Goal: Task Accomplishment & Management: Use online tool/utility

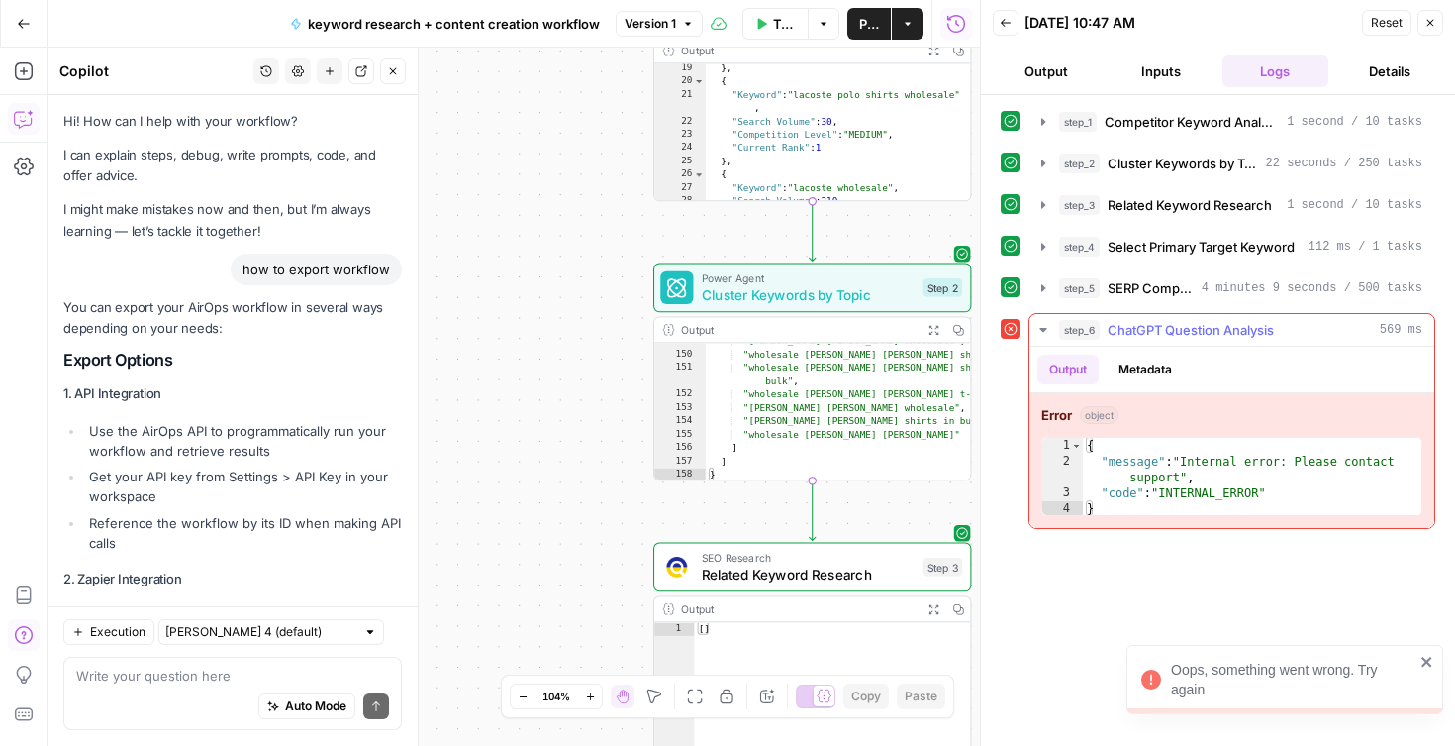
scroll to position [14349, 0]
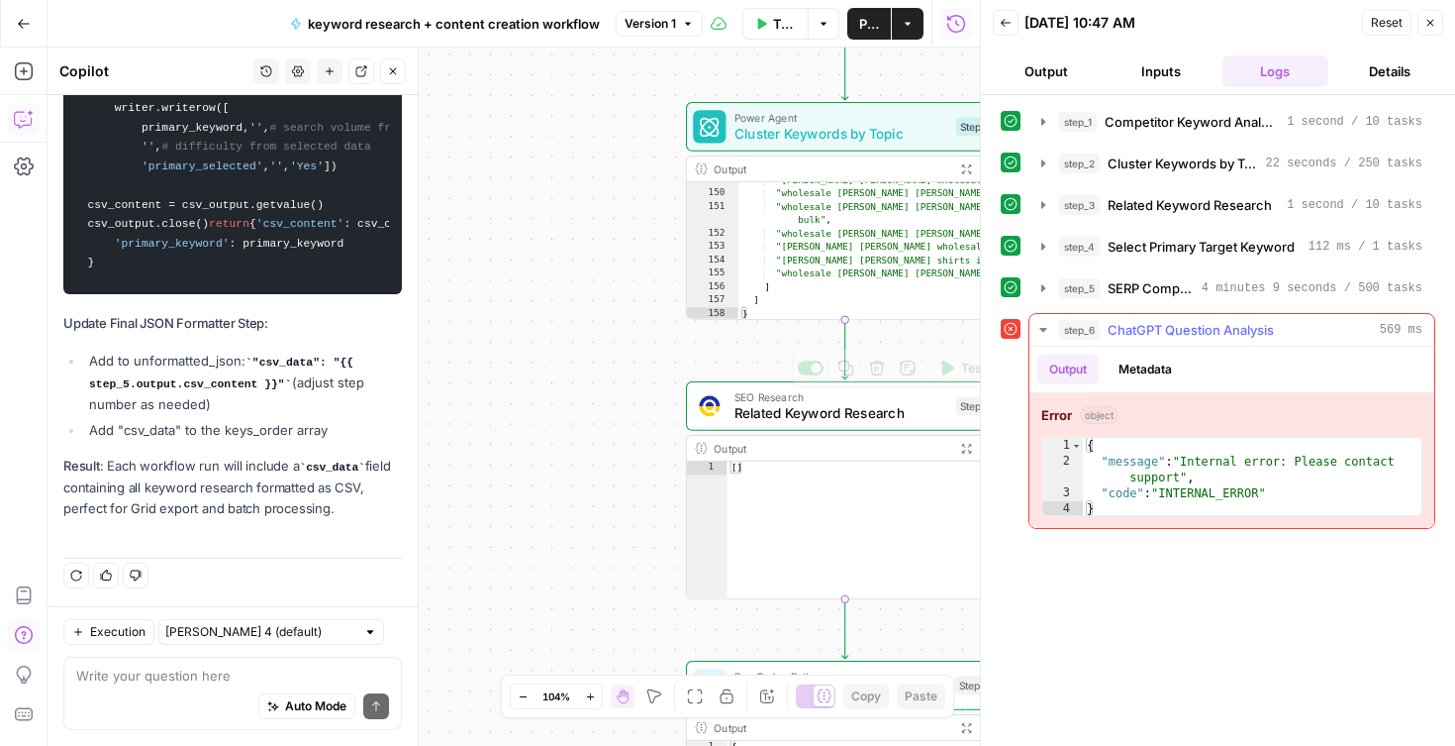
click at [1084, 377] on button "Output" at bounding box center [1068, 369] width 61 height 30
click at [1043, 335] on icon "button" at bounding box center [1044, 330] width 16 height 16
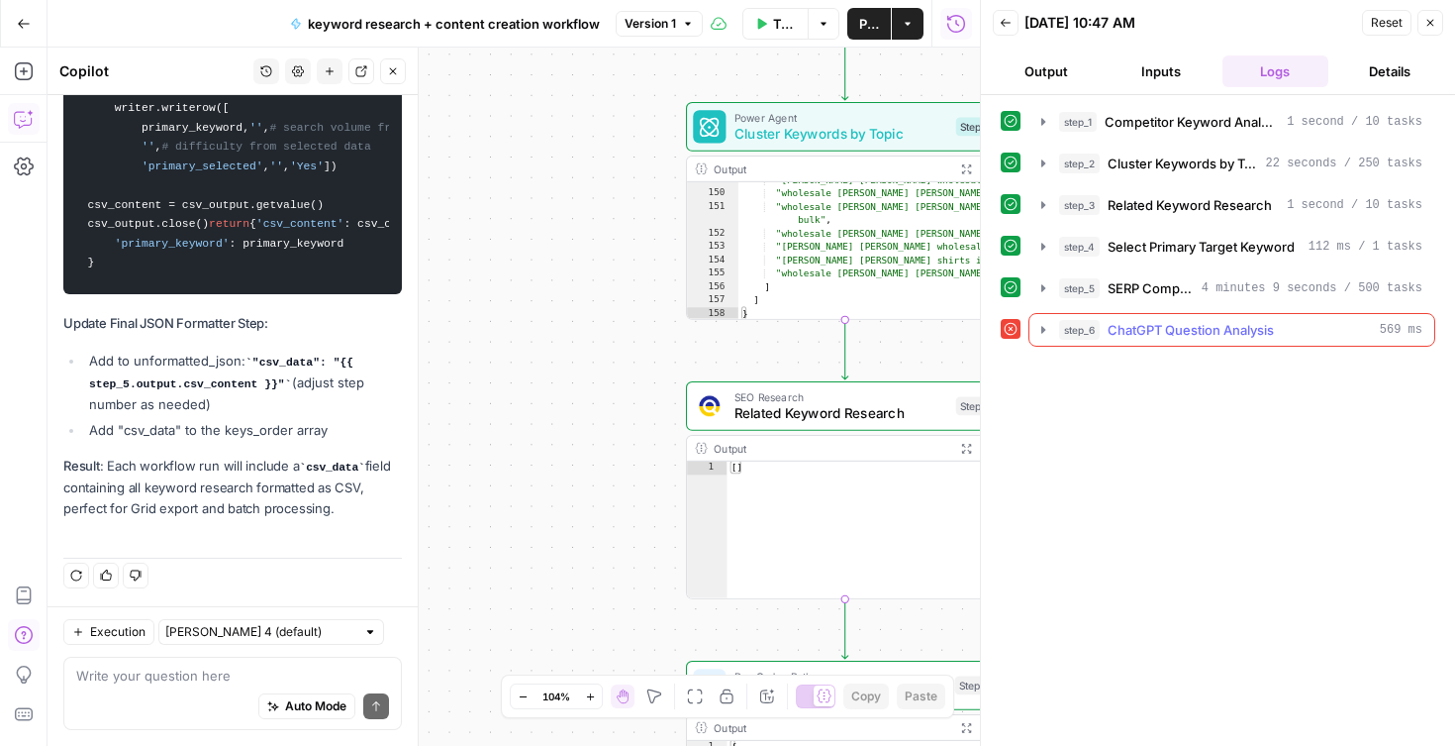
click at [1129, 332] on span "ChatGPT Question Analysis" at bounding box center [1191, 330] width 166 height 20
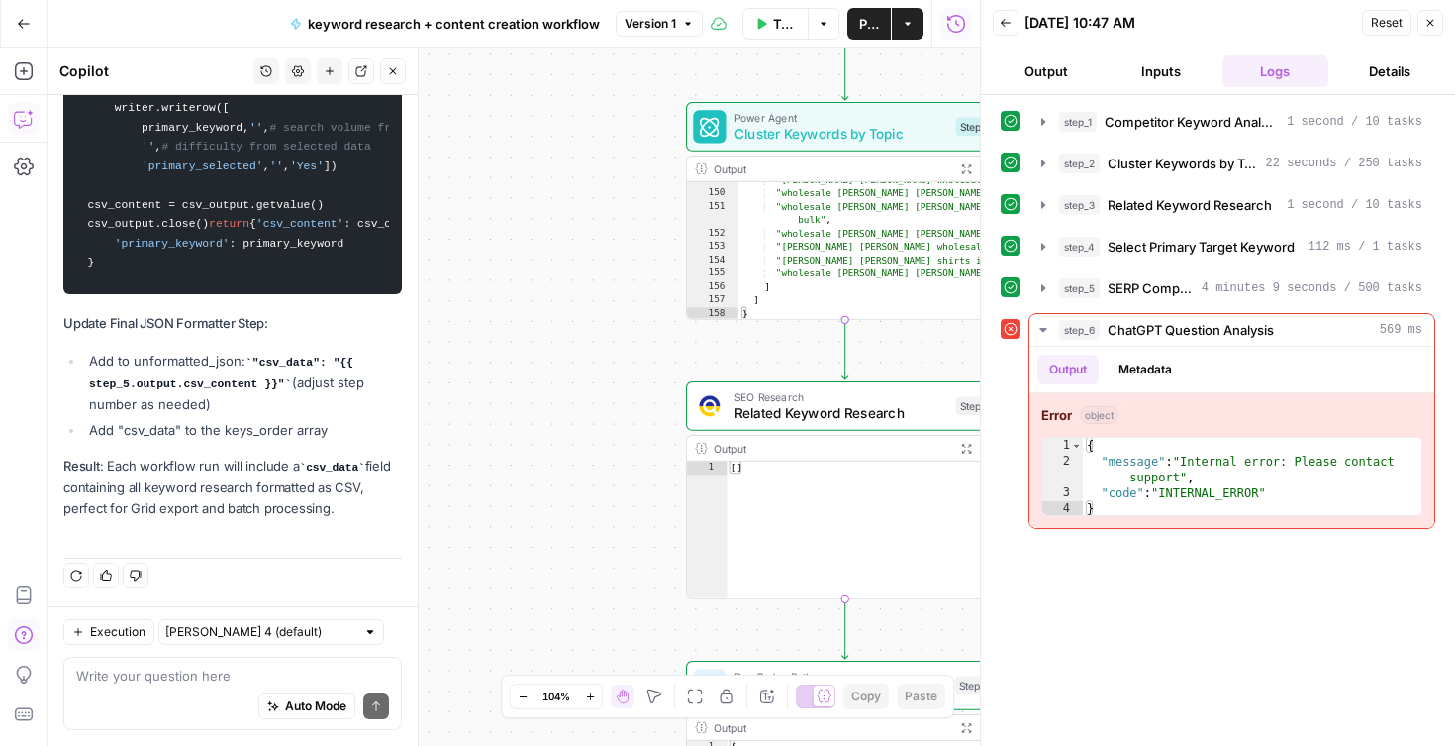
click at [1009, 325] on icon at bounding box center [1011, 329] width 14 height 14
click at [967, 27] on button "Run History" at bounding box center [957, 24] width 32 height 32
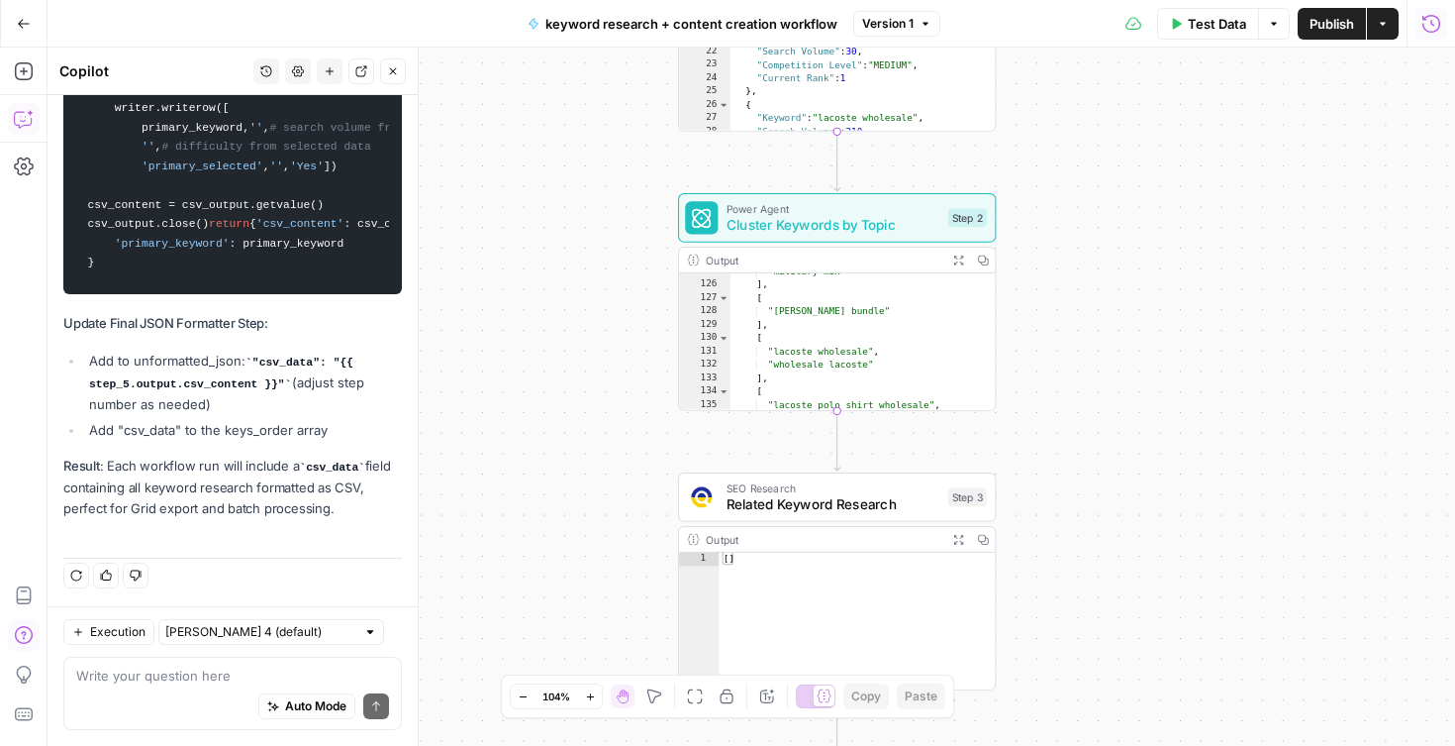
scroll to position [1595, 0]
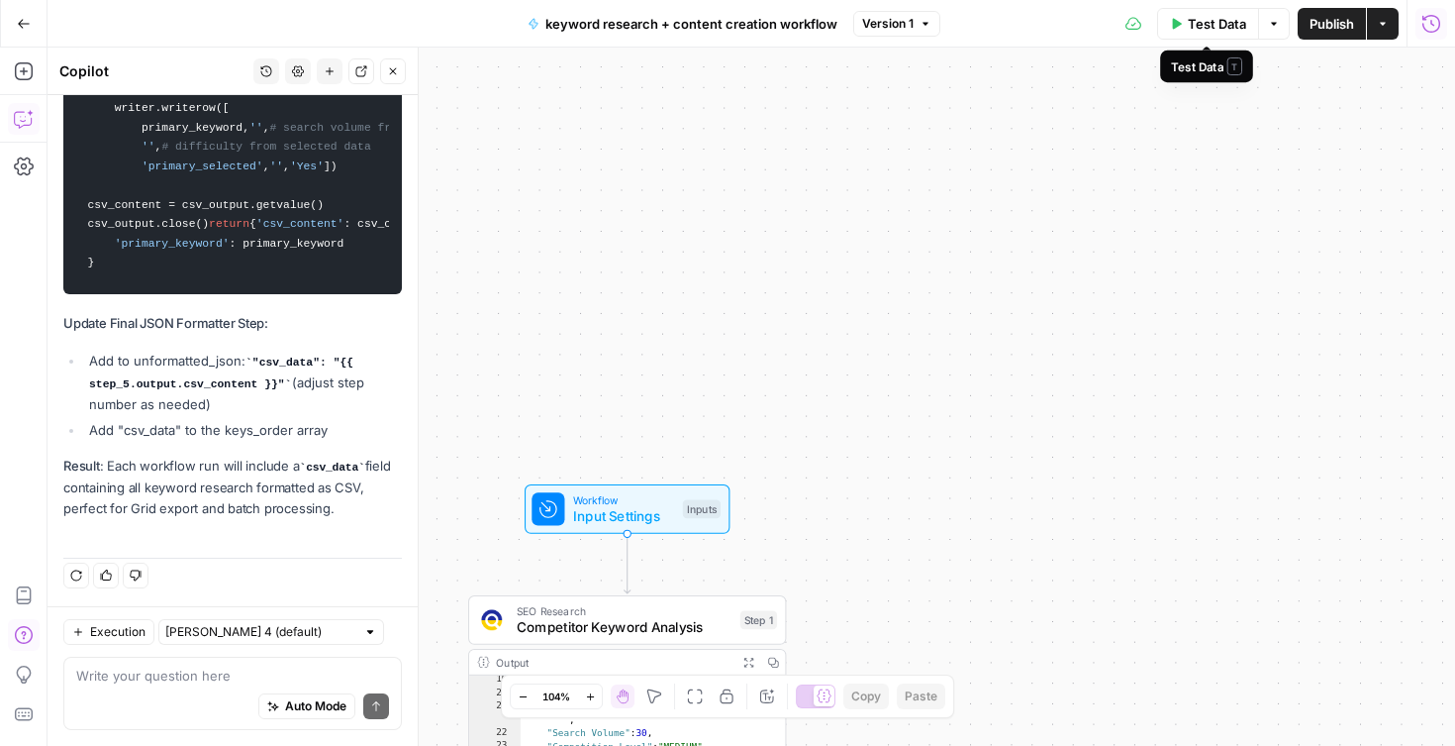
click at [1180, 33] on button "Test Data" at bounding box center [1208, 24] width 102 height 32
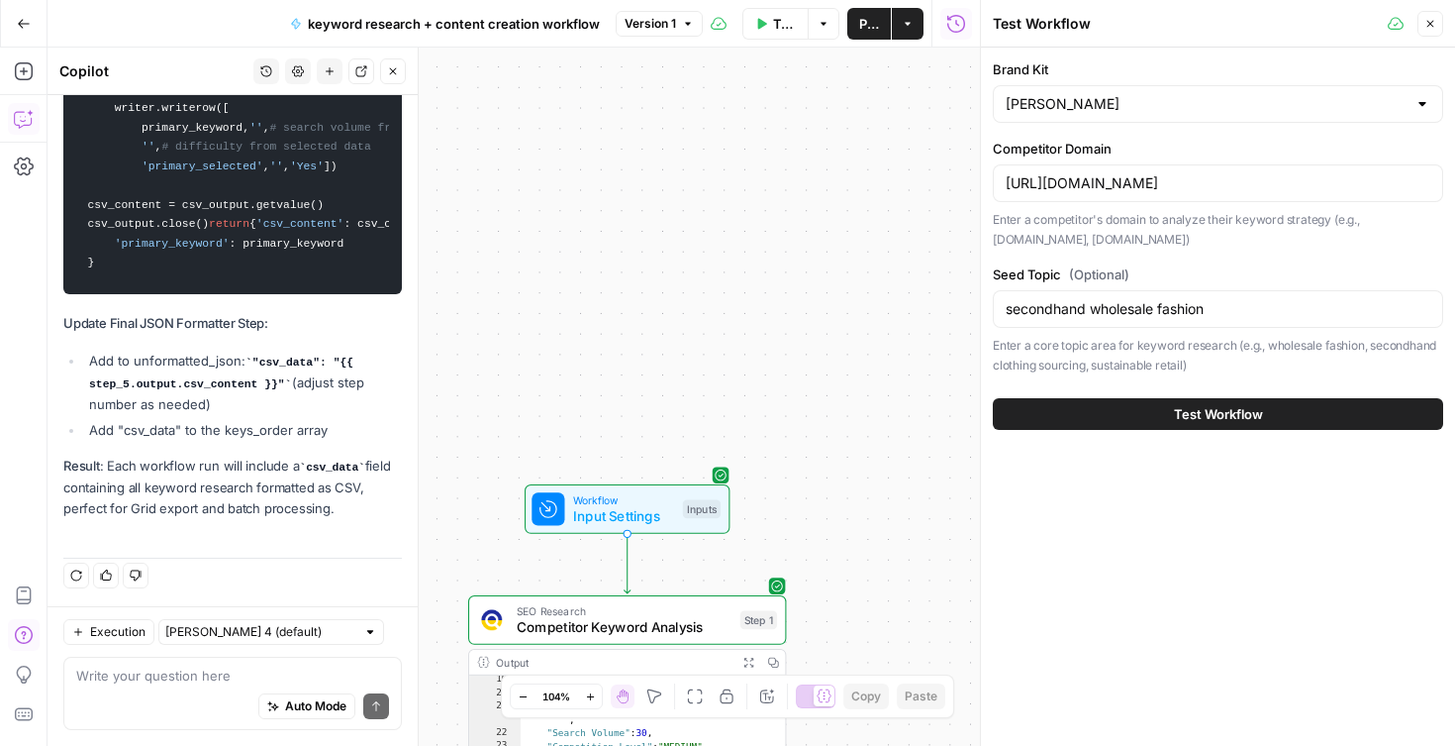
click at [1081, 407] on button "Test Workflow" at bounding box center [1218, 414] width 451 height 32
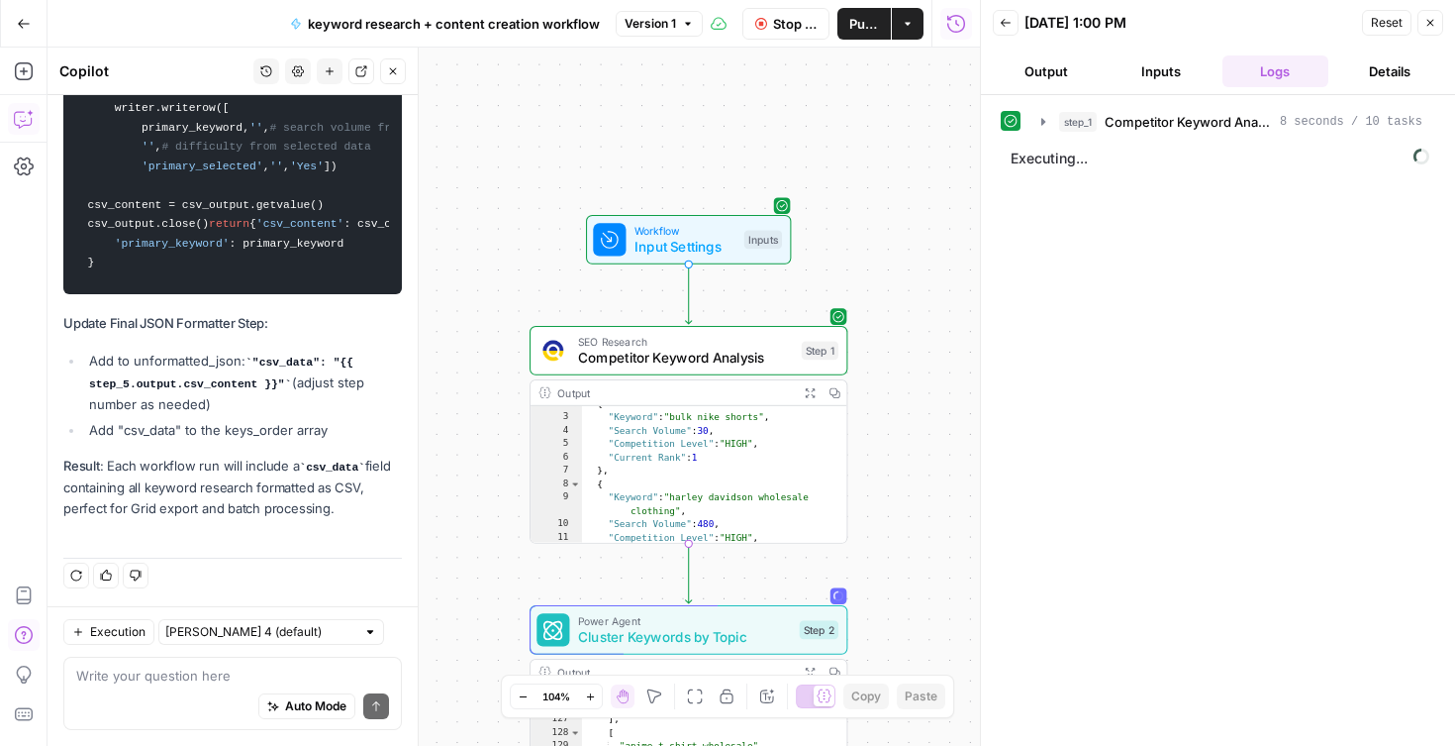
scroll to position [21, 0]
click at [458, 74] on div "Workflow Input Settings Inputs SEO Research Competitor Keyword Analysis Step 1 …" at bounding box center [514, 397] width 933 height 698
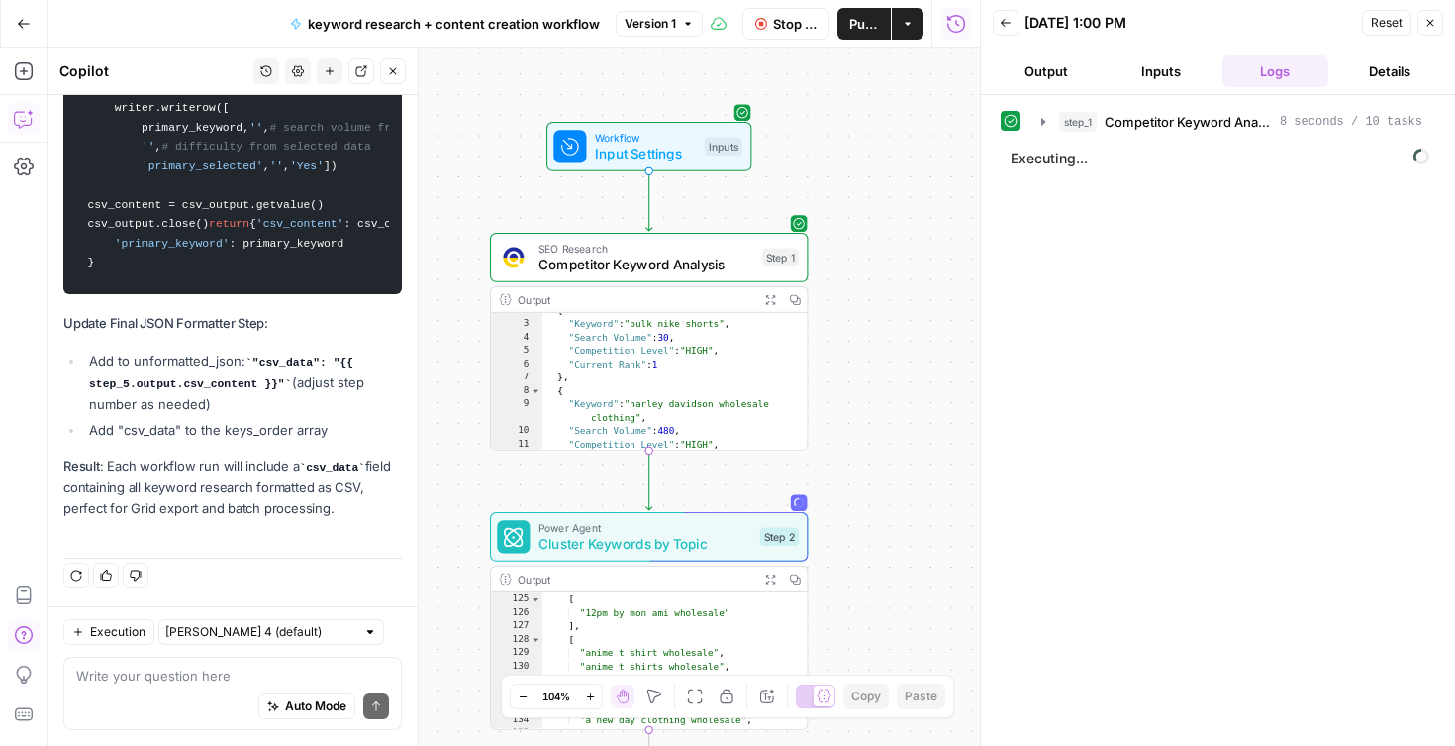
drag, startPoint x: 528, startPoint y: 194, endPoint x: 488, endPoint y: 101, distance: 101.1
click at [488, 101] on div "Workflow Input Settings Inputs SEO Research Competitor Keyword Analysis Step 1 …" at bounding box center [514, 397] width 933 height 698
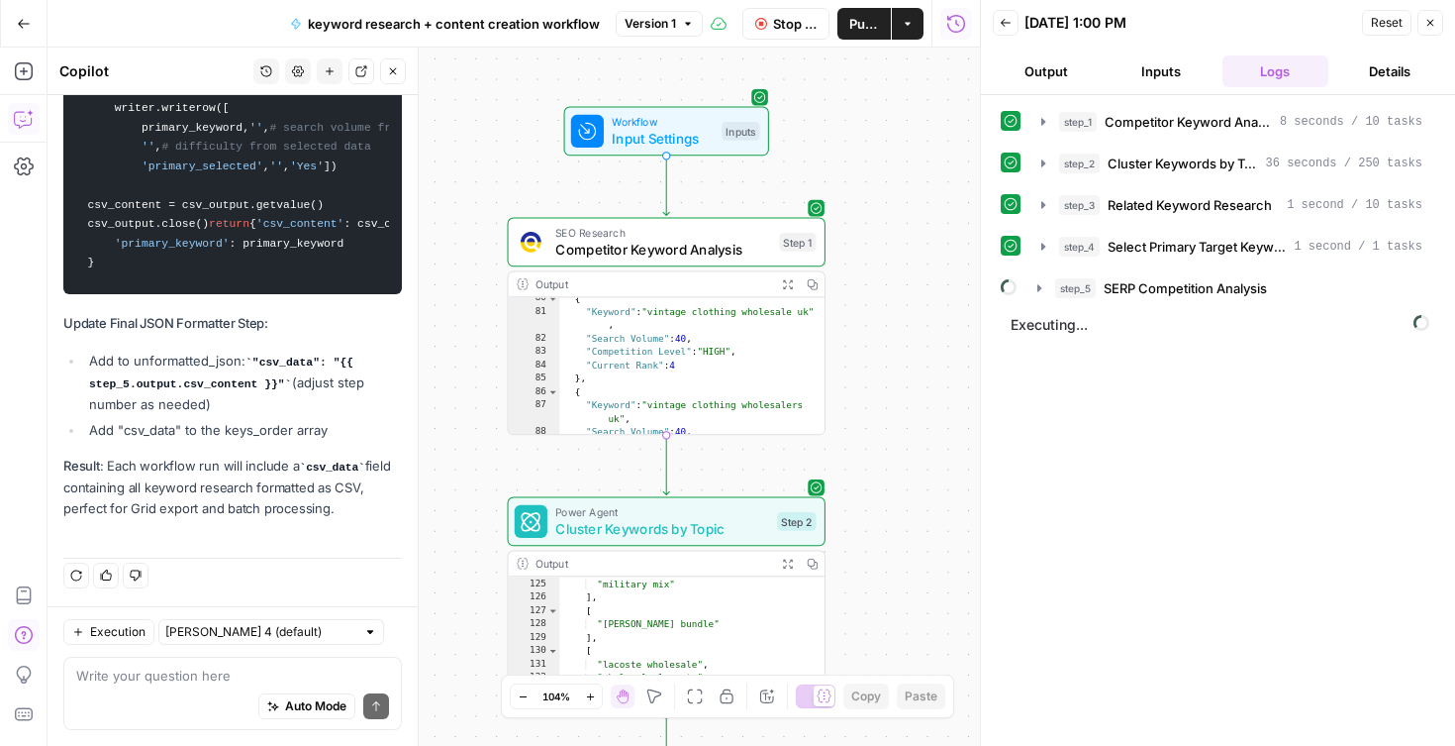
scroll to position [1060, 0]
click at [23, 74] on icon "button" at bounding box center [23, 71] width 18 height 18
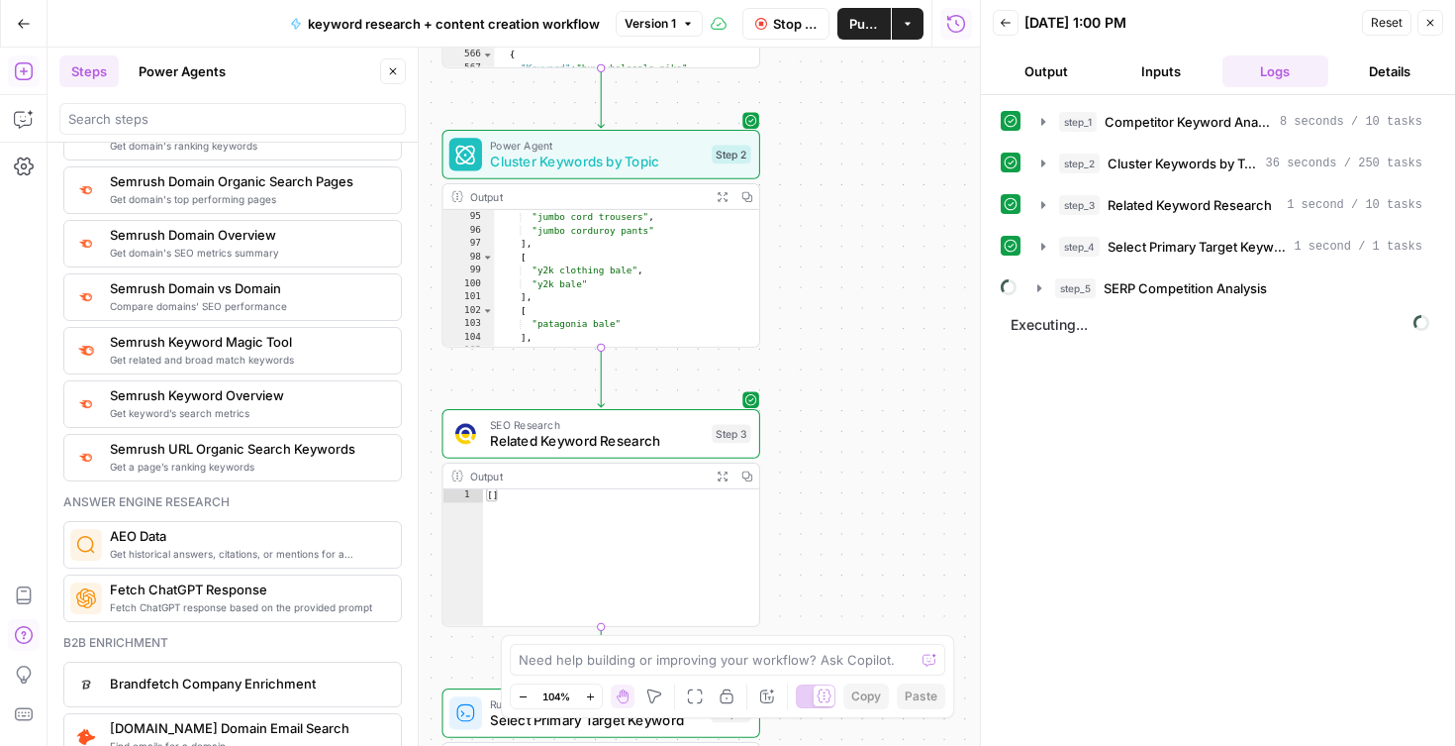
scroll to position [1209, 0]
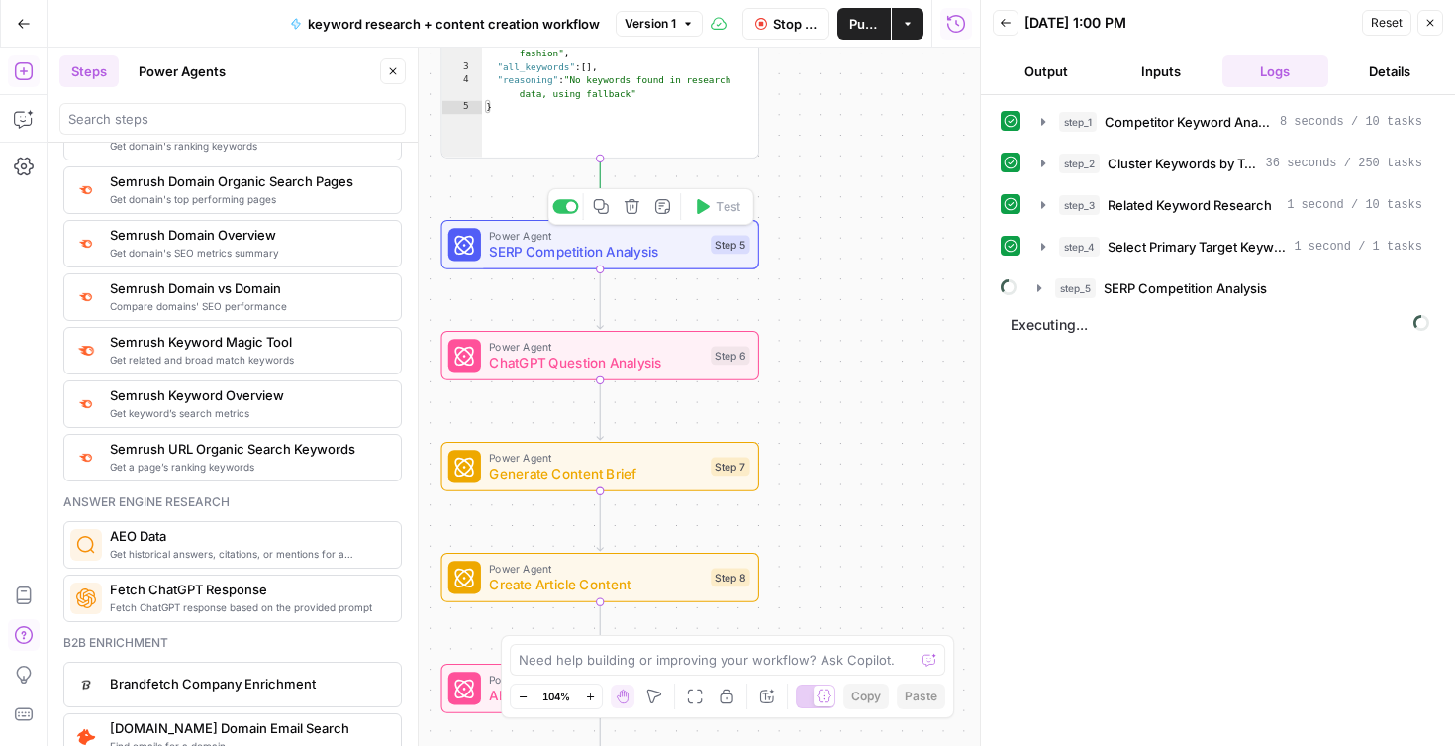
click at [637, 255] on span "SERP Competition Analysis" at bounding box center [596, 252] width 214 height 21
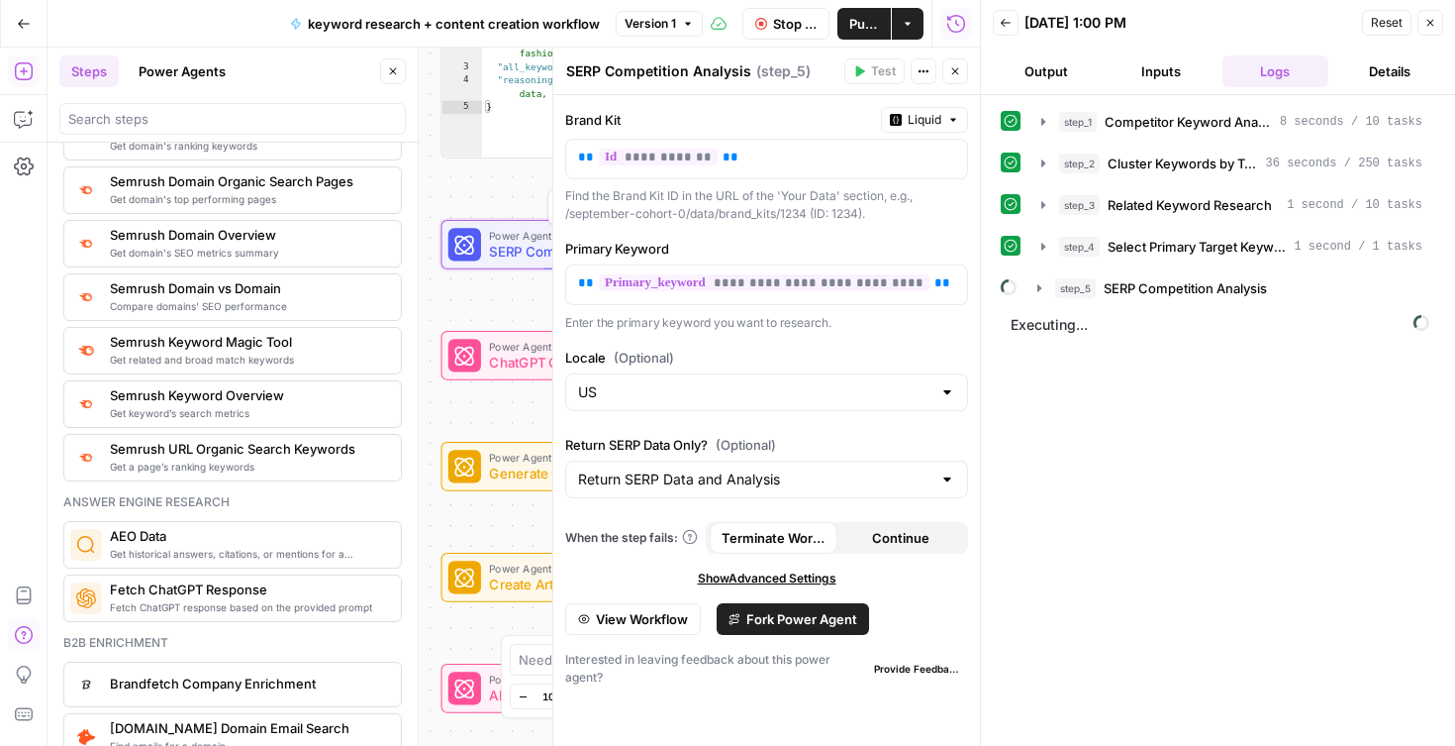
click at [496, 192] on div "Workflow Input Settings Inputs SEO Research Competitor Keyword Analysis Step 1 …" at bounding box center [514, 397] width 933 height 698
click at [957, 73] on icon "button" at bounding box center [956, 71] width 7 height 7
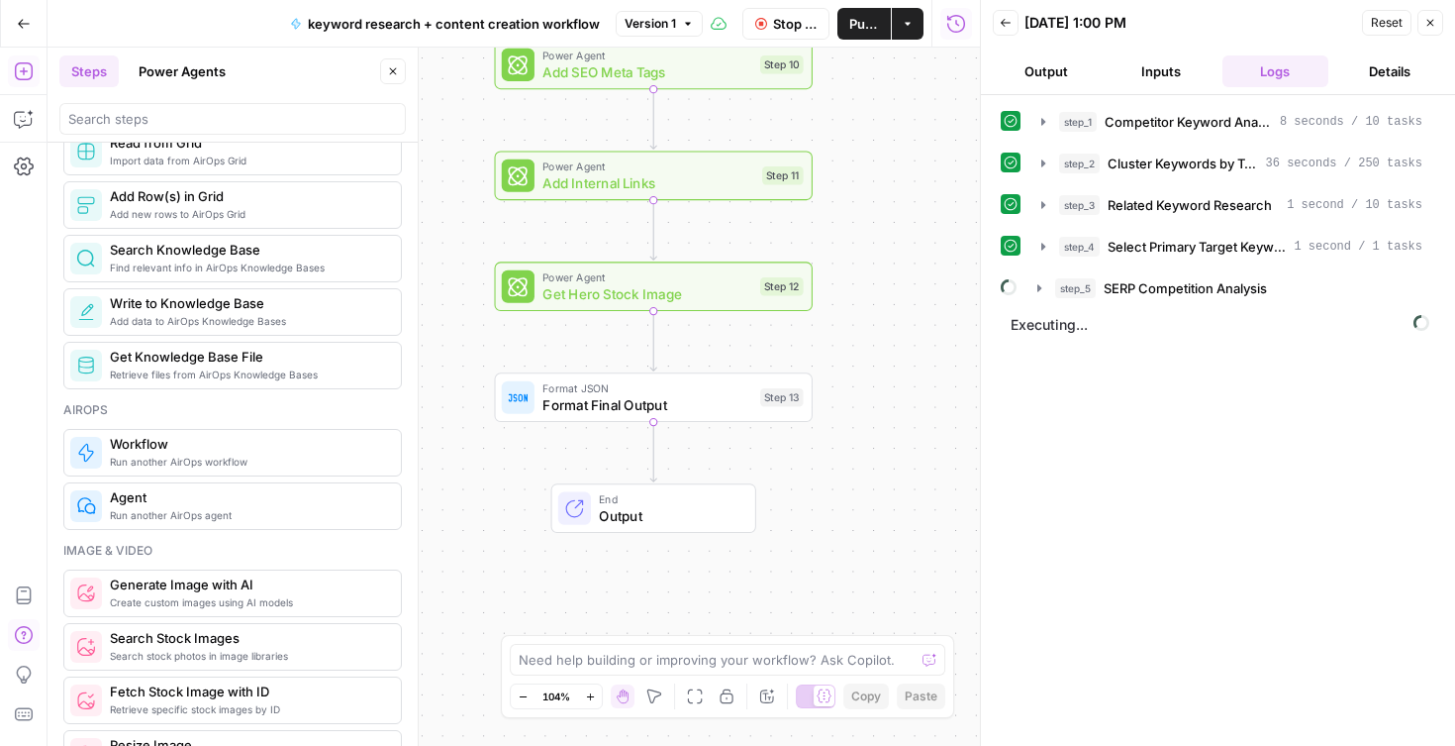
scroll to position [941, 0]
click at [187, 114] on input "search" at bounding box center [232, 119] width 329 height 20
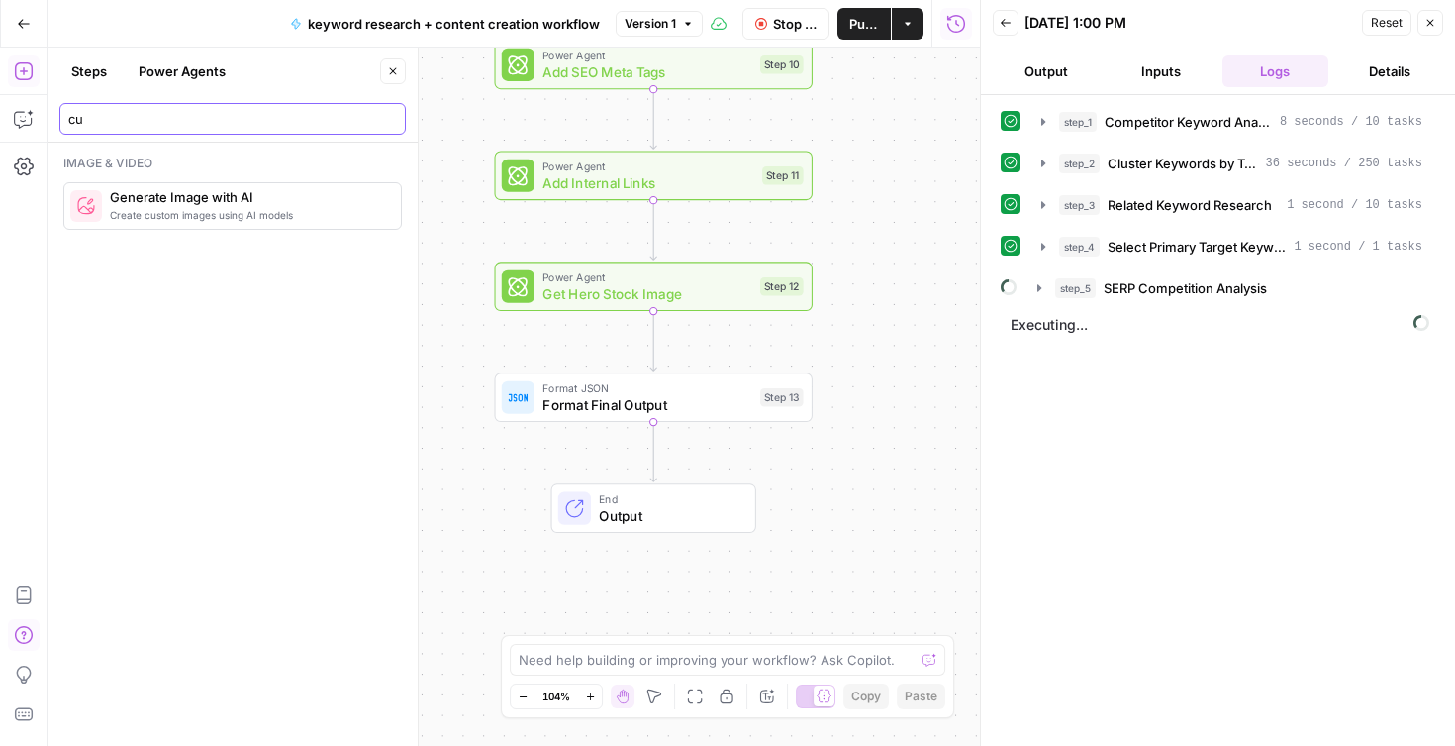
scroll to position [0, 0]
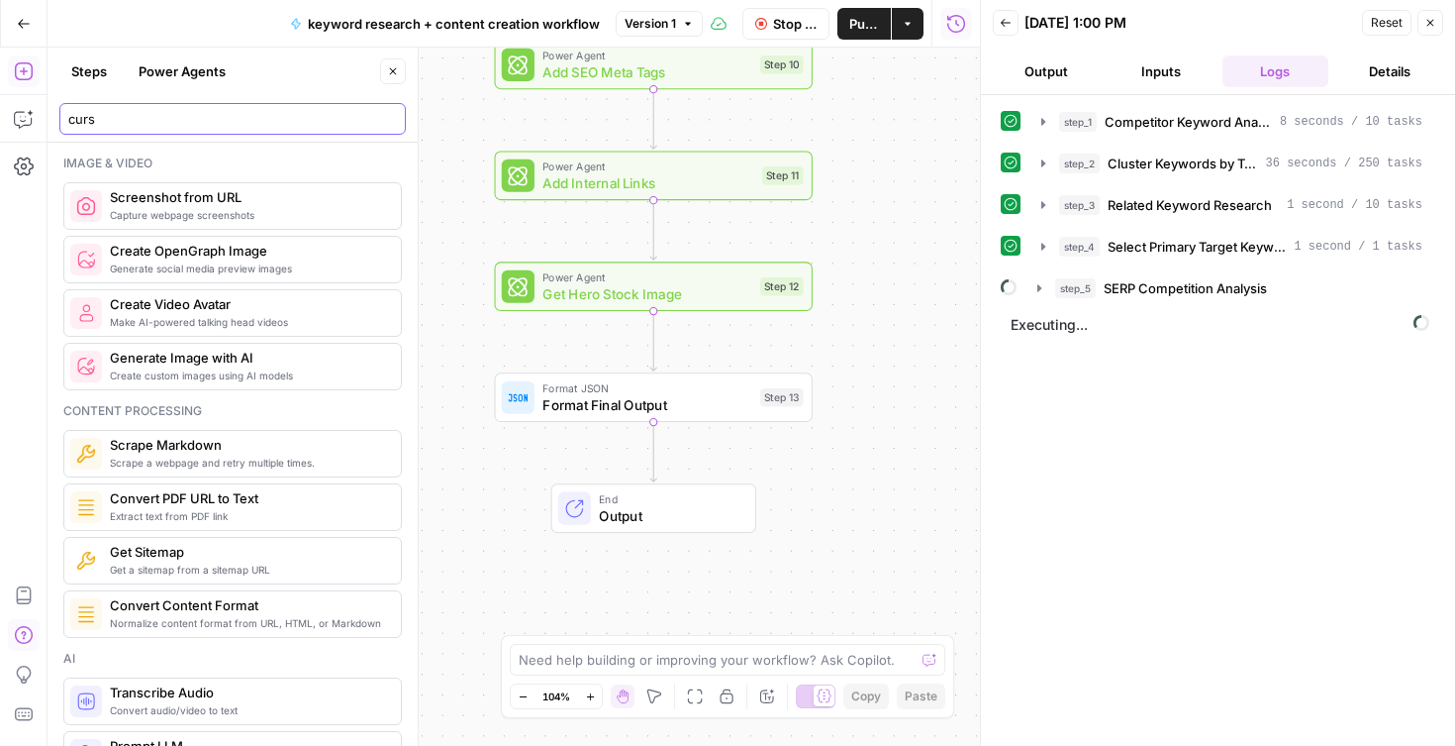
type input "curso"
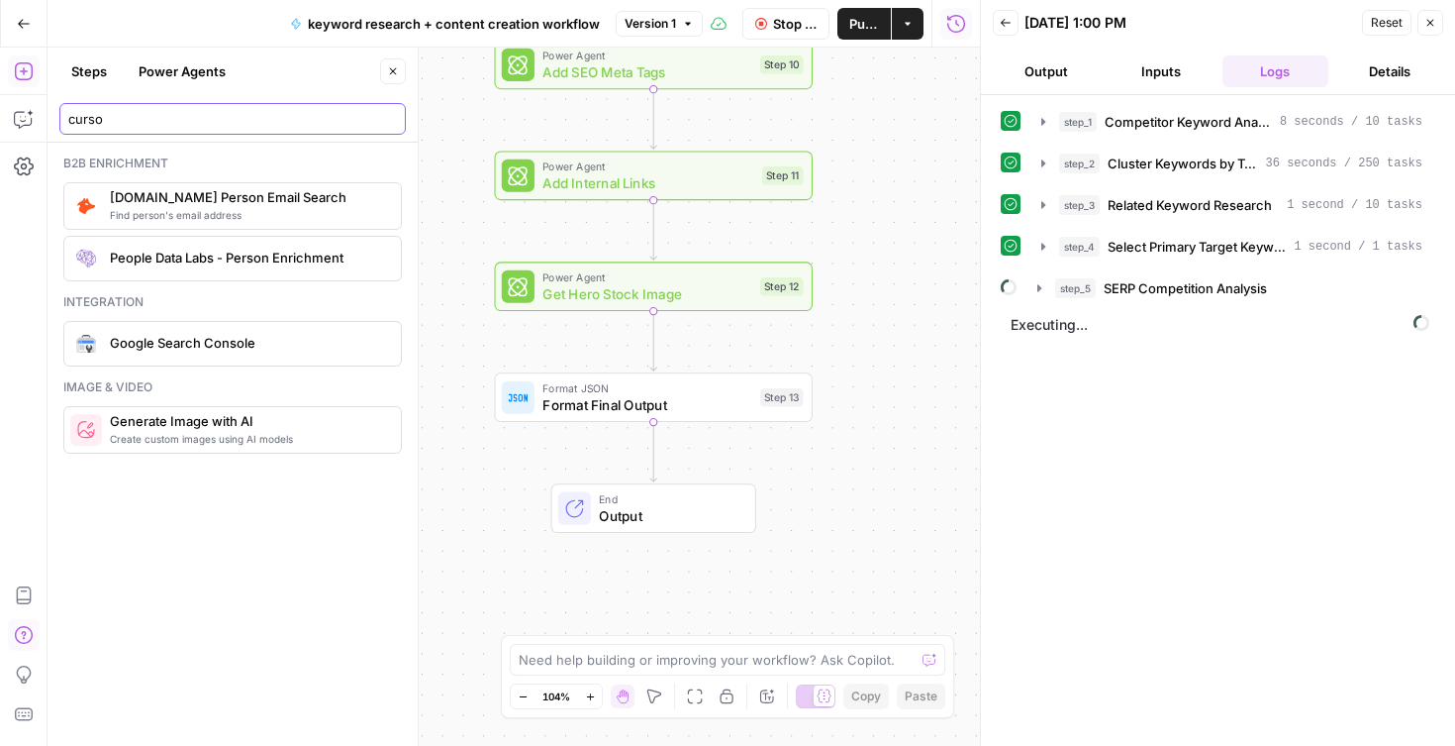
click at [385, 113] on input "curso" at bounding box center [232, 119] width 329 height 20
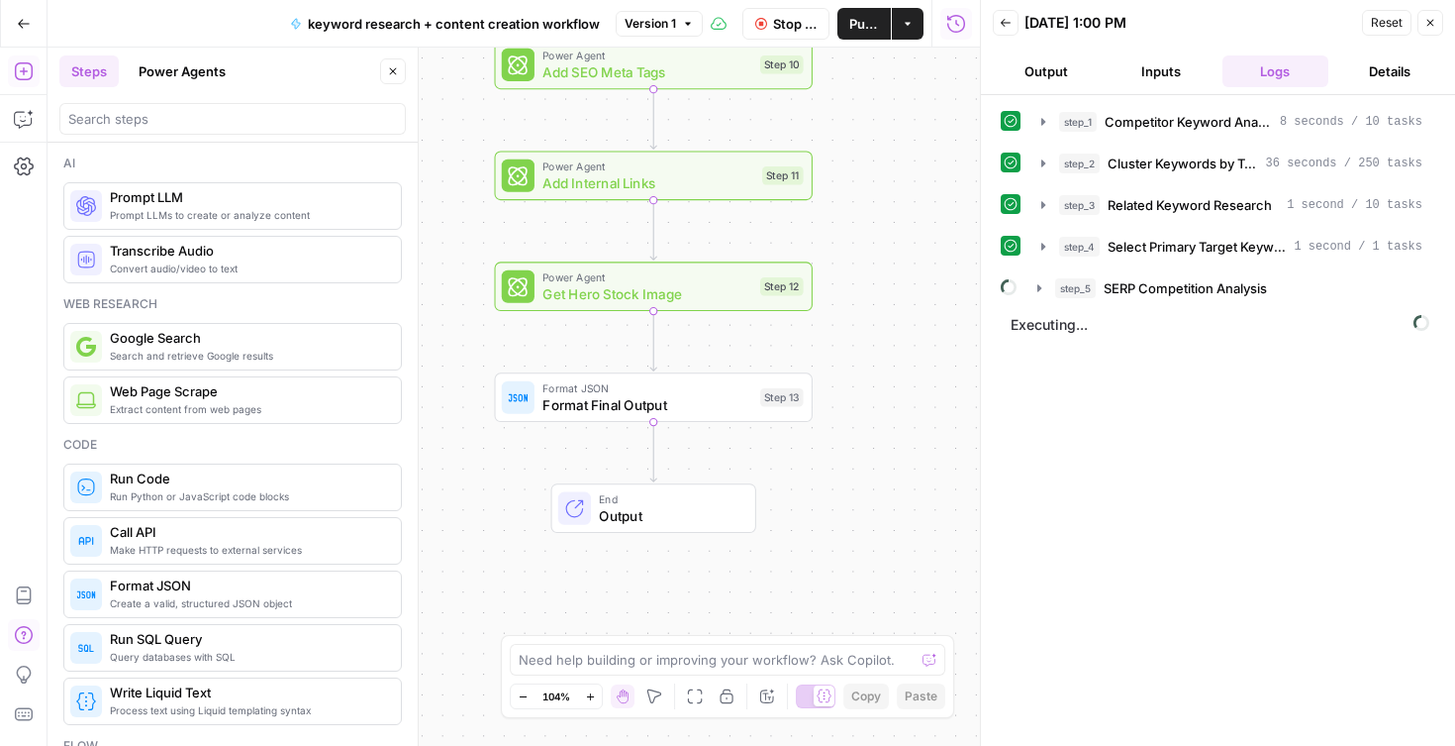
click at [185, 67] on button "Power Agents" at bounding box center [182, 71] width 111 height 32
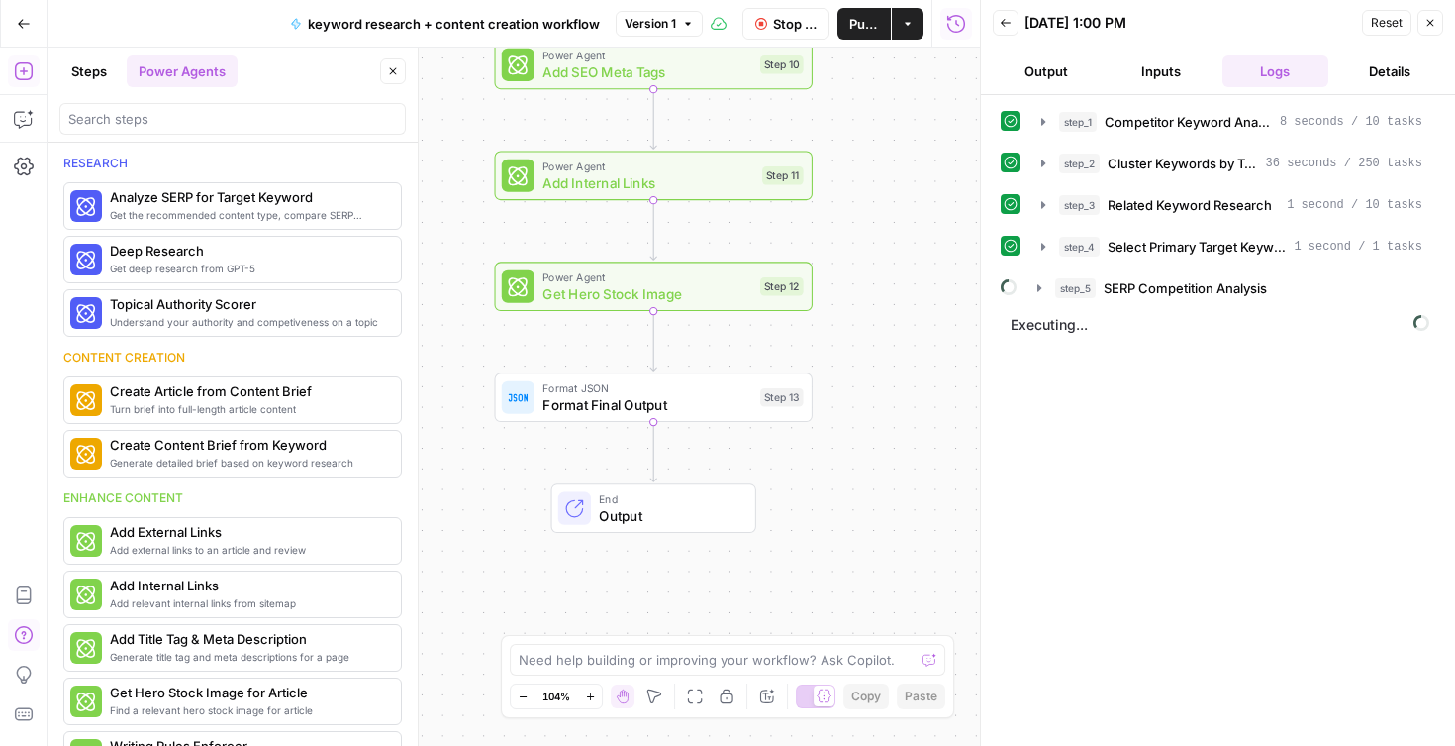
click at [79, 76] on button "Steps" at bounding box center [88, 71] width 59 height 32
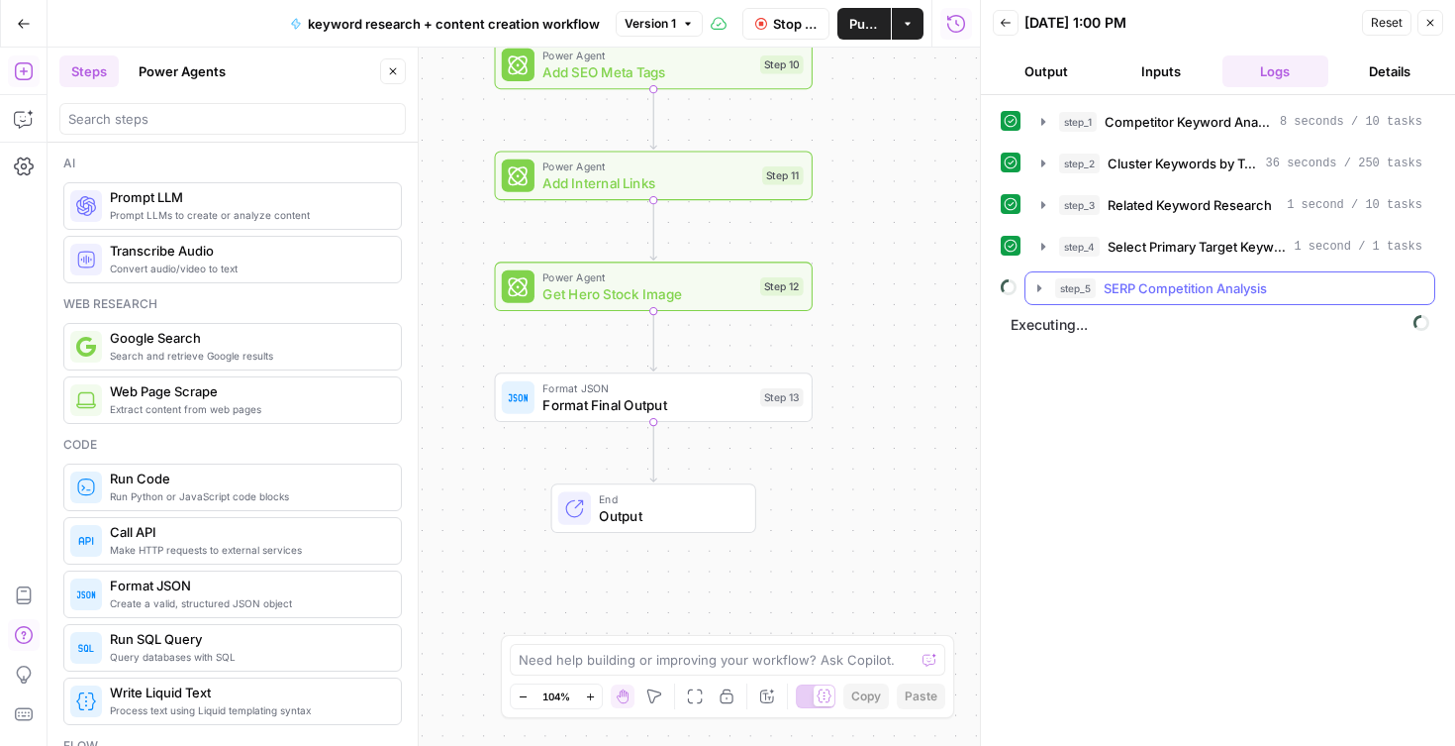
click at [1042, 287] on icon "button" at bounding box center [1040, 288] width 16 height 16
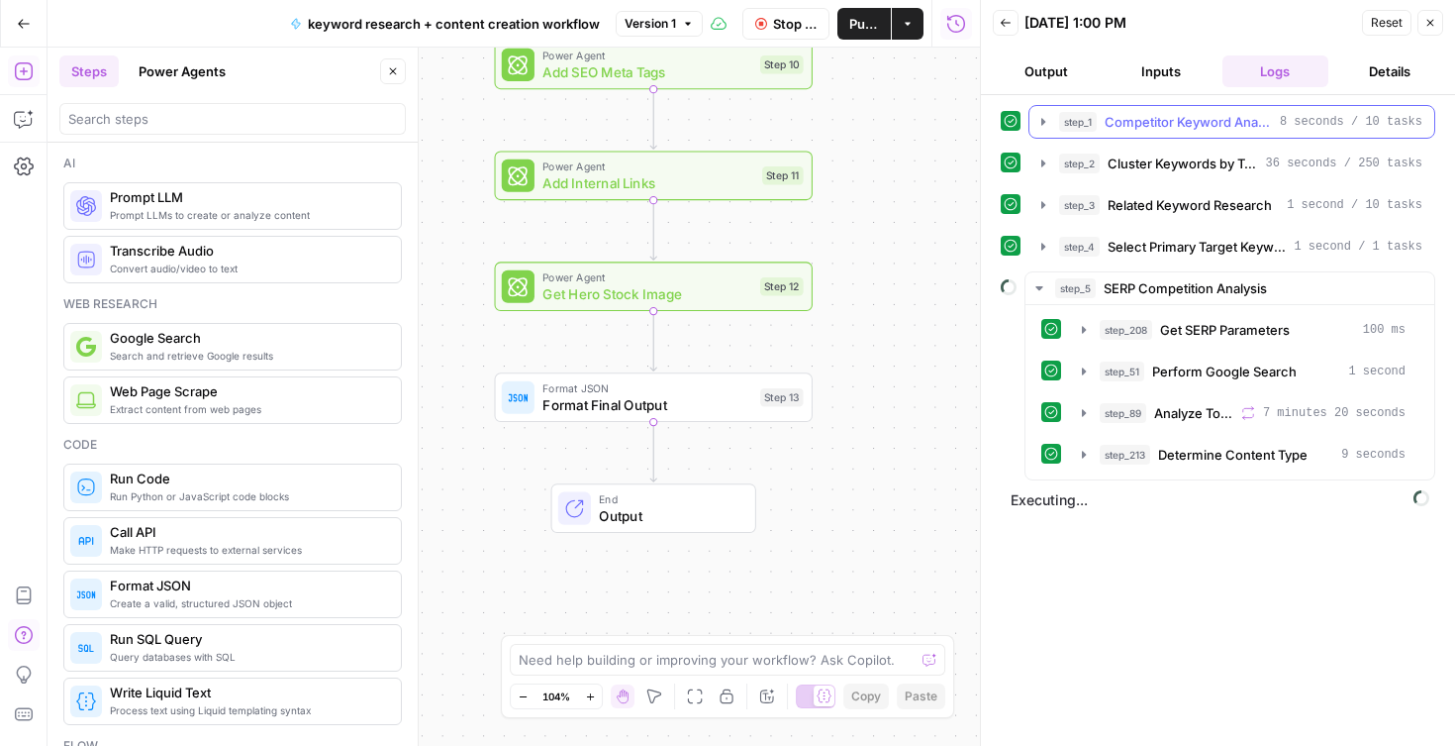
click at [1036, 131] on button "step_1 Competitor Keyword Analysis 8 seconds / 10 tasks" at bounding box center [1232, 122] width 405 height 32
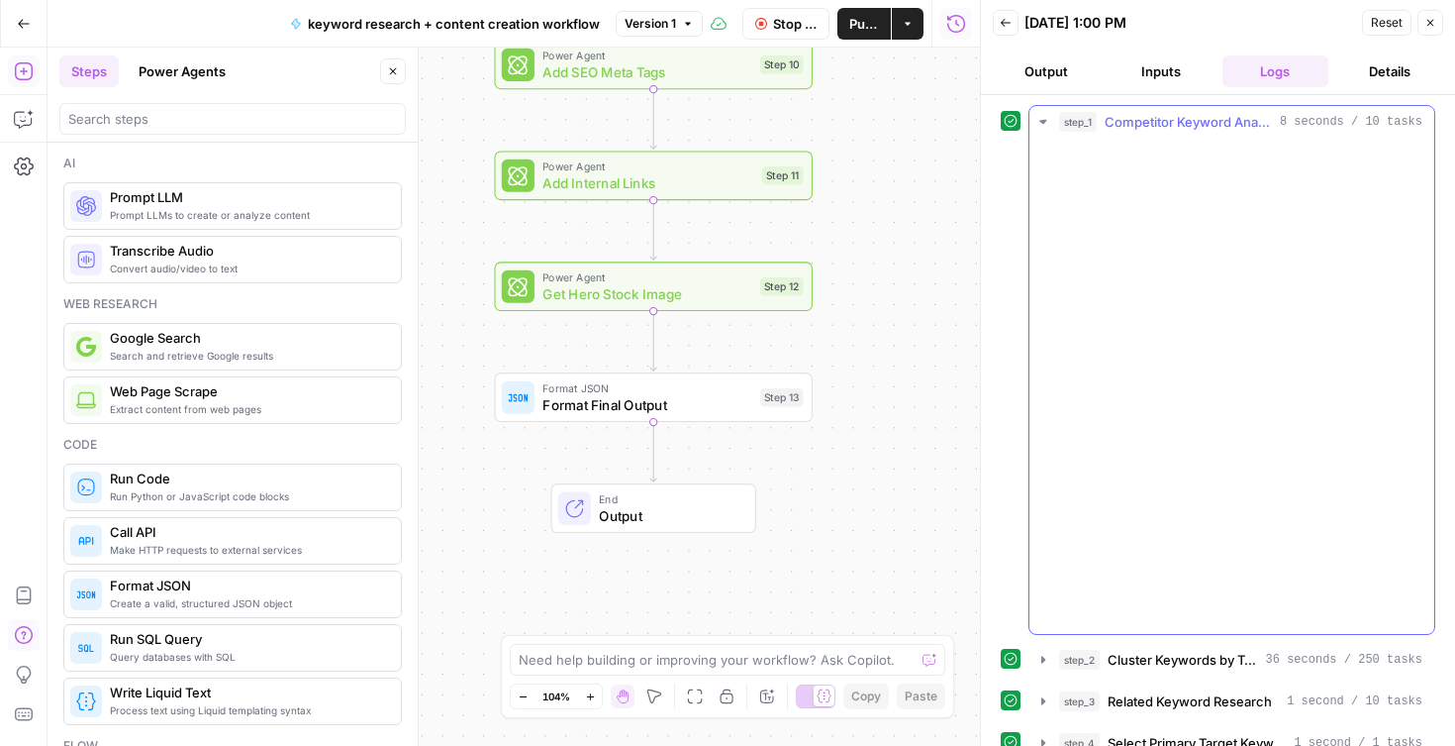
click at [1036, 130] on button "step_1 Competitor Keyword Analysis 8 seconds / 10 tasks" at bounding box center [1232, 122] width 405 height 32
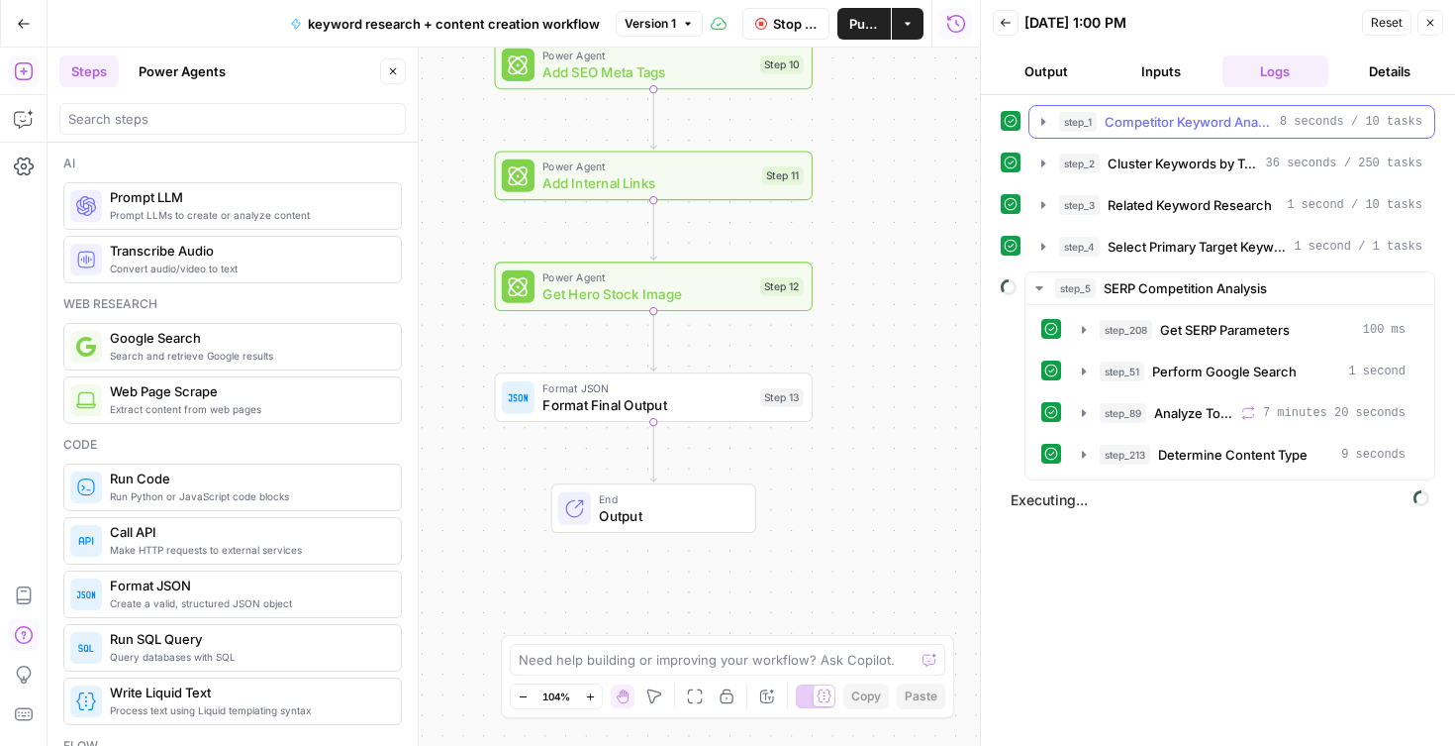
click at [1036, 130] on button "step_1 Competitor Keyword Analysis 8 seconds / 10 tasks" at bounding box center [1232, 122] width 405 height 32
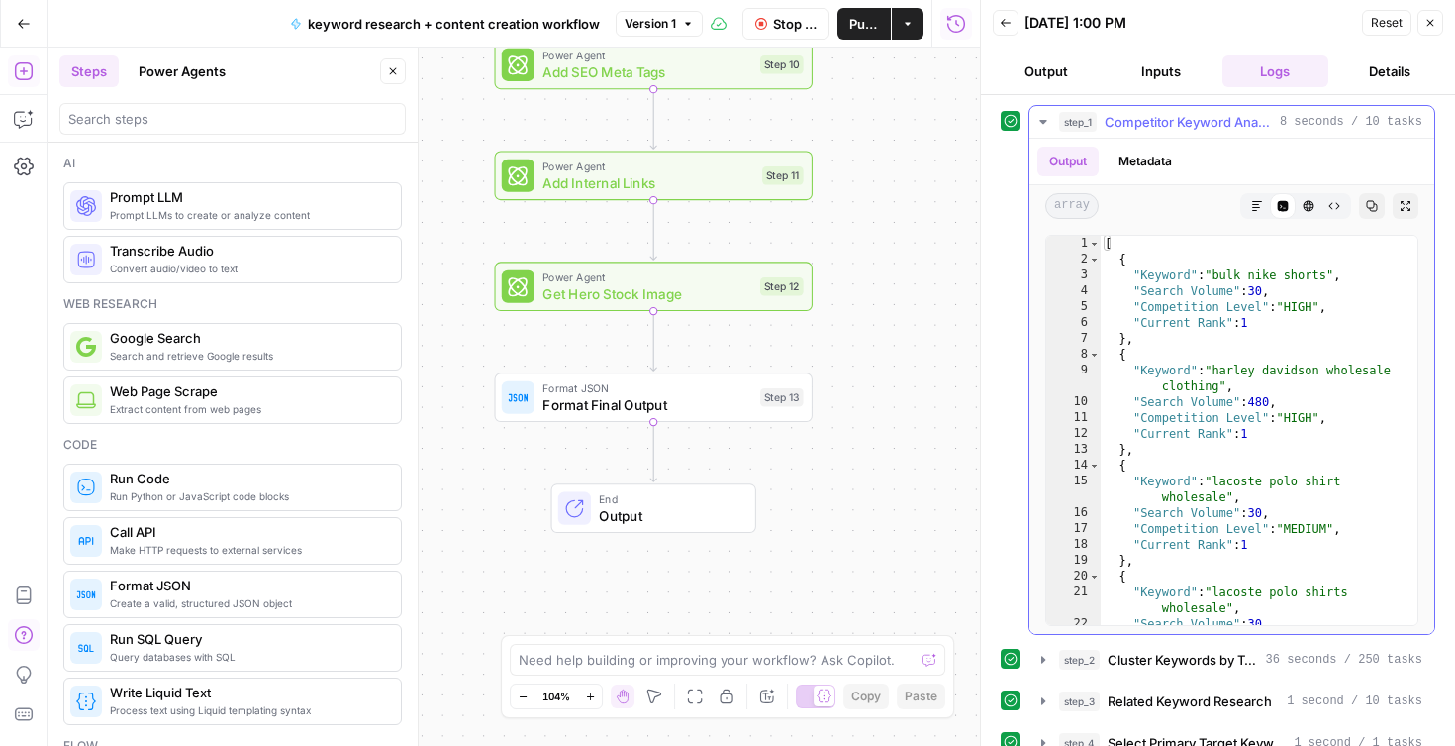
click at [1036, 130] on button "step_1 Competitor Keyword Analysis 8 seconds / 10 tasks" at bounding box center [1232, 122] width 405 height 32
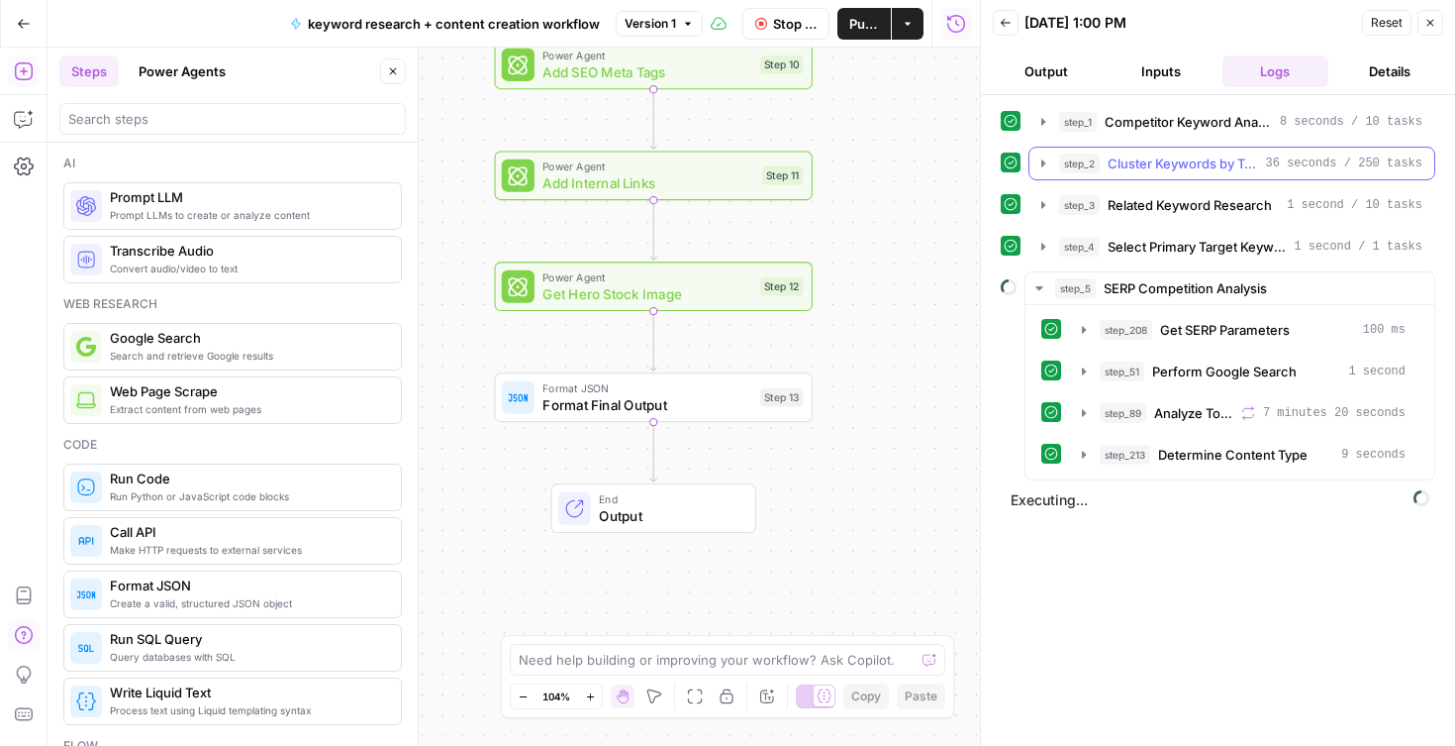
click at [1034, 157] on button "step_2 Cluster Keywords by Topic 36 seconds / 250 tasks" at bounding box center [1232, 164] width 405 height 32
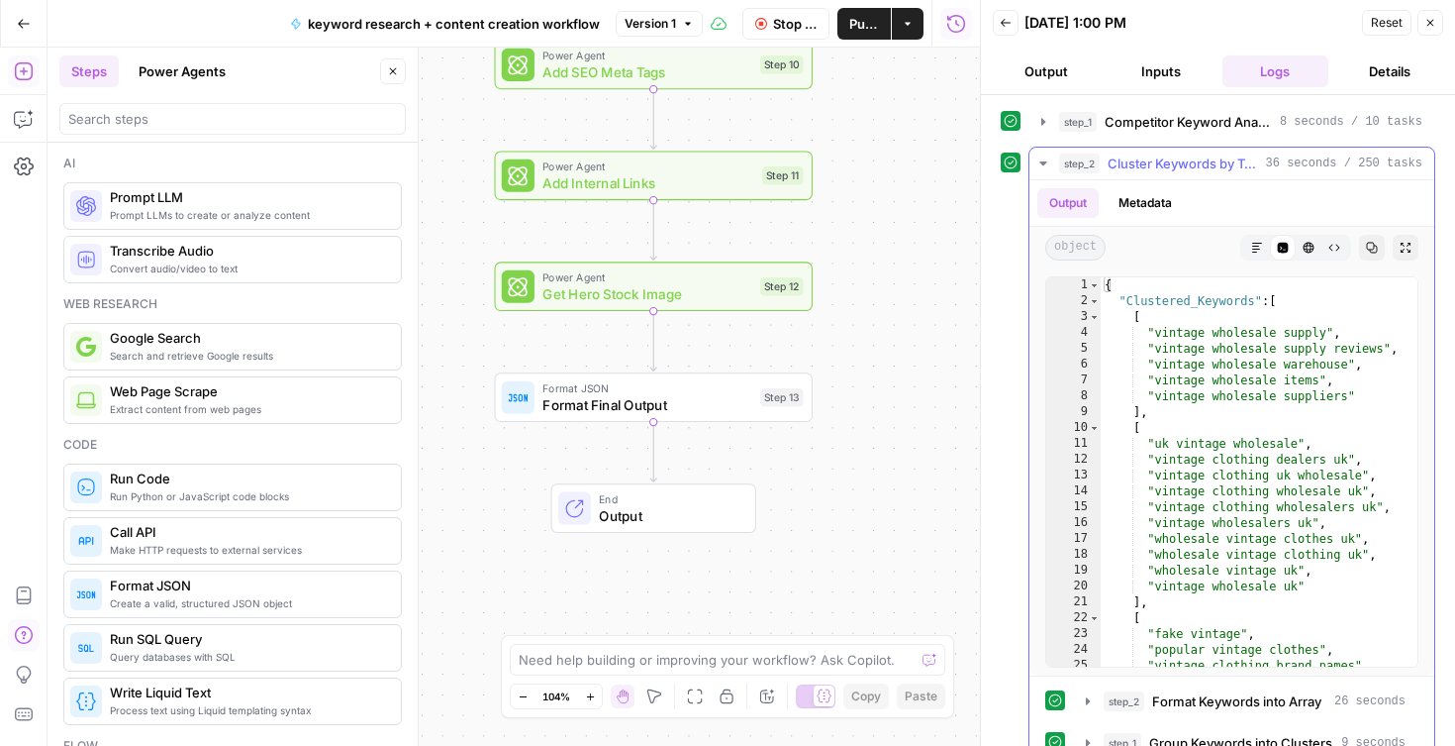
click at [1035, 158] on button "step_2 Cluster Keywords by Topic 36 seconds / 250 tasks" at bounding box center [1232, 164] width 405 height 32
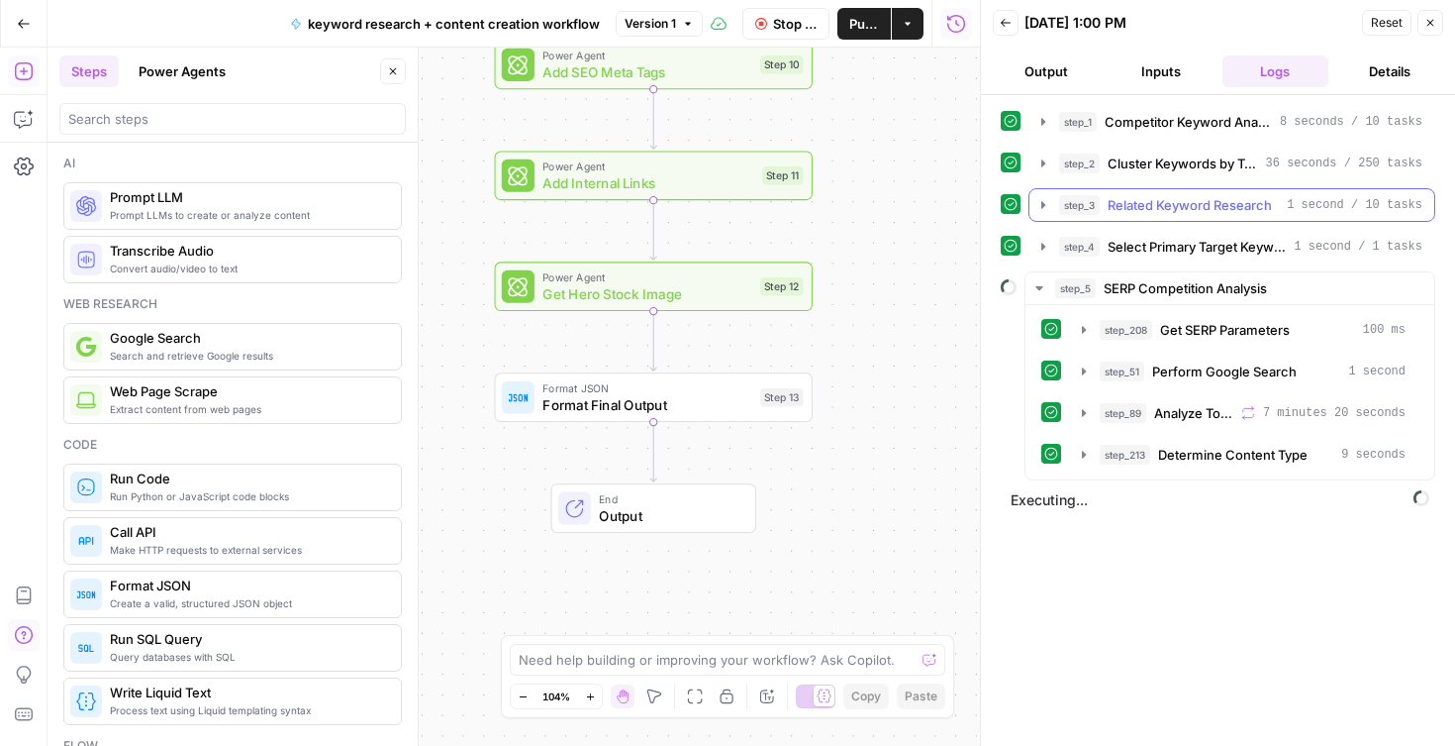
click at [1044, 215] on button "step_3 Related Keyword Research 1 second / 10 tasks" at bounding box center [1232, 205] width 405 height 32
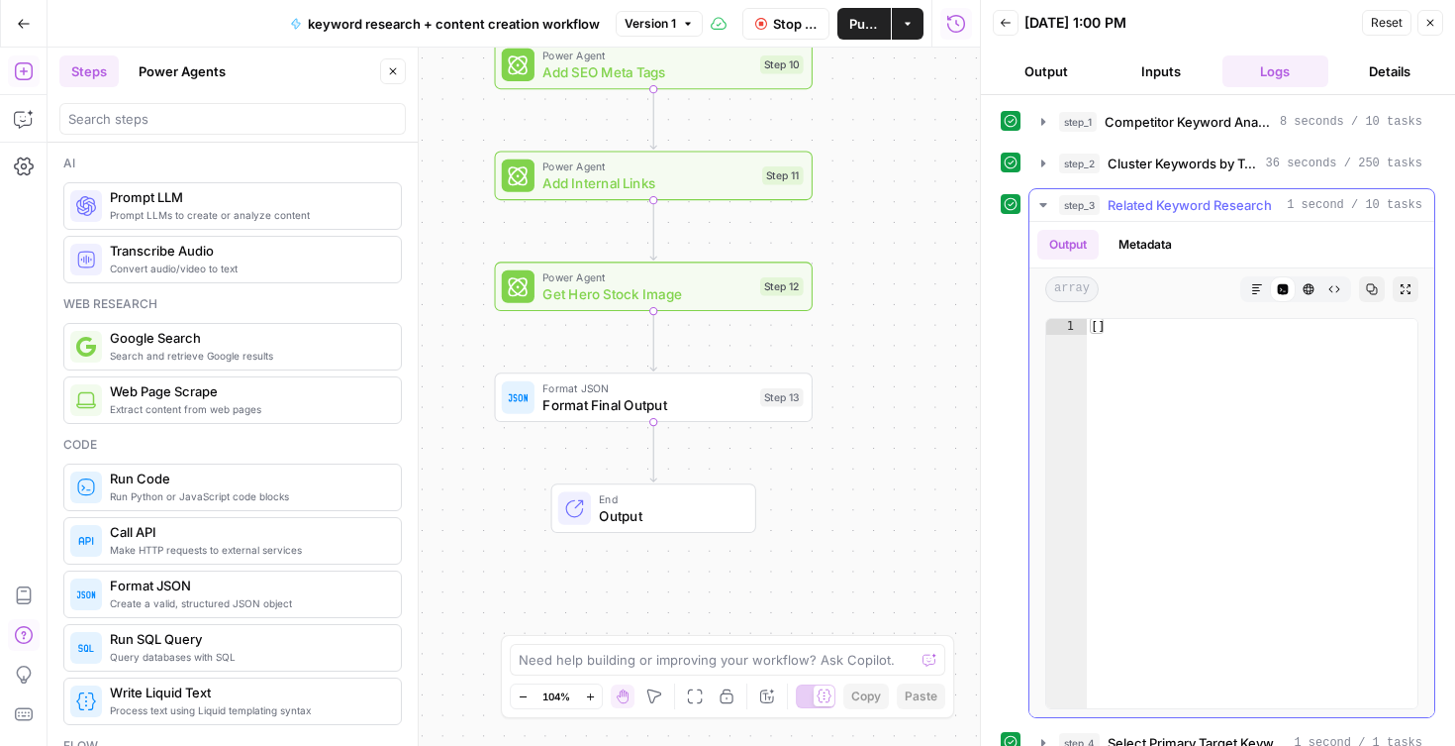
click at [1044, 215] on button "step_3 Related Keyword Research 1 second / 10 tasks" at bounding box center [1232, 205] width 405 height 32
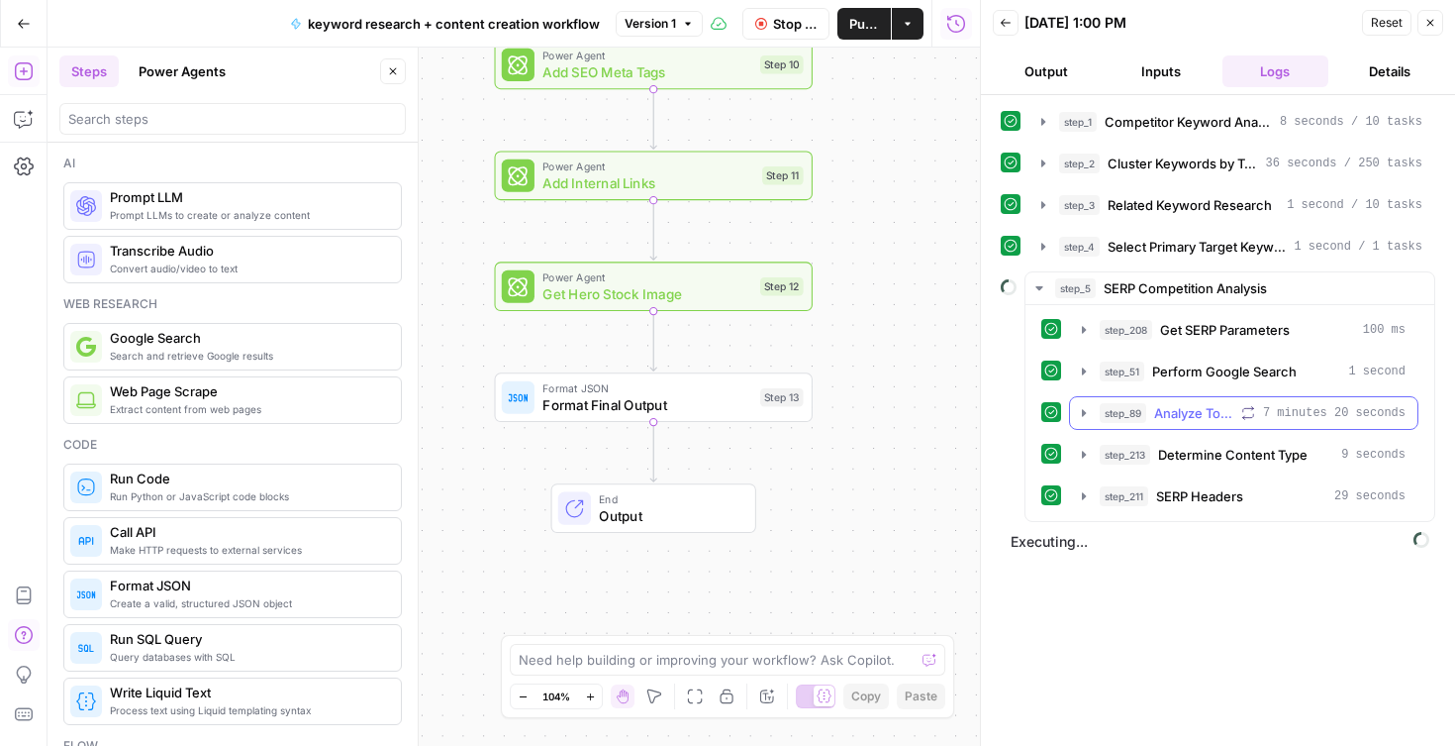
click at [1083, 419] on icon "button" at bounding box center [1084, 413] width 16 height 16
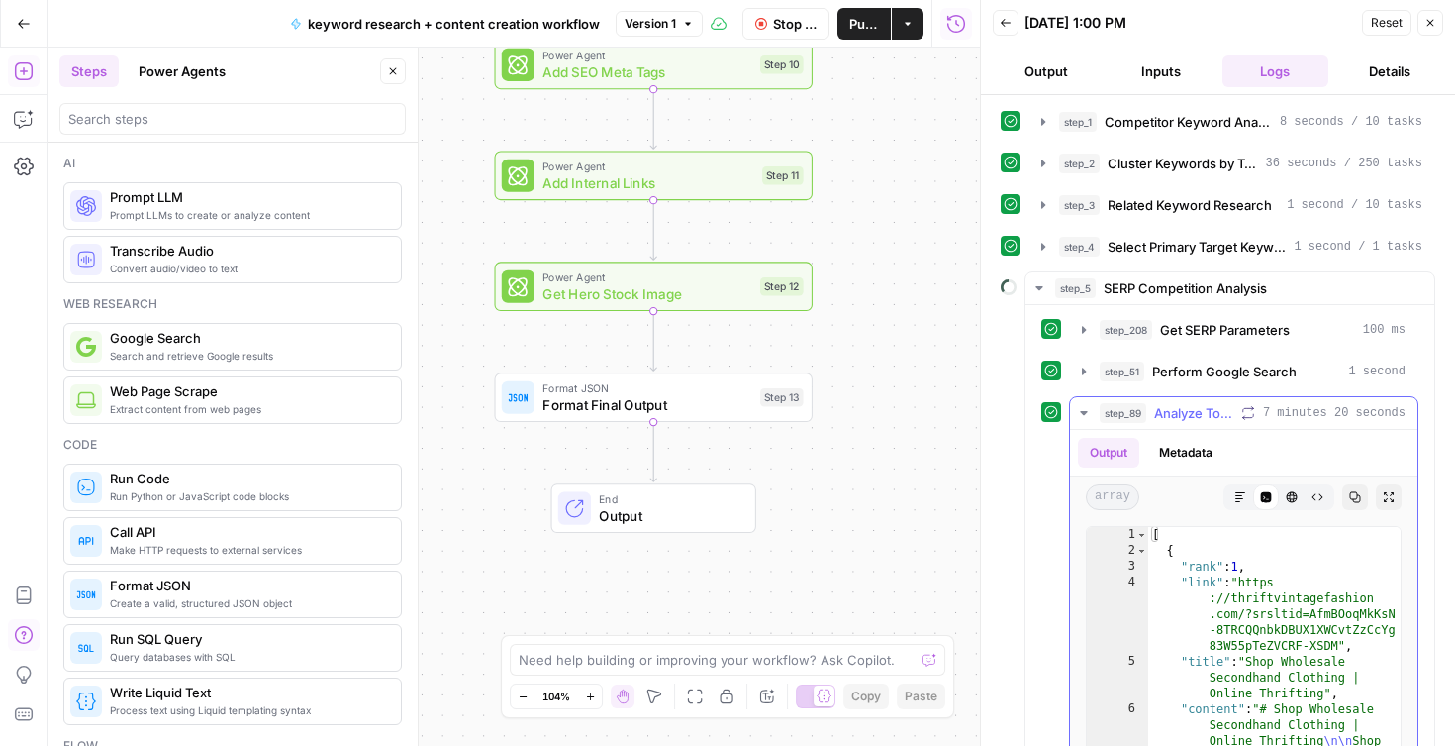
click at [1080, 416] on icon "button" at bounding box center [1084, 413] width 16 height 16
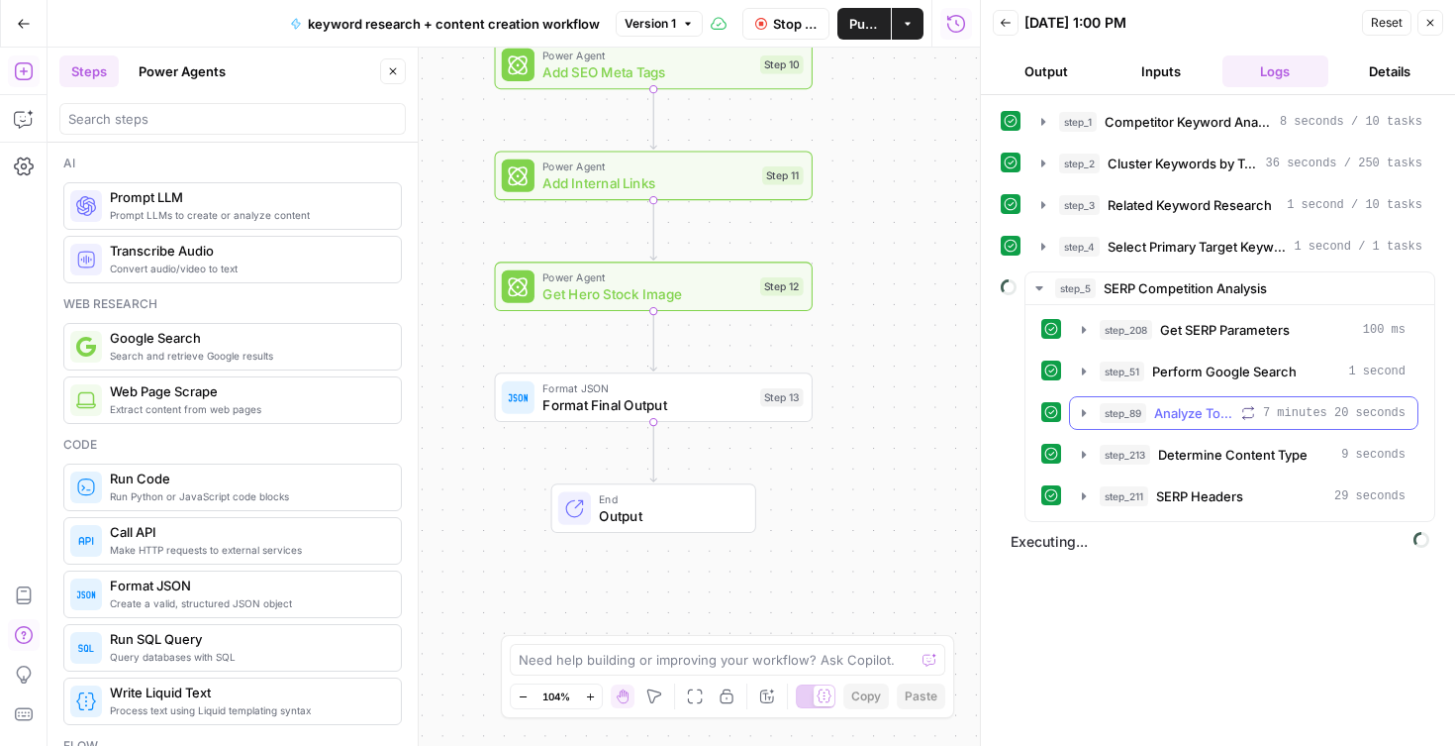
drag, startPoint x: 1079, startPoint y: 408, endPoint x: 1090, endPoint y: 418, distance: 14.7
click at [1079, 408] on icon "button" at bounding box center [1084, 413] width 16 height 16
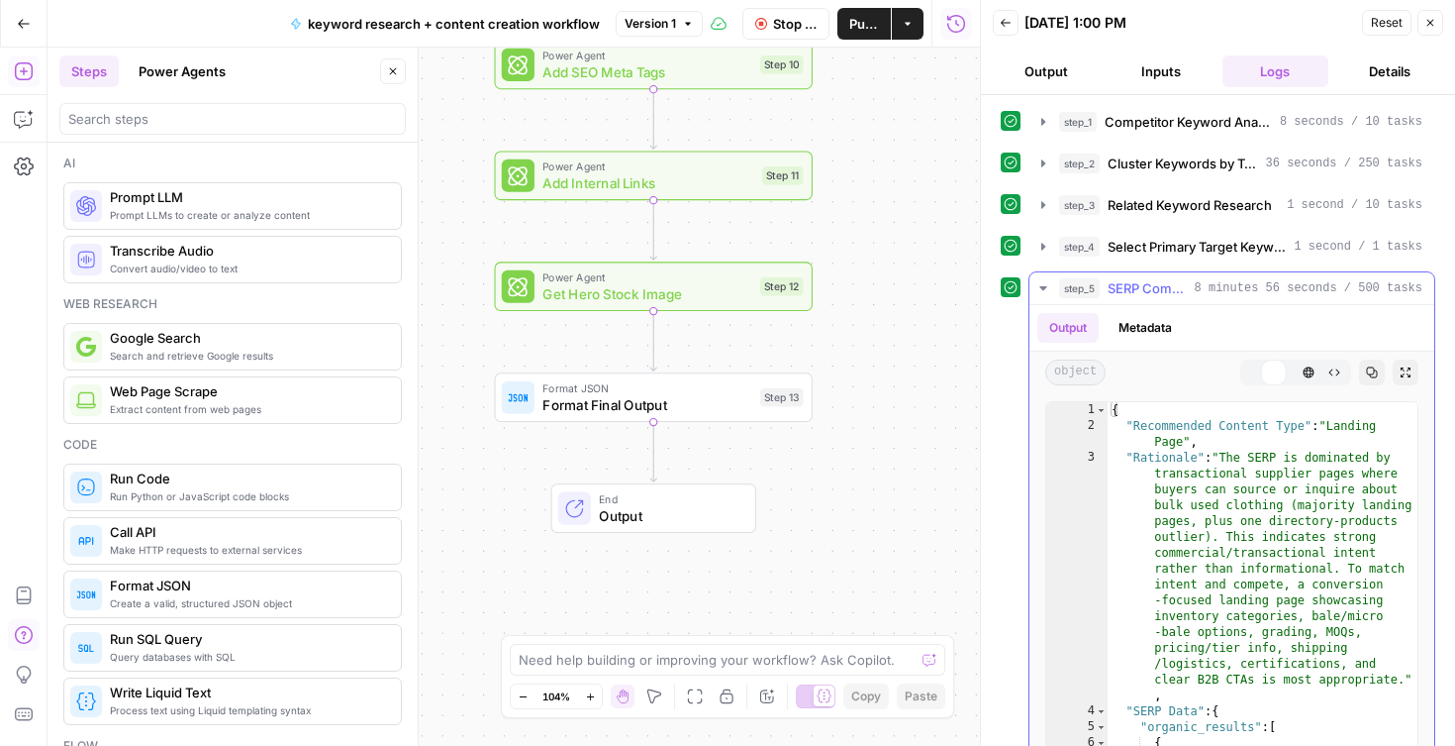
scroll to position [10, 0]
click at [1041, 286] on icon "button" at bounding box center [1043, 288] width 7 height 4
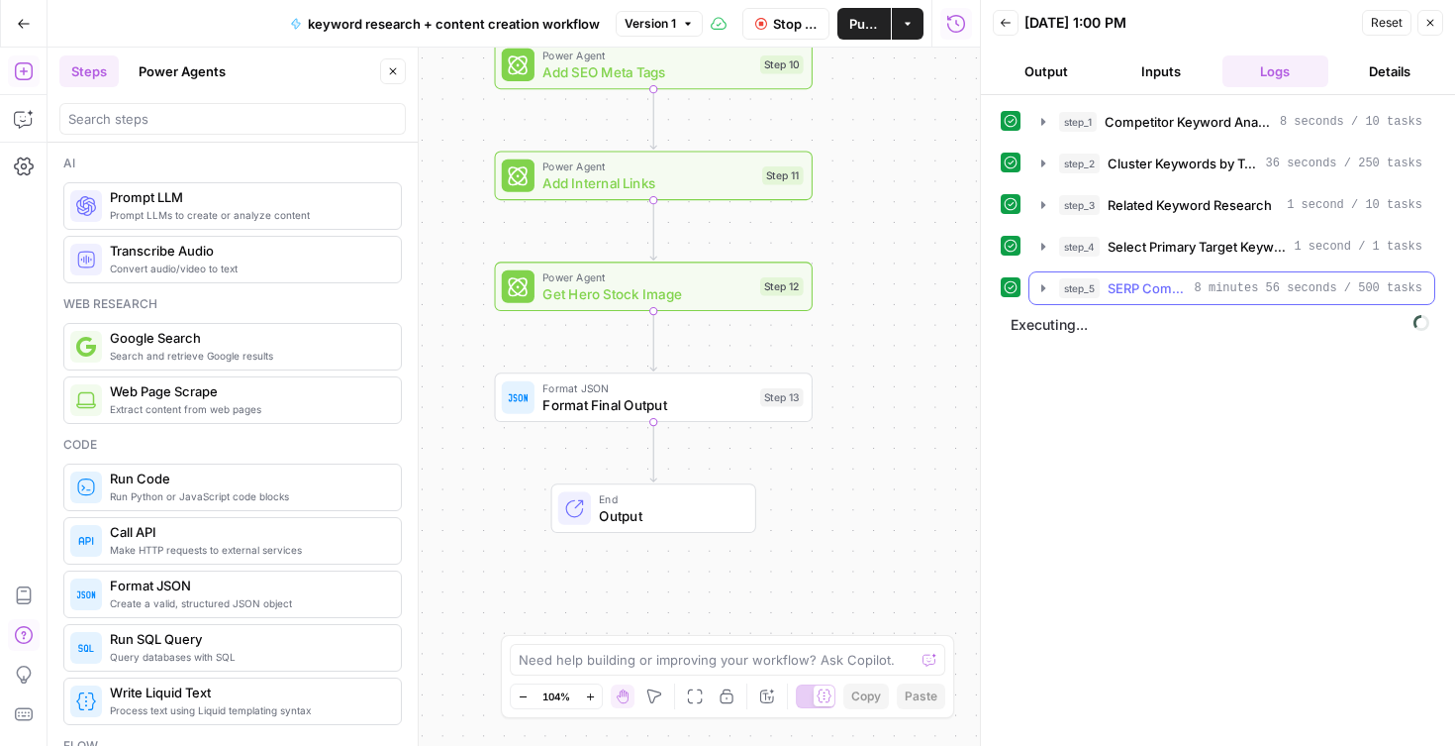
click at [1045, 287] on icon "button" at bounding box center [1044, 288] width 16 height 16
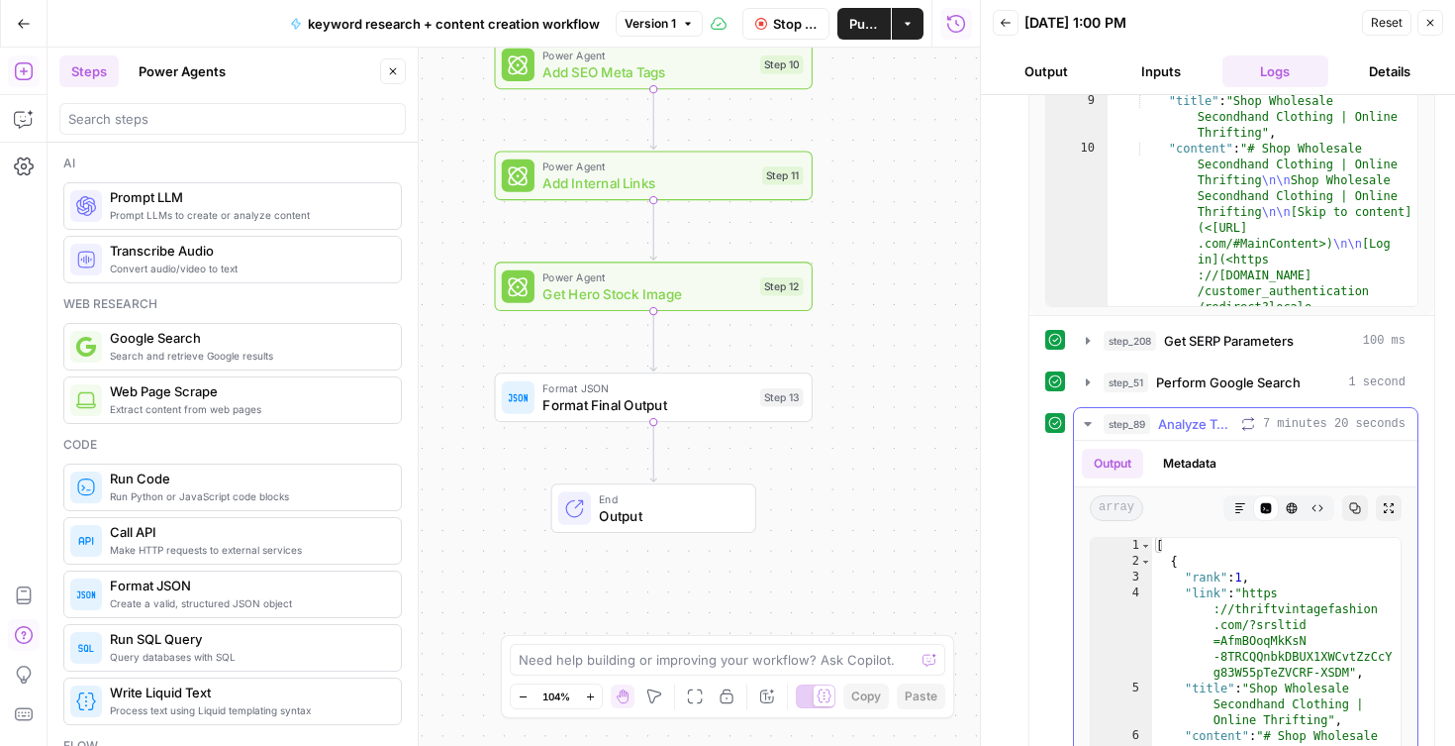
scroll to position [535, 0]
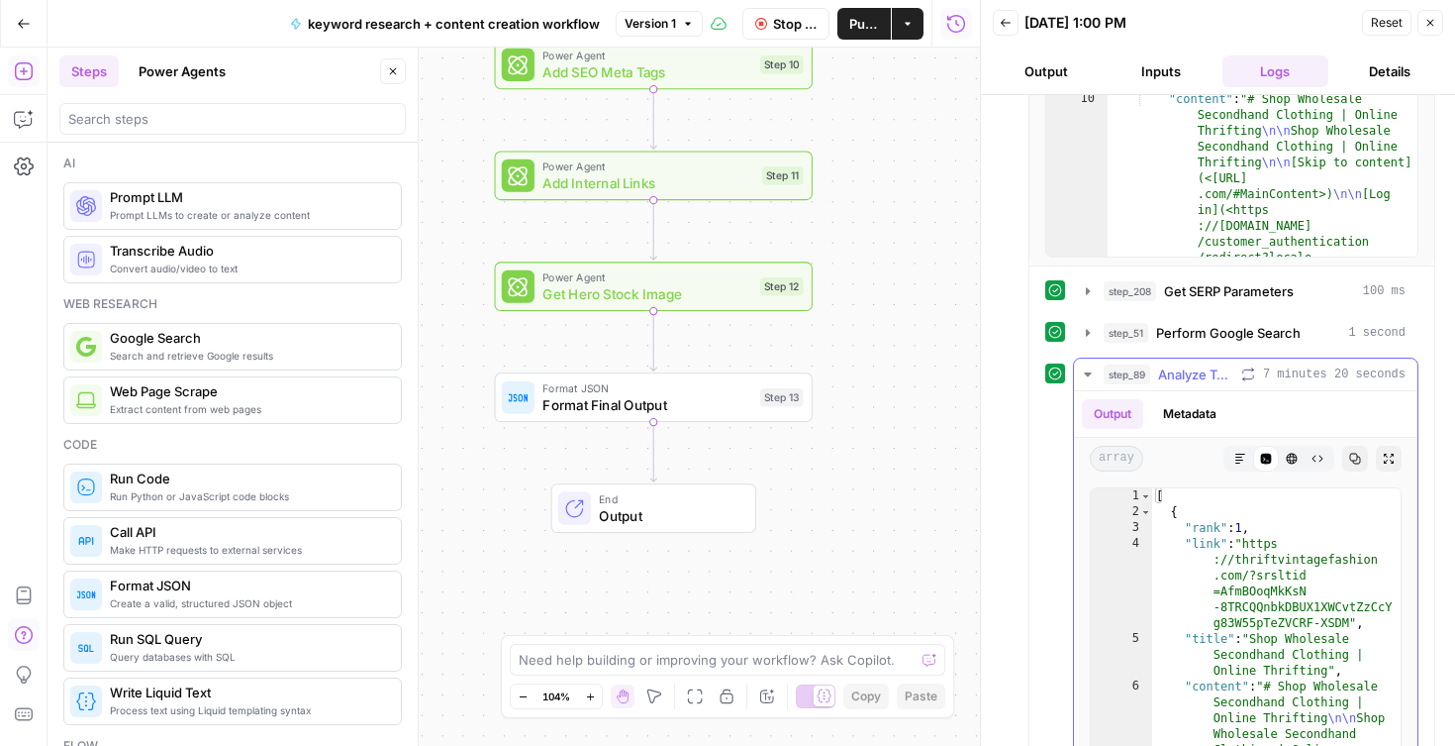
click at [1087, 372] on icon "button" at bounding box center [1087, 374] width 7 height 4
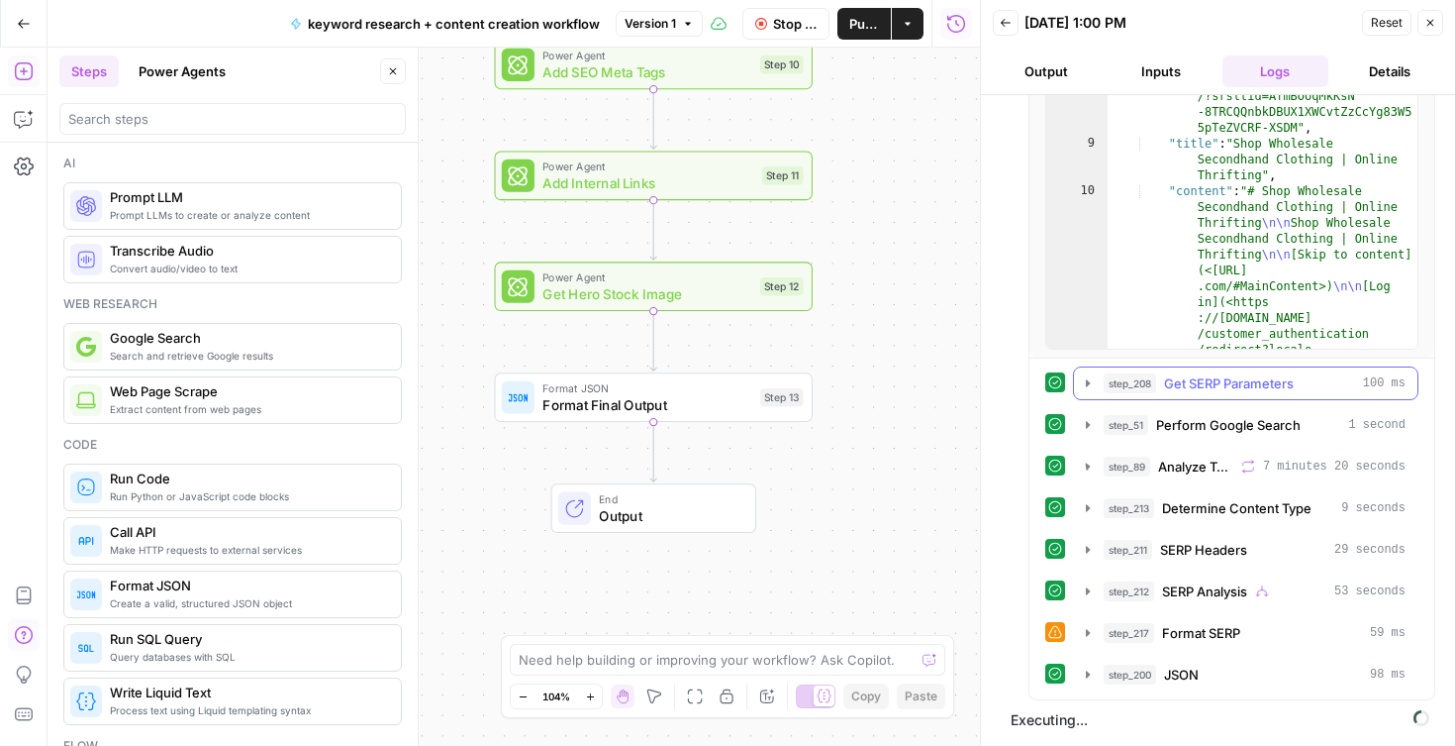
scroll to position [443, 0]
click at [1083, 599] on button "step_212 SERP Analysis 53 seconds" at bounding box center [1246, 591] width 344 height 32
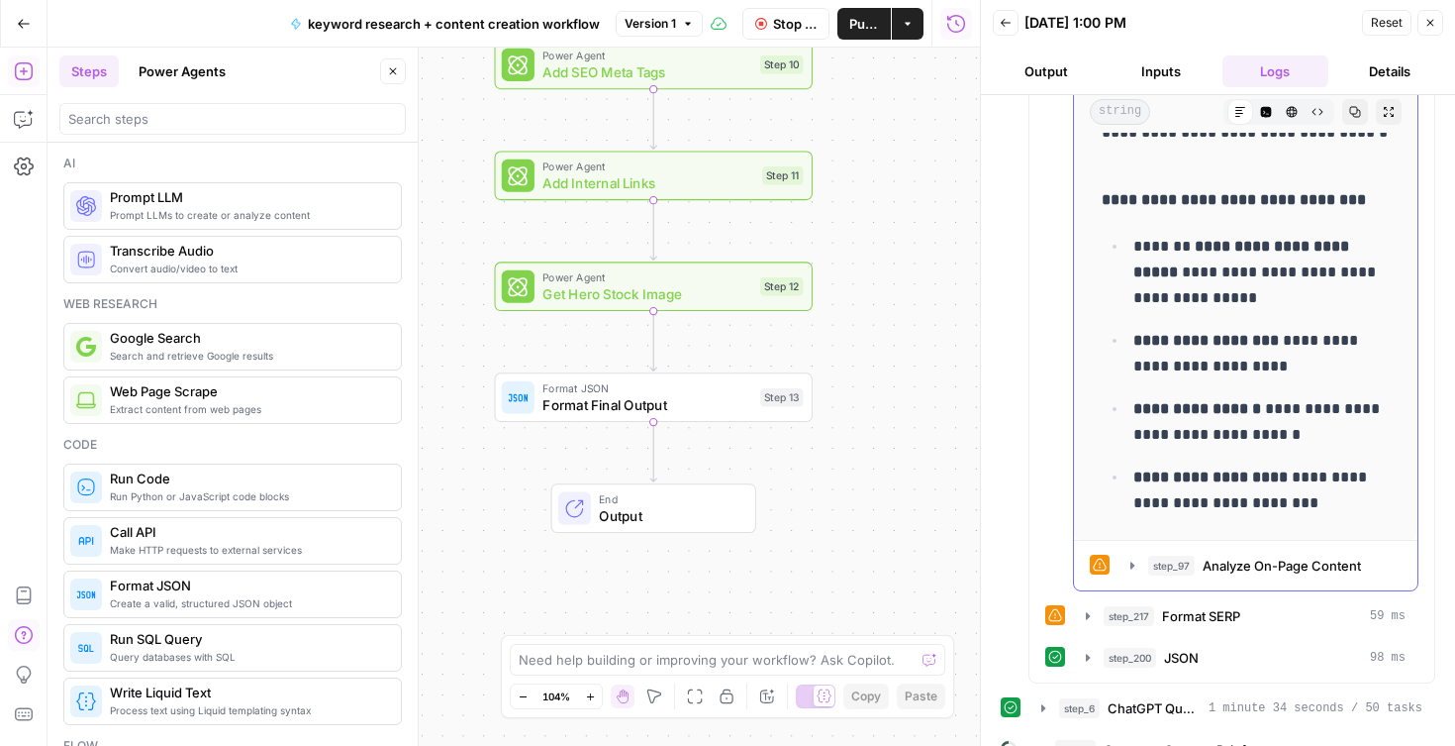
scroll to position [1072, 0]
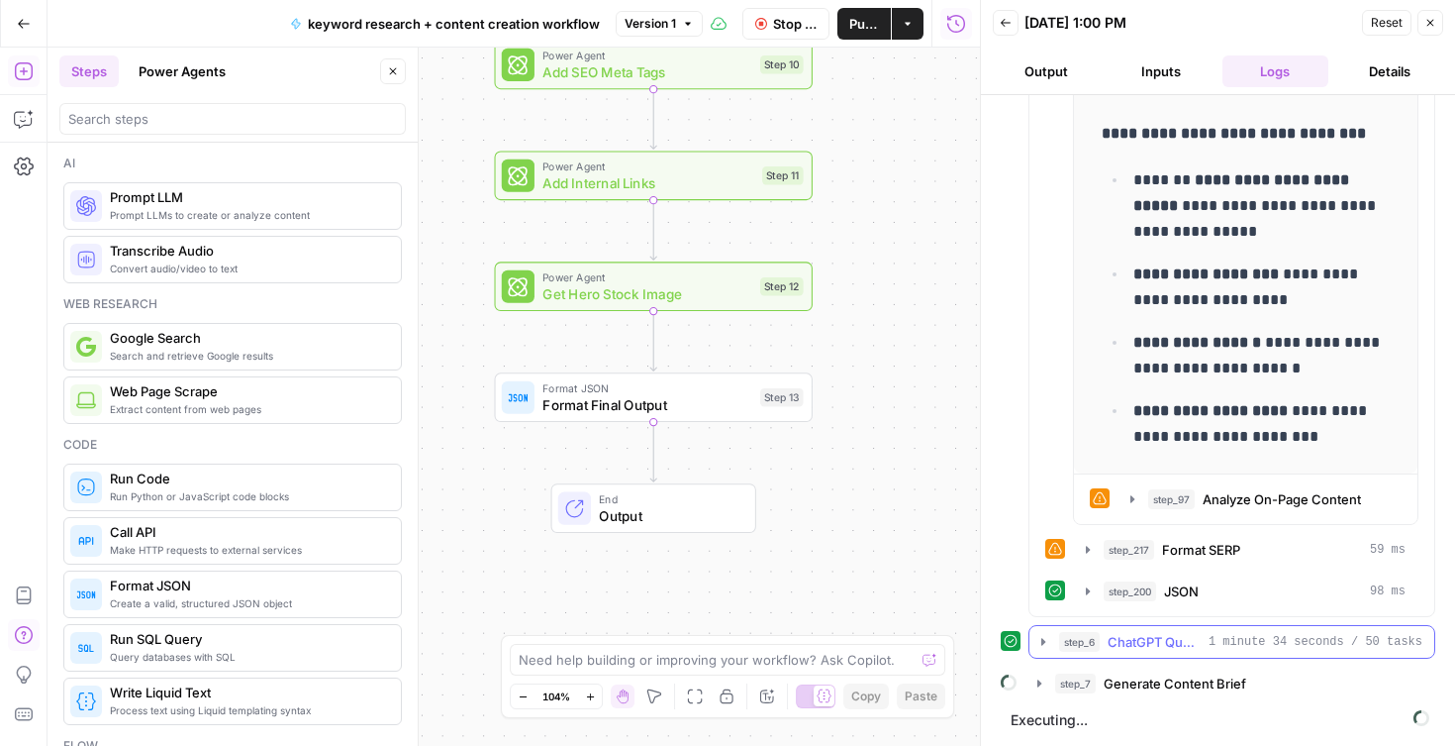
click at [1046, 634] on icon "button" at bounding box center [1044, 642] width 16 height 16
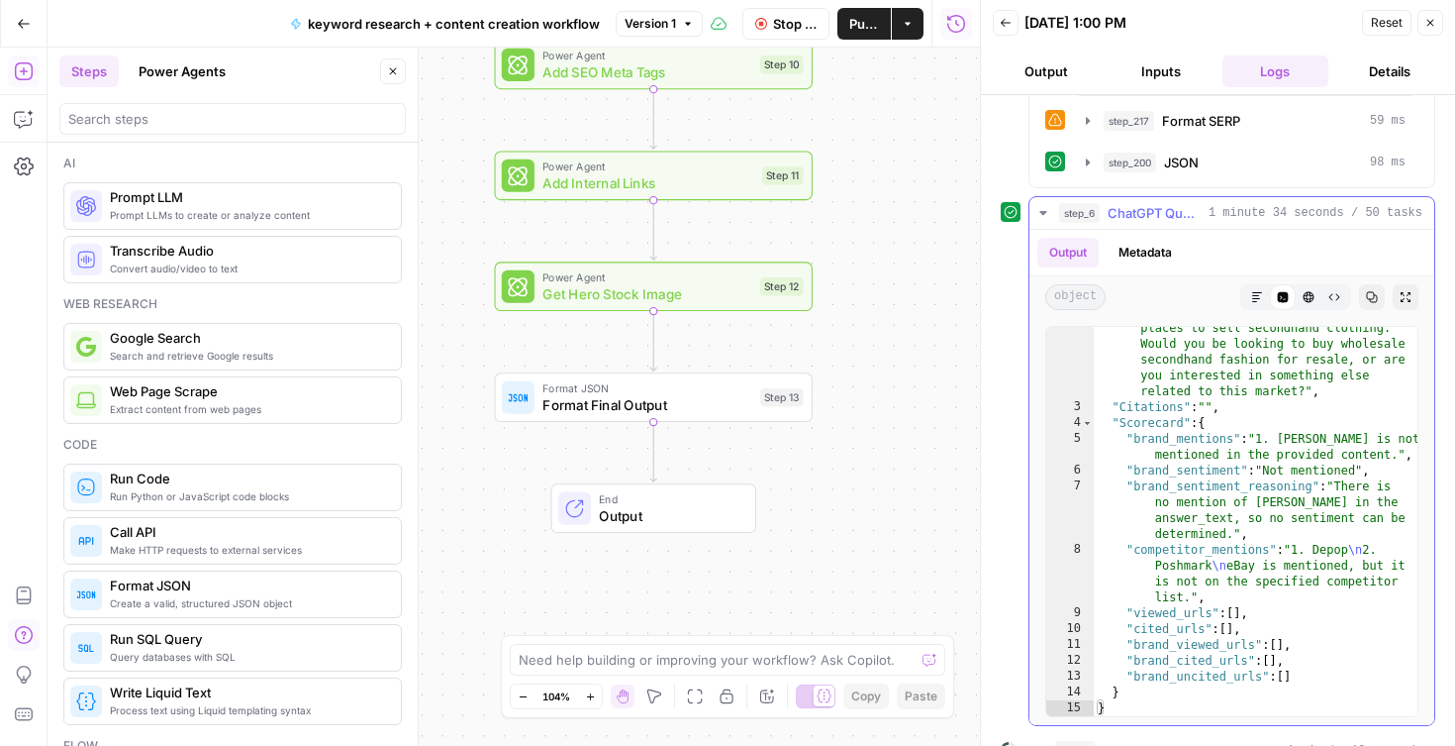
scroll to position [1592, 0]
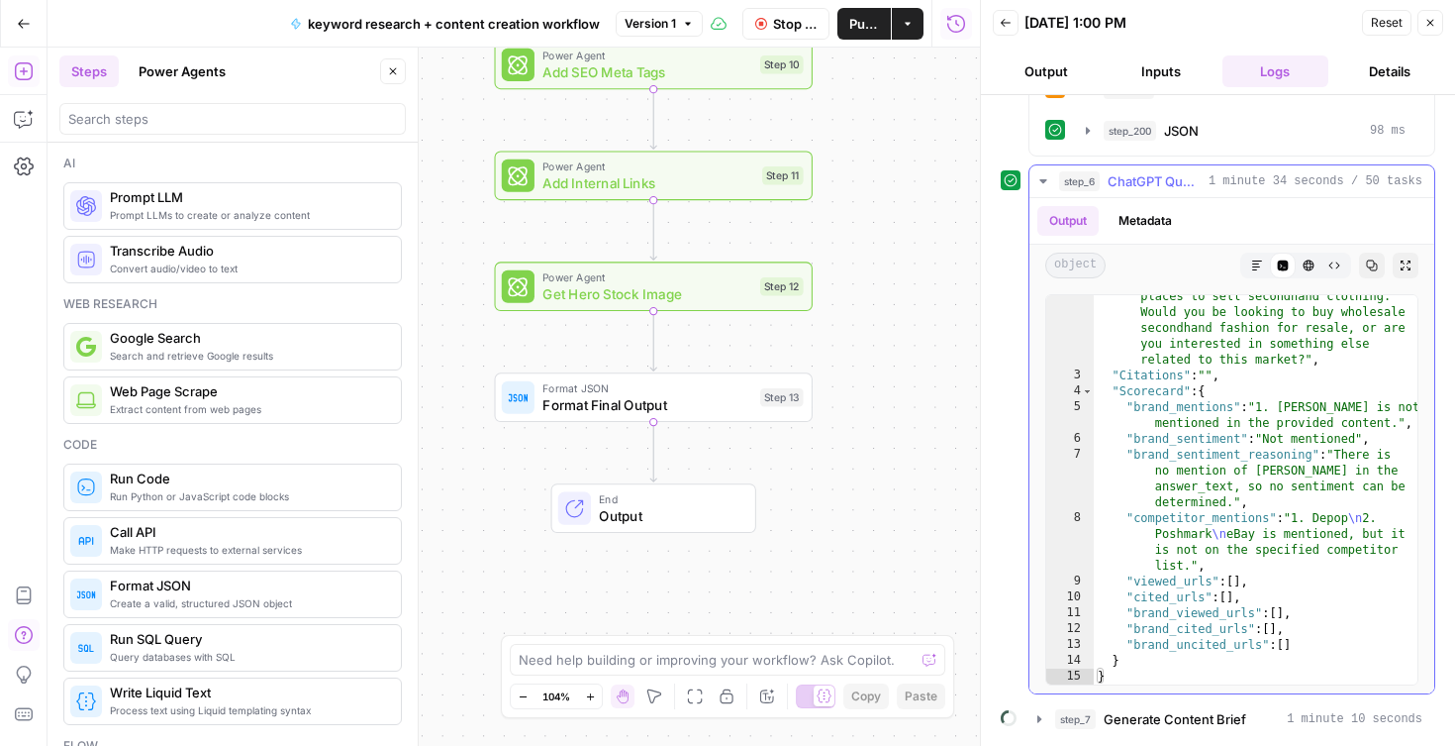
click at [1046, 180] on icon "button" at bounding box center [1043, 181] width 7 height 4
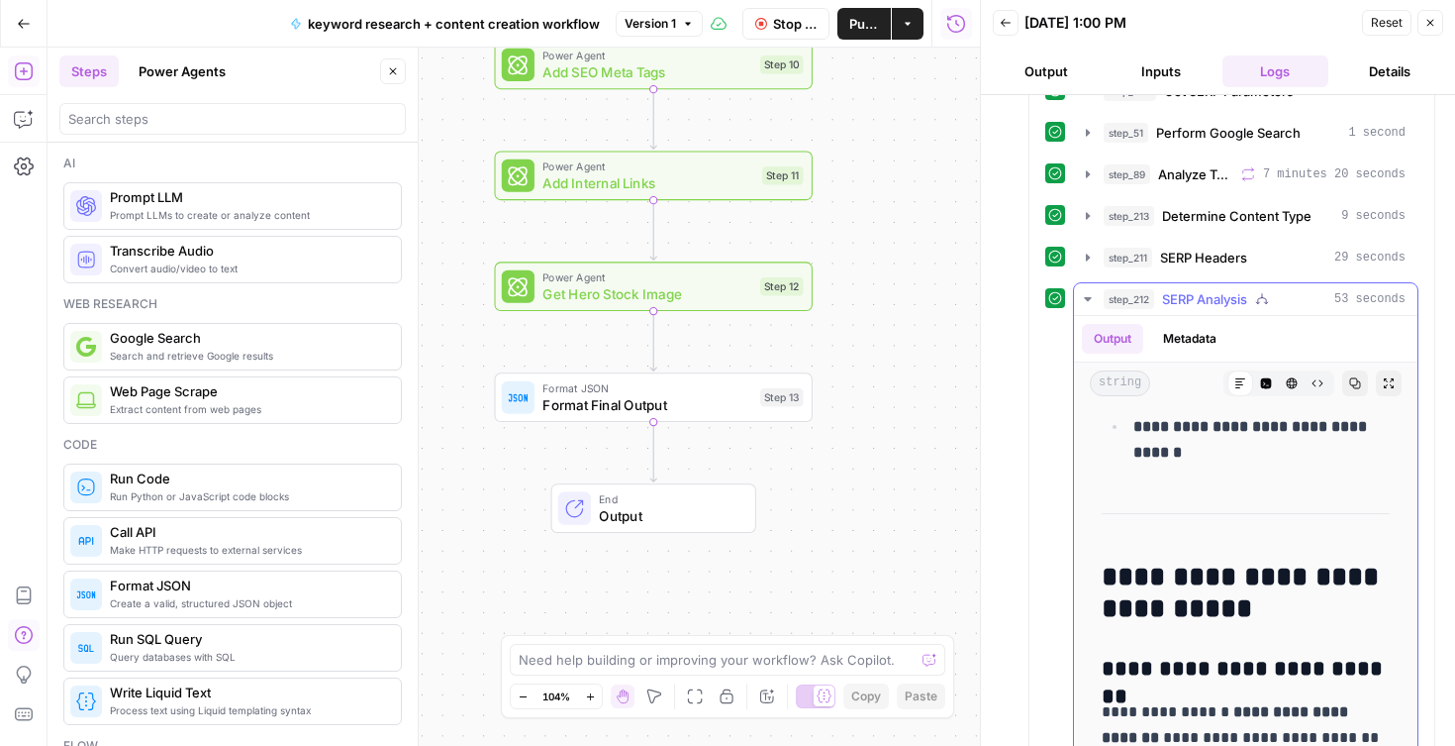
scroll to position [2724, 0]
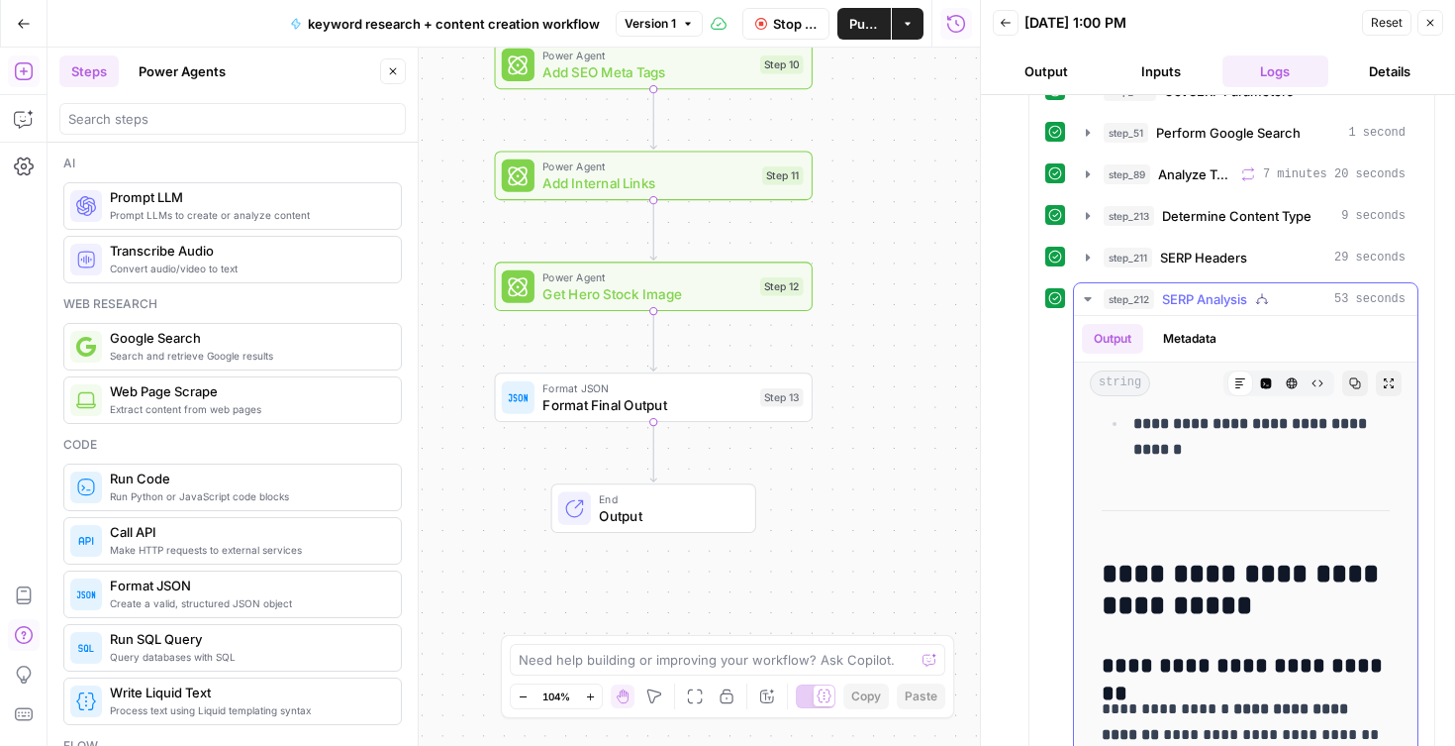
click at [1087, 297] on icon "button" at bounding box center [1087, 299] width 7 height 4
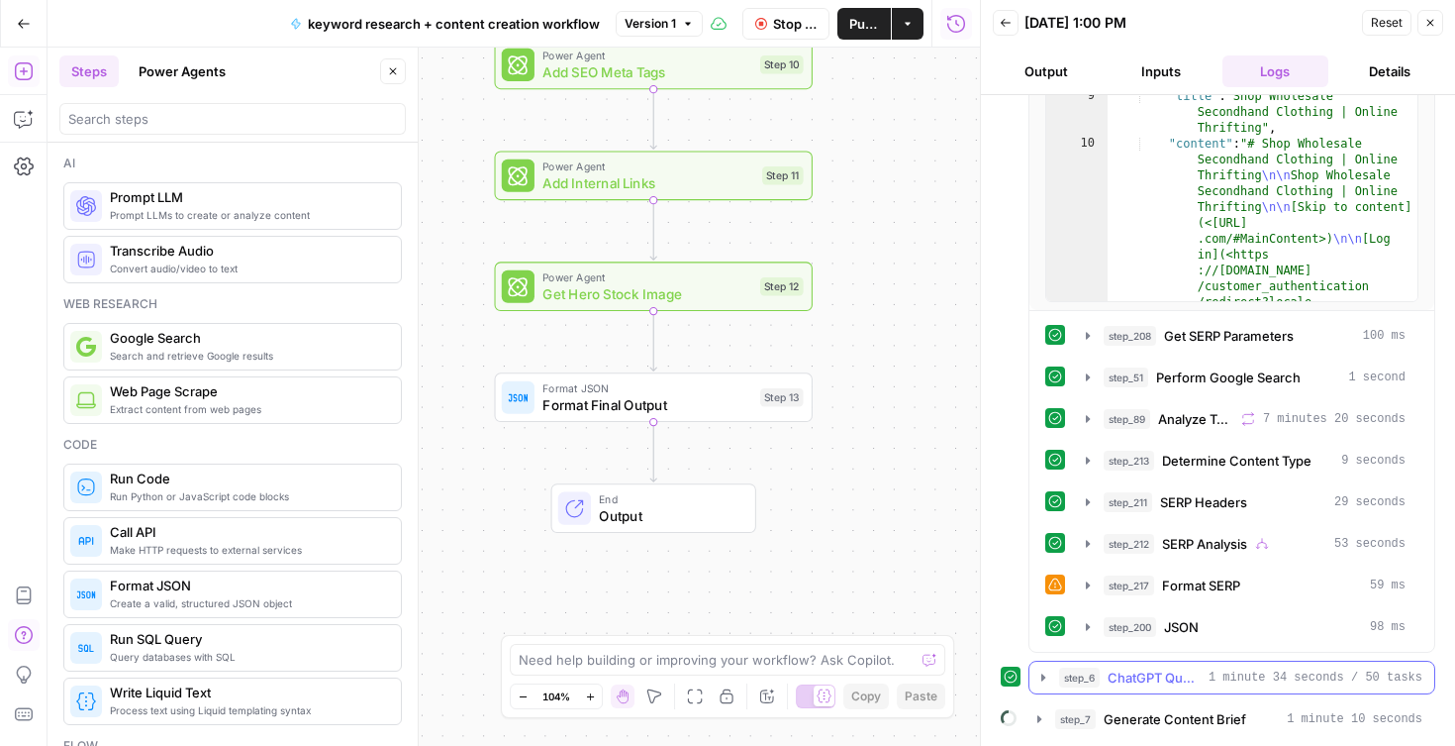
click at [1044, 679] on icon "button" at bounding box center [1044, 676] width 4 height 7
click at [1043, 679] on icon "button" at bounding box center [1044, 677] width 16 height 16
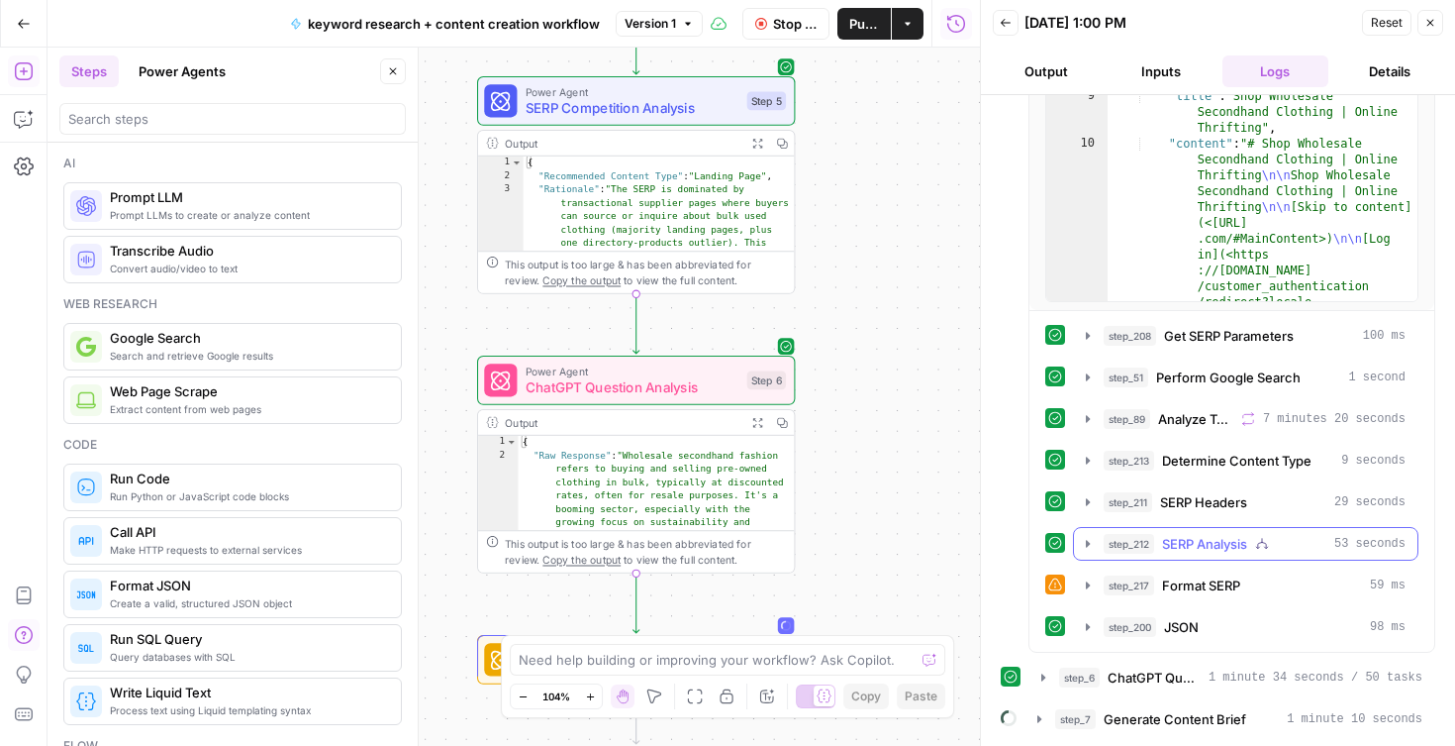
scroll to position [0, 0]
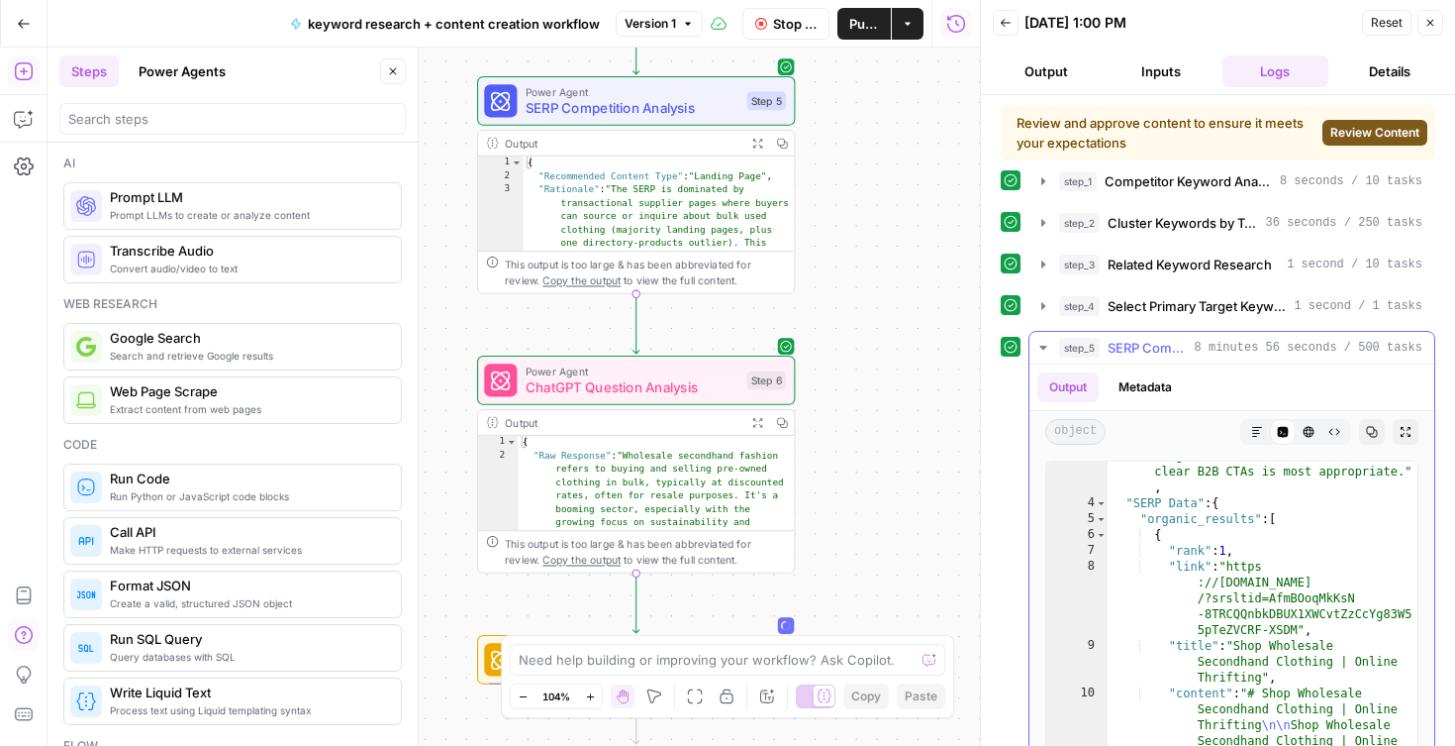
click at [1046, 344] on icon "button" at bounding box center [1044, 348] width 16 height 16
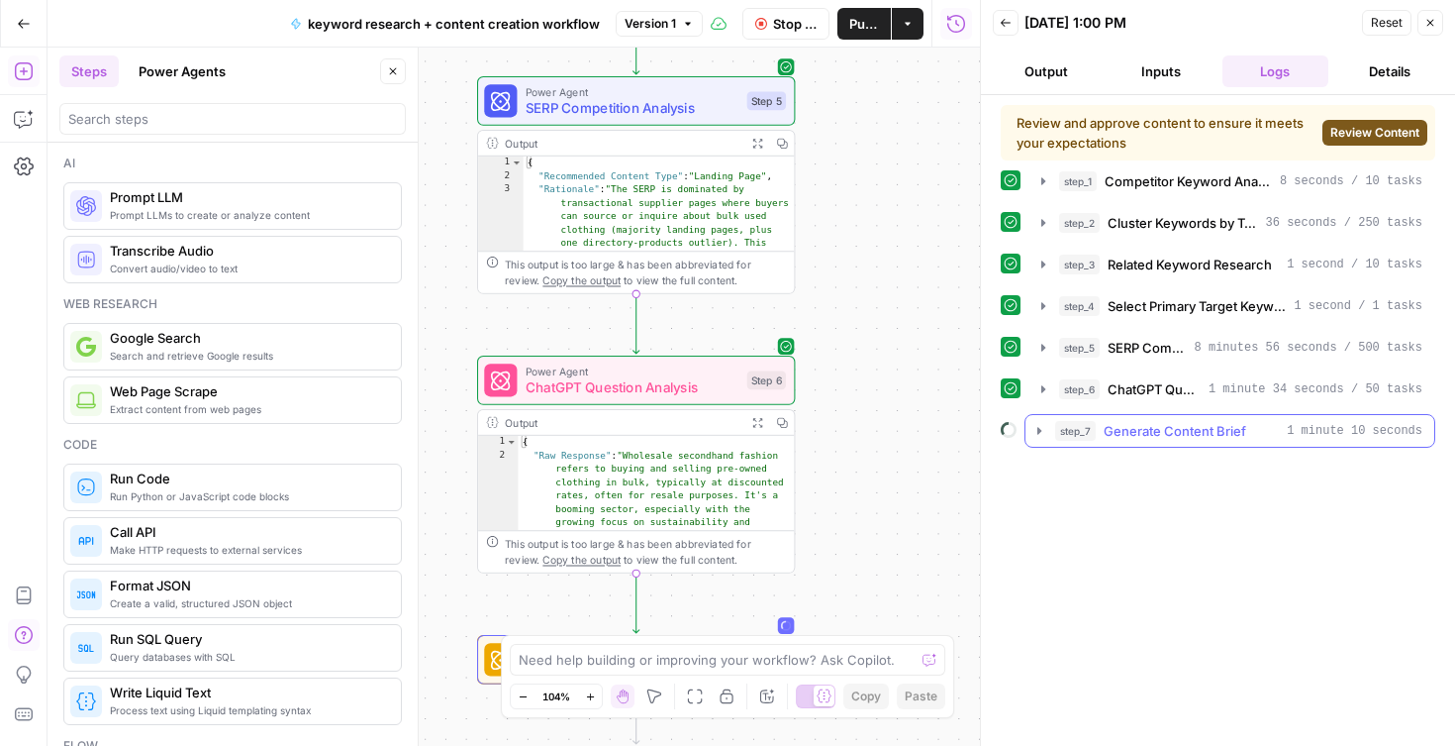
click at [1039, 430] on icon "button" at bounding box center [1040, 430] width 4 height 7
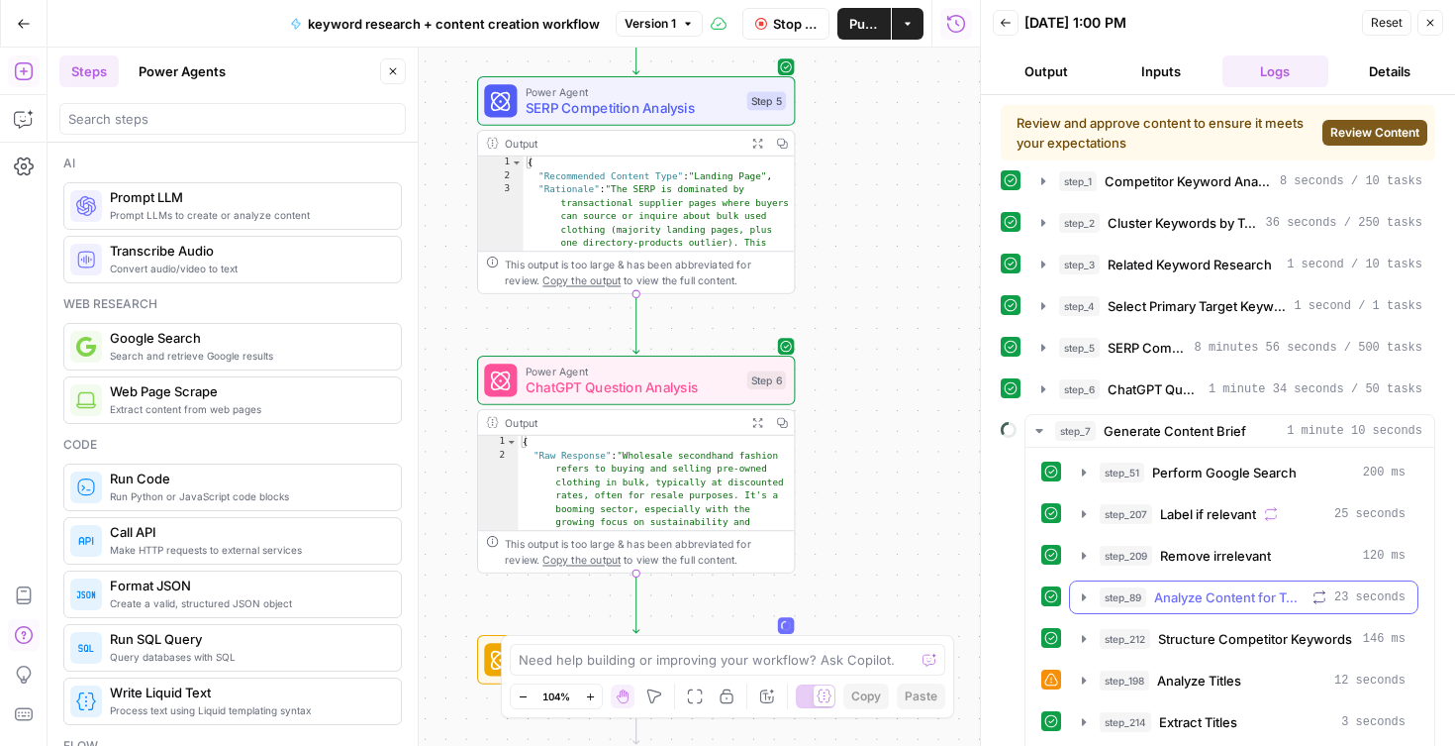
scroll to position [53, 0]
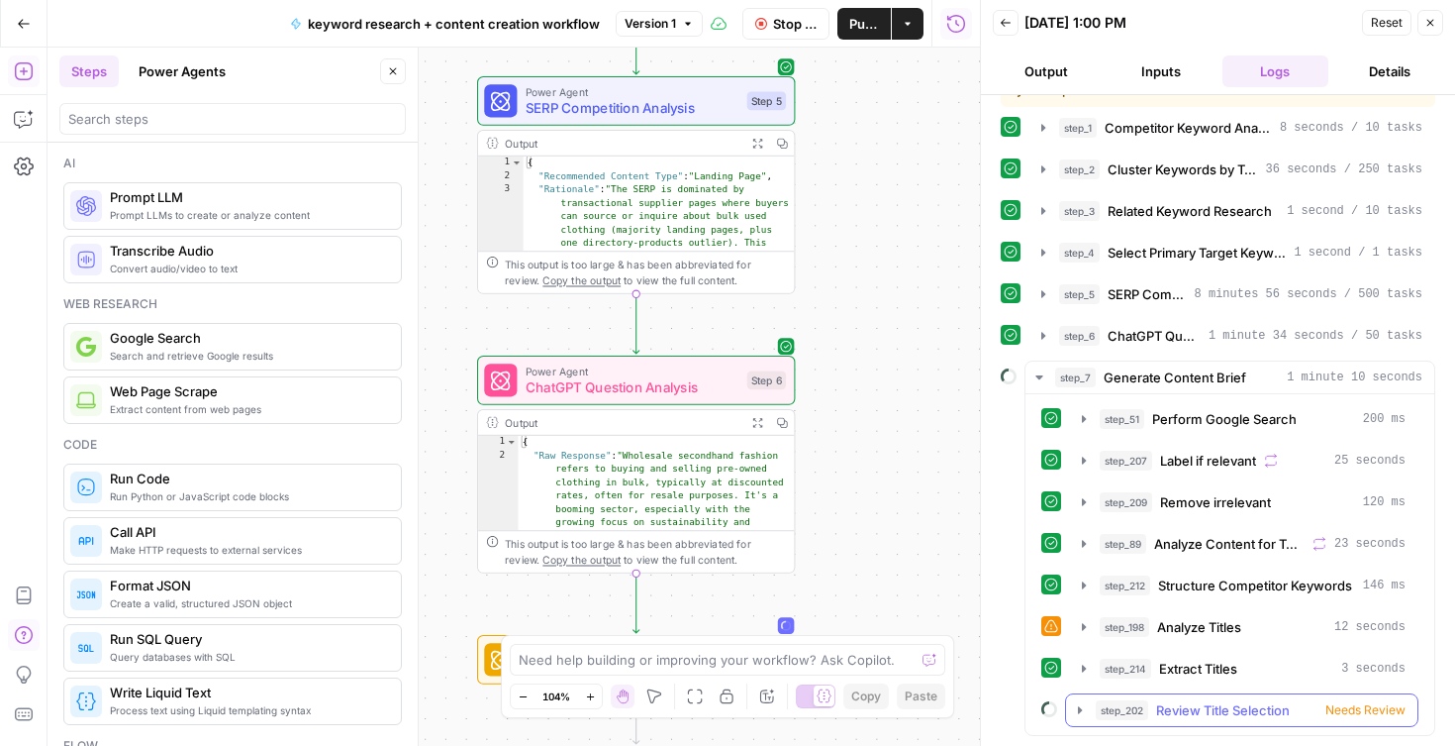
click at [1381, 706] on span "Needs Review" at bounding box center [1366, 710] width 80 height 18
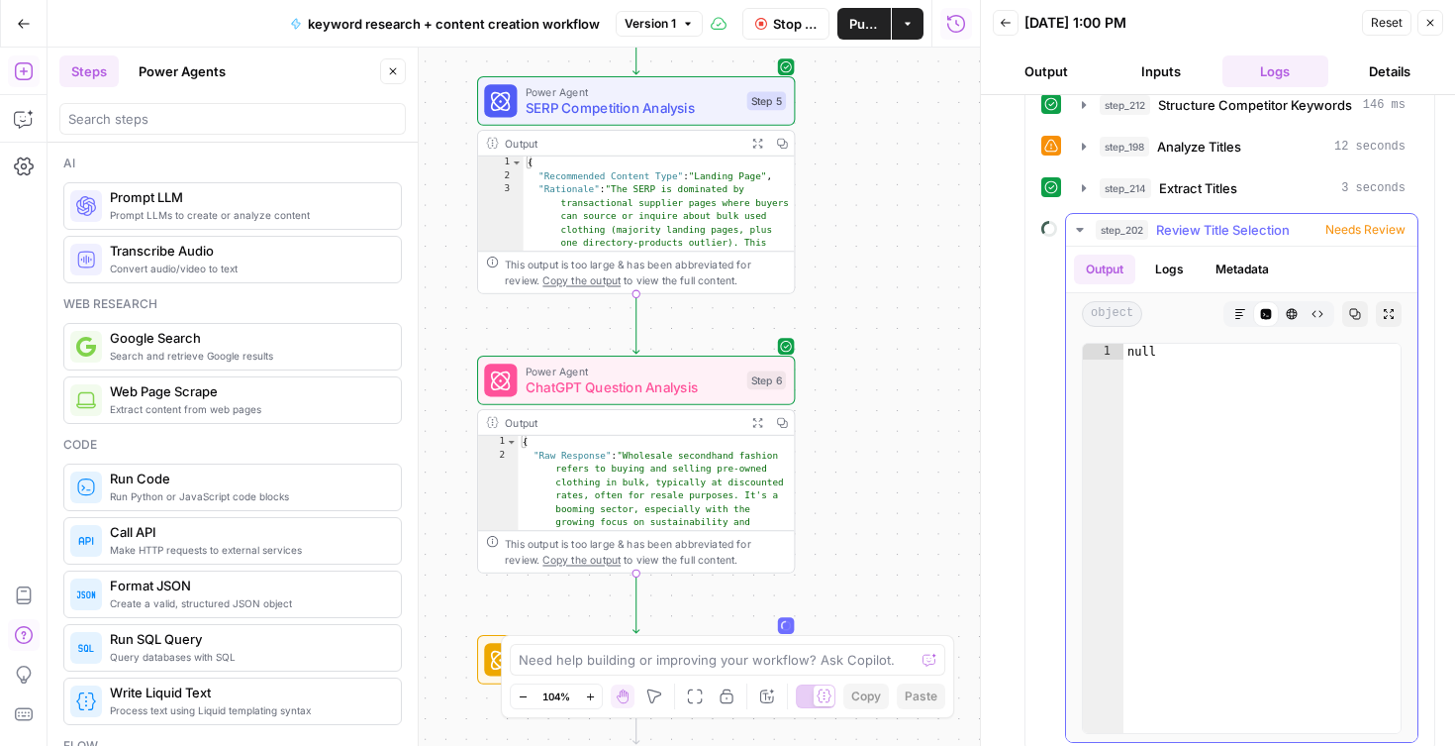
scroll to position [550, 0]
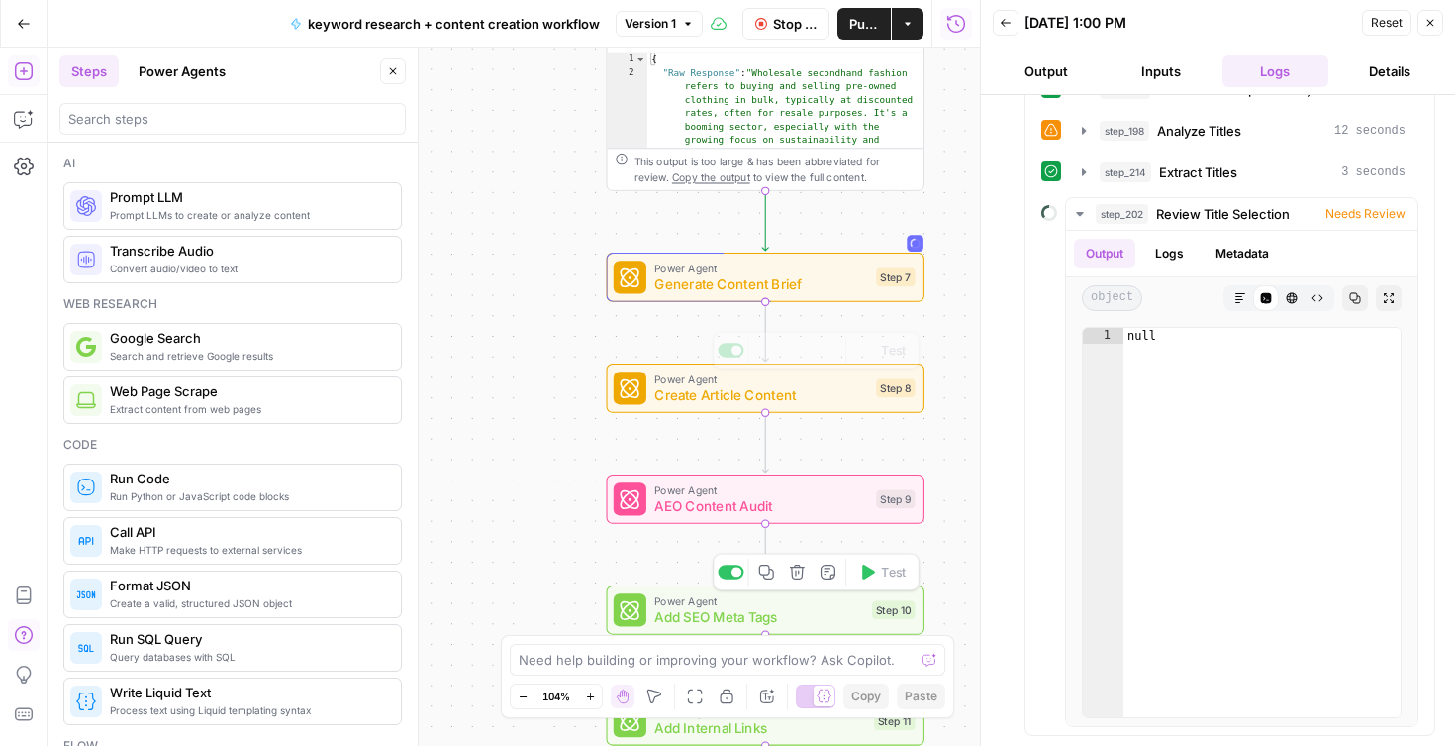
click at [767, 280] on span "Generate Content Brief" at bounding box center [761, 284] width 214 height 21
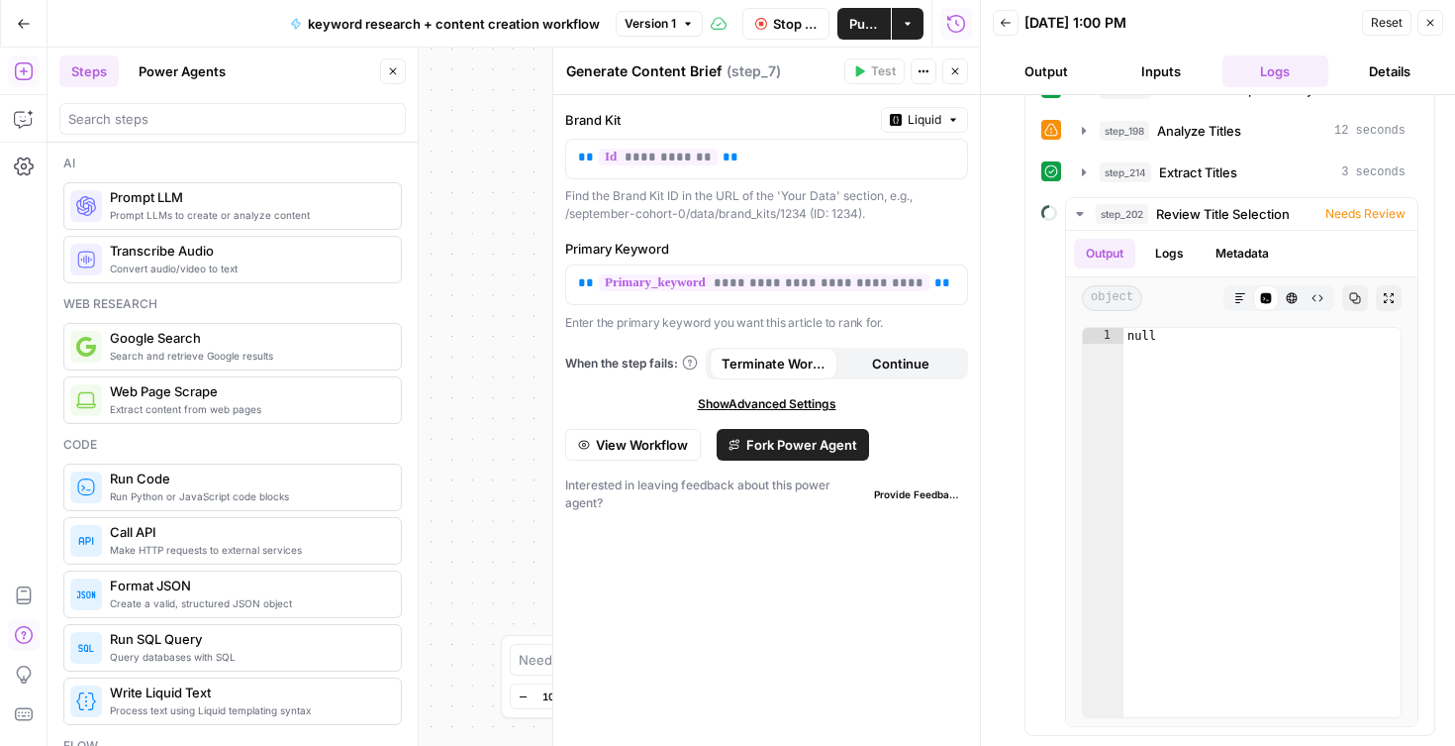
click at [952, 72] on icon "button" at bounding box center [956, 71] width 12 height 12
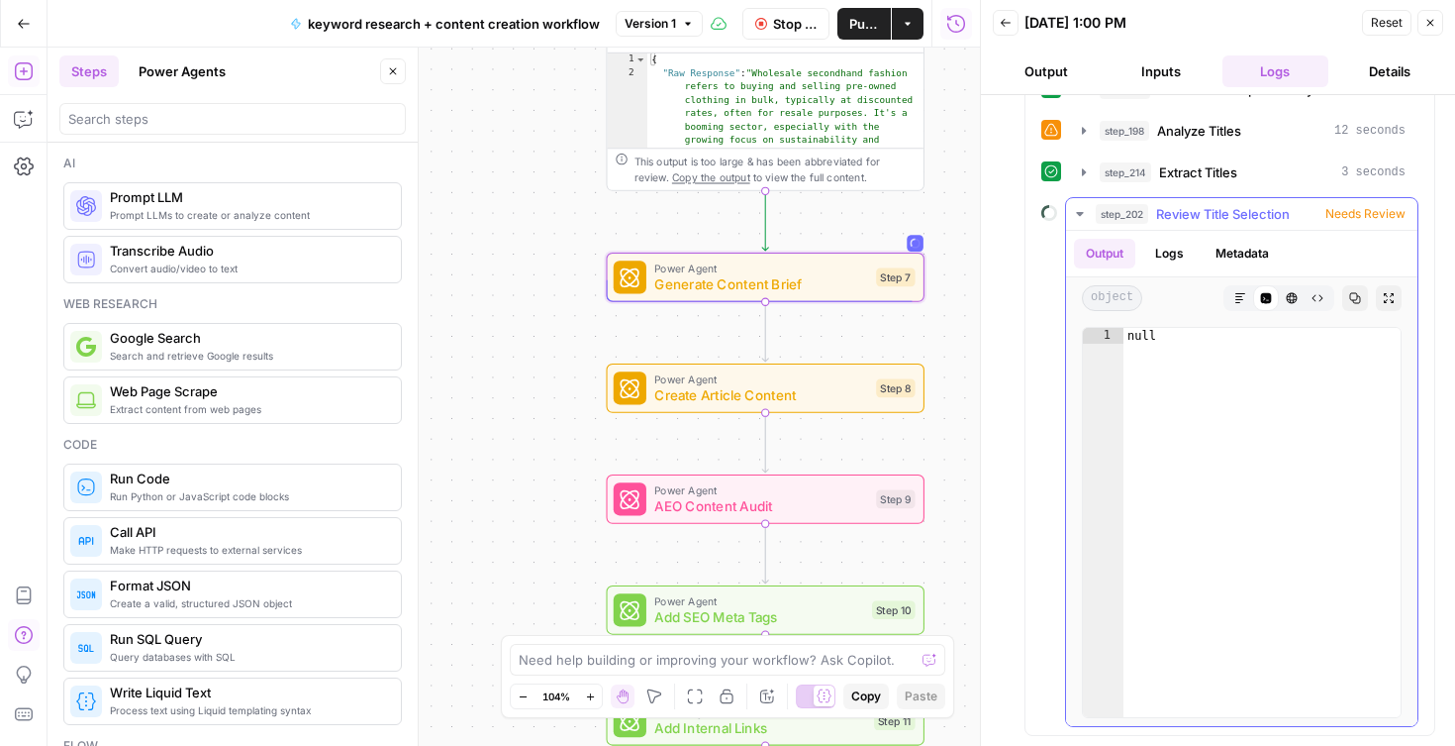
click at [1372, 210] on span "Needs Review" at bounding box center [1366, 214] width 80 height 18
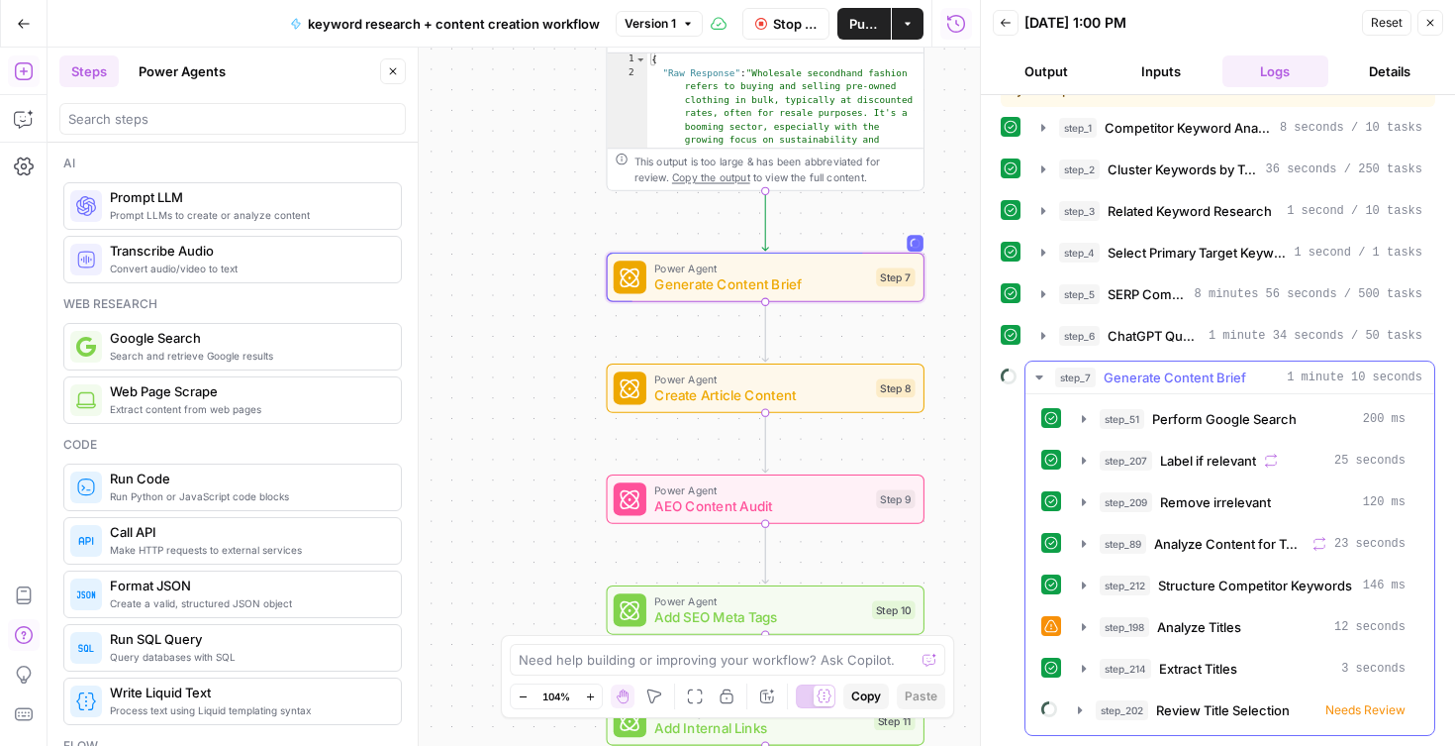
click at [1039, 374] on icon "button" at bounding box center [1040, 377] width 16 height 16
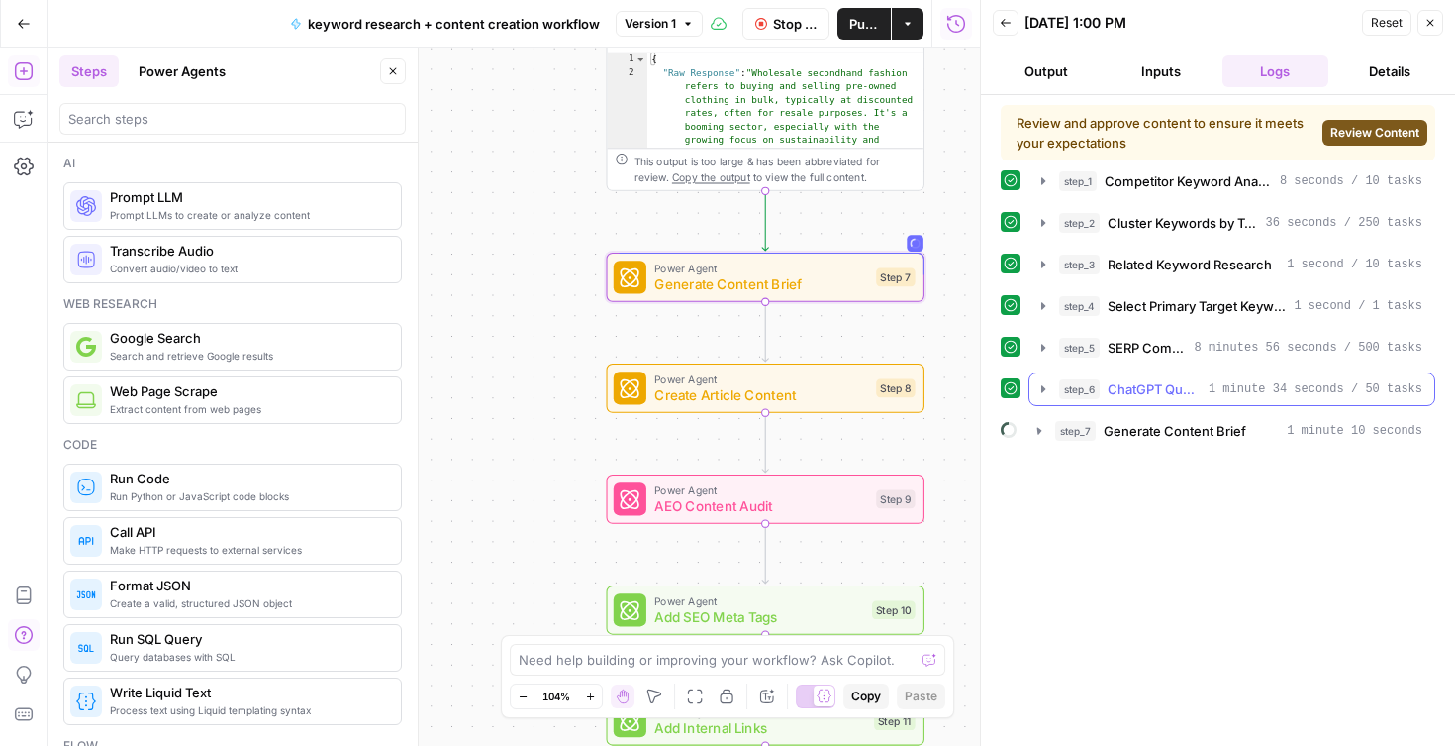
scroll to position [0, 0]
click at [1366, 129] on span "Review Content" at bounding box center [1375, 133] width 89 height 18
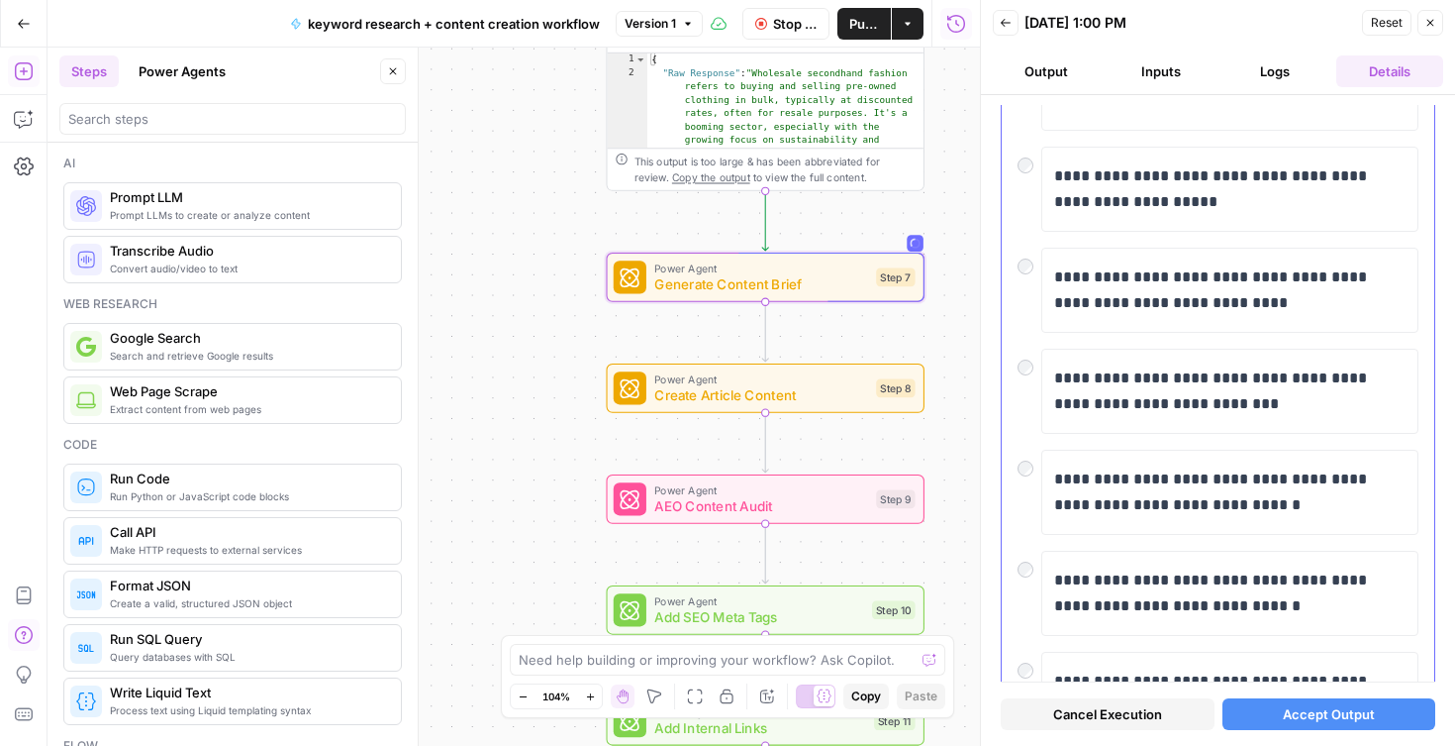
scroll to position [221, 0]
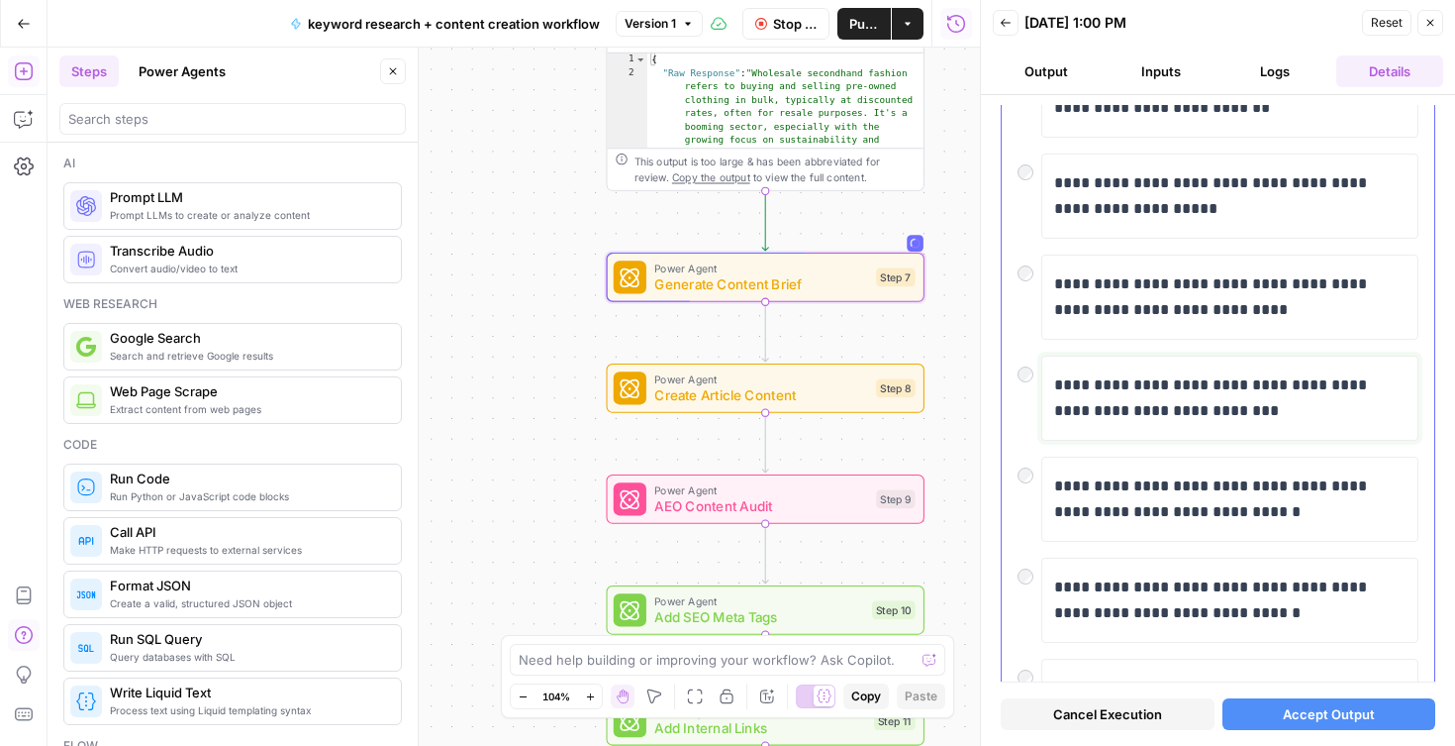
click at [1128, 368] on div "**********" at bounding box center [1229, 397] width 351 height 67
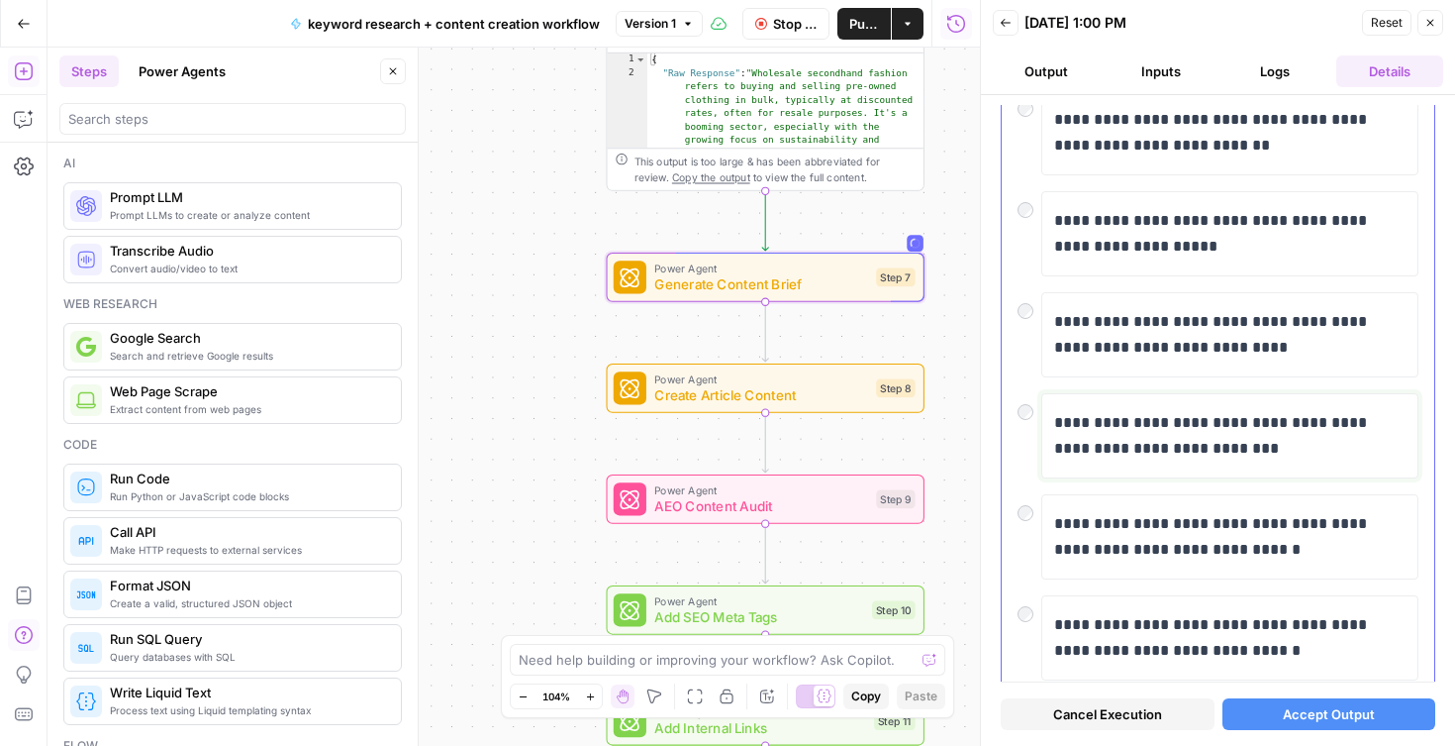
scroll to position [645, 0]
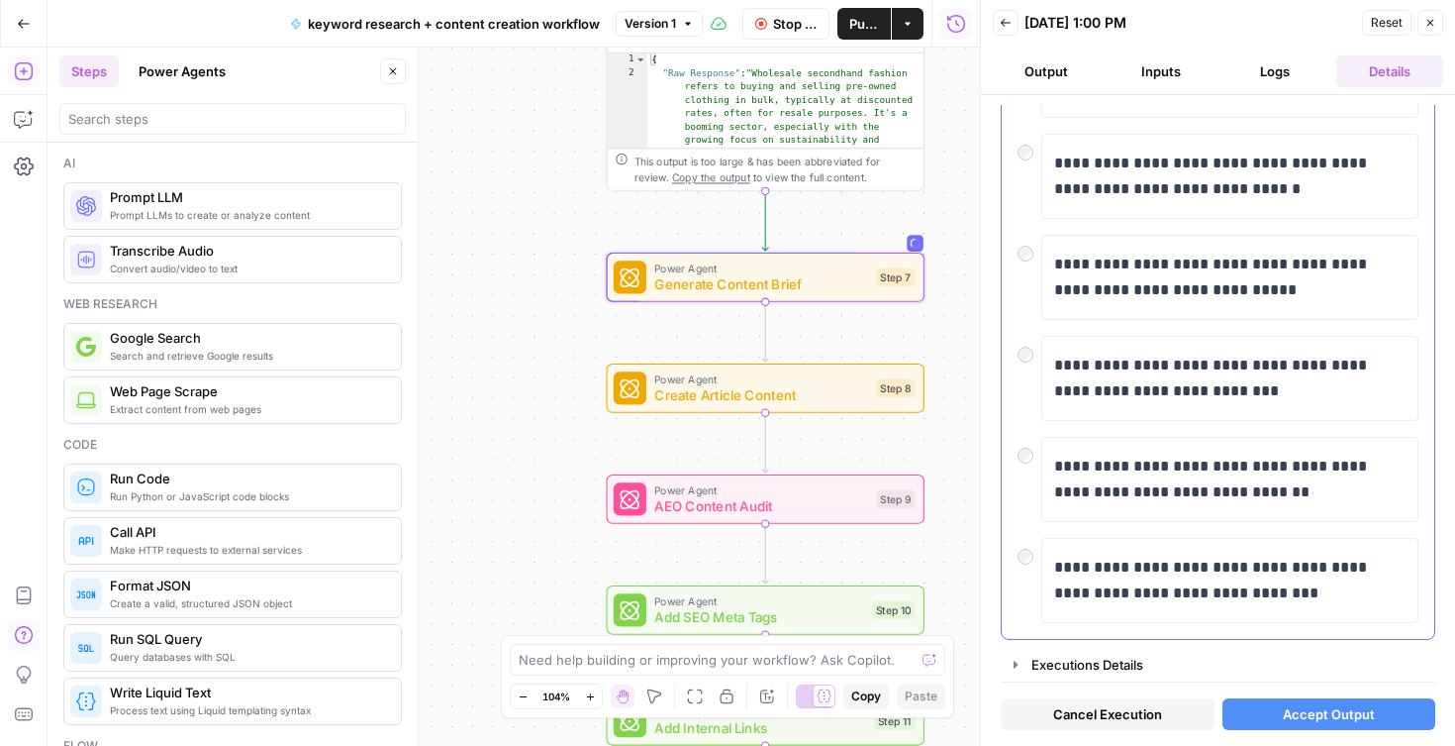
click at [1017, 554] on div "**********" at bounding box center [1218, 97] width 433 height 1081
click at [1288, 722] on span "Accept Output" at bounding box center [1329, 714] width 92 height 20
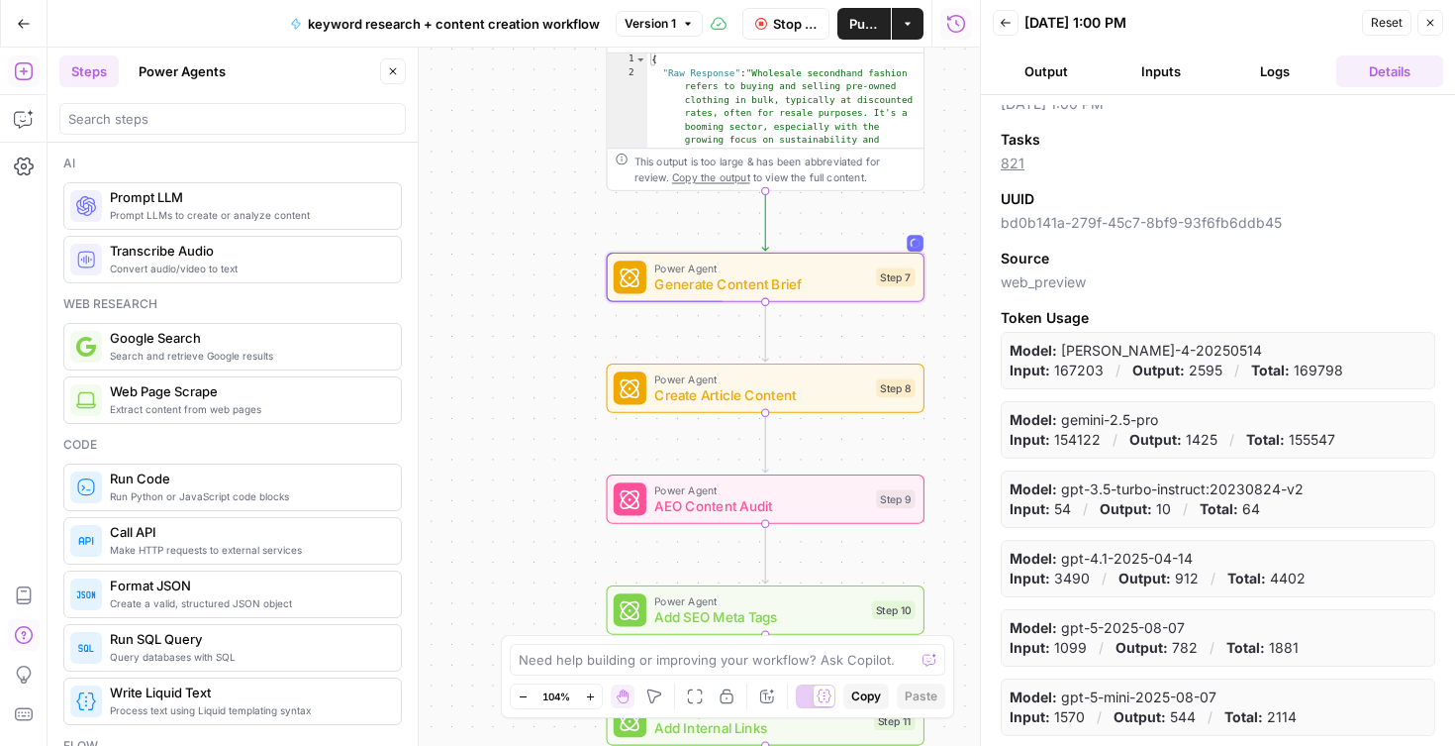
scroll to position [0, 0]
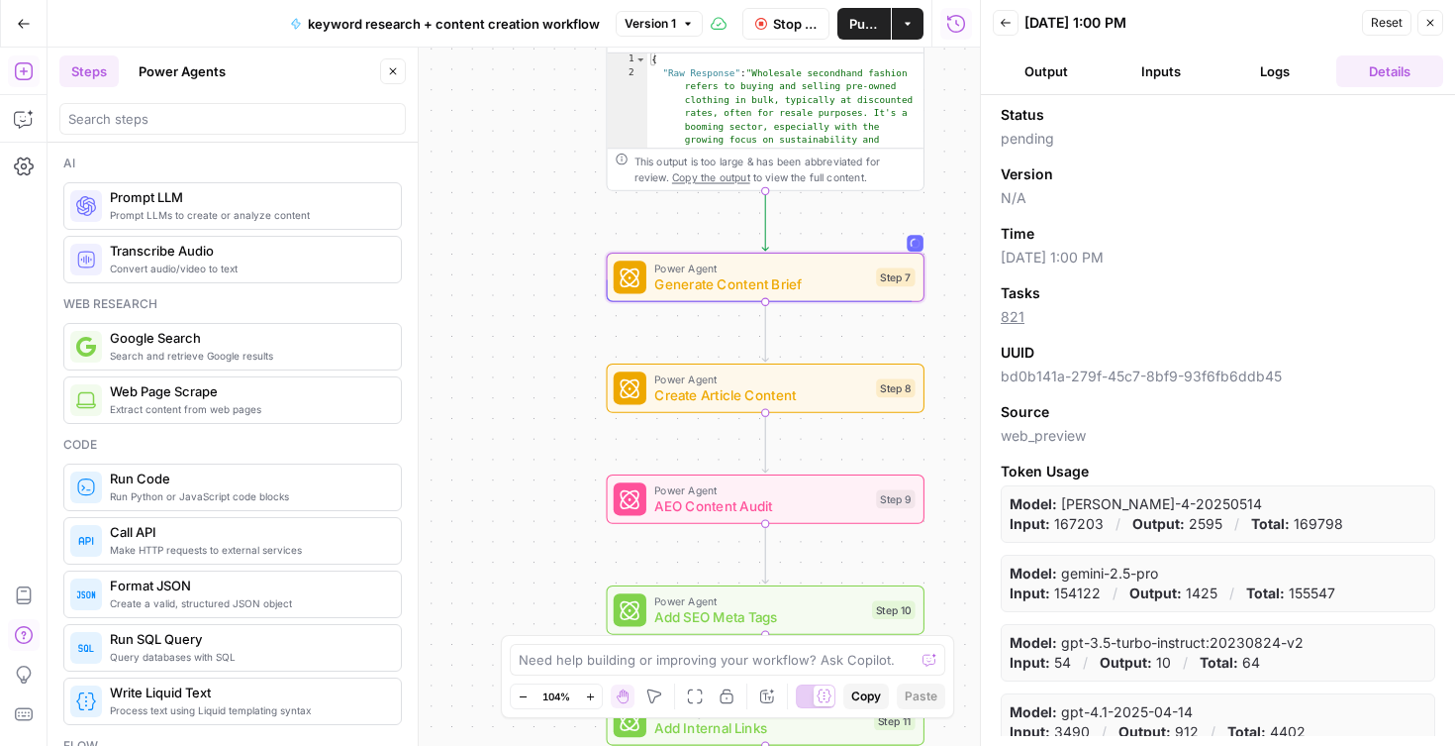
click at [1001, 18] on icon "button" at bounding box center [1006, 23] width 12 height 12
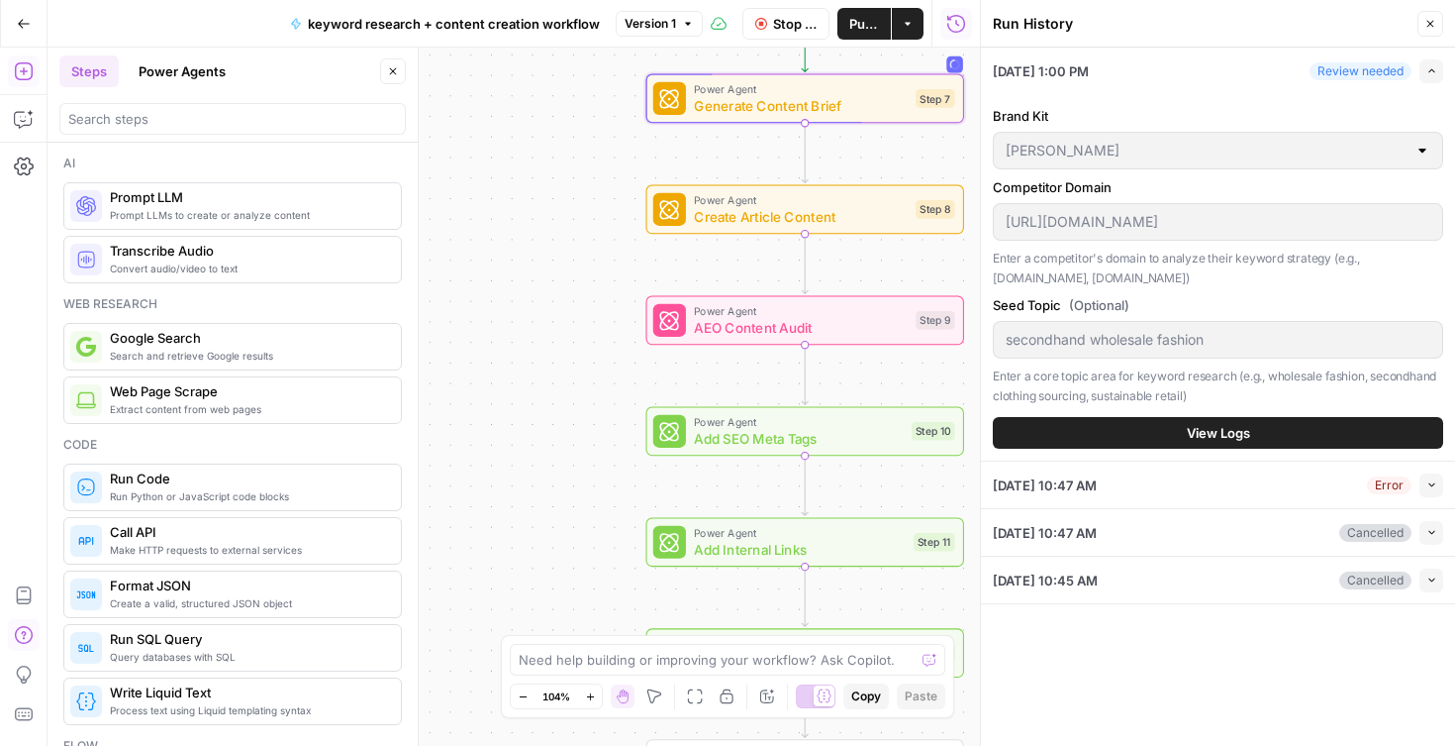
click at [1364, 70] on div "Review needed" at bounding box center [1361, 71] width 102 height 18
click at [1194, 480] on div "[DATE] 10:47 AM Error Collapse" at bounding box center [1218, 484] width 451 height 47
click at [1224, 434] on span "View Logs" at bounding box center [1218, 433] width 63 height 20
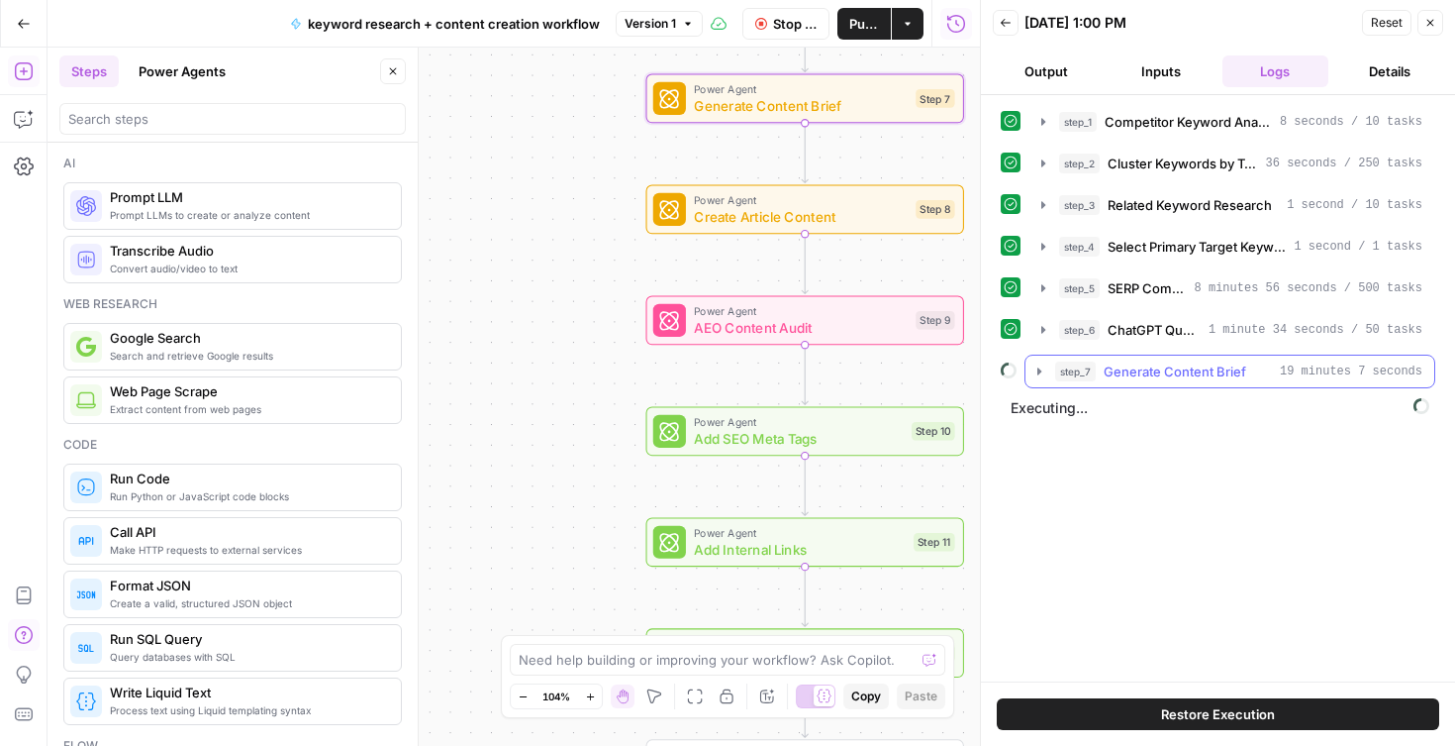
click at [1036, 370] on icon "button" at bounding box center [1040, 371] width 16 height 16
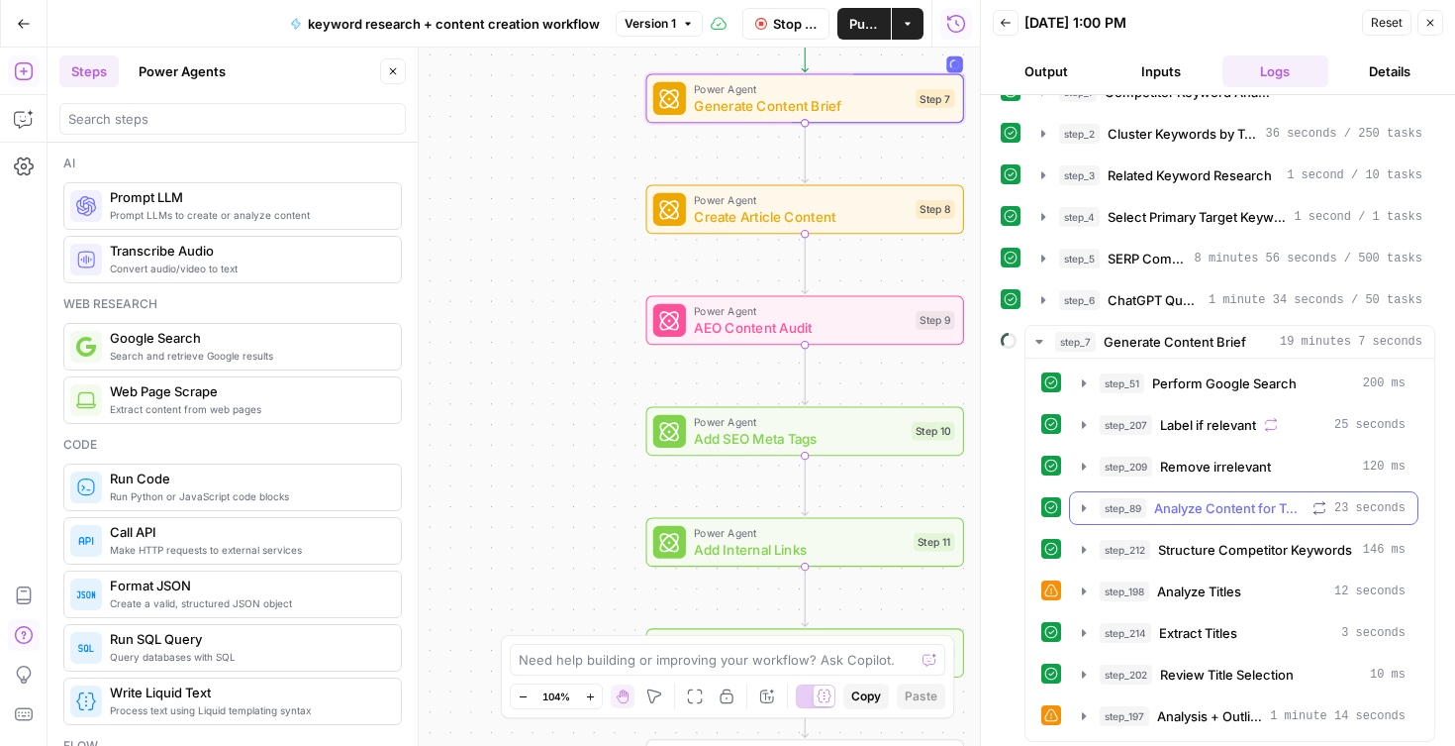
scroll to position [71, 0]
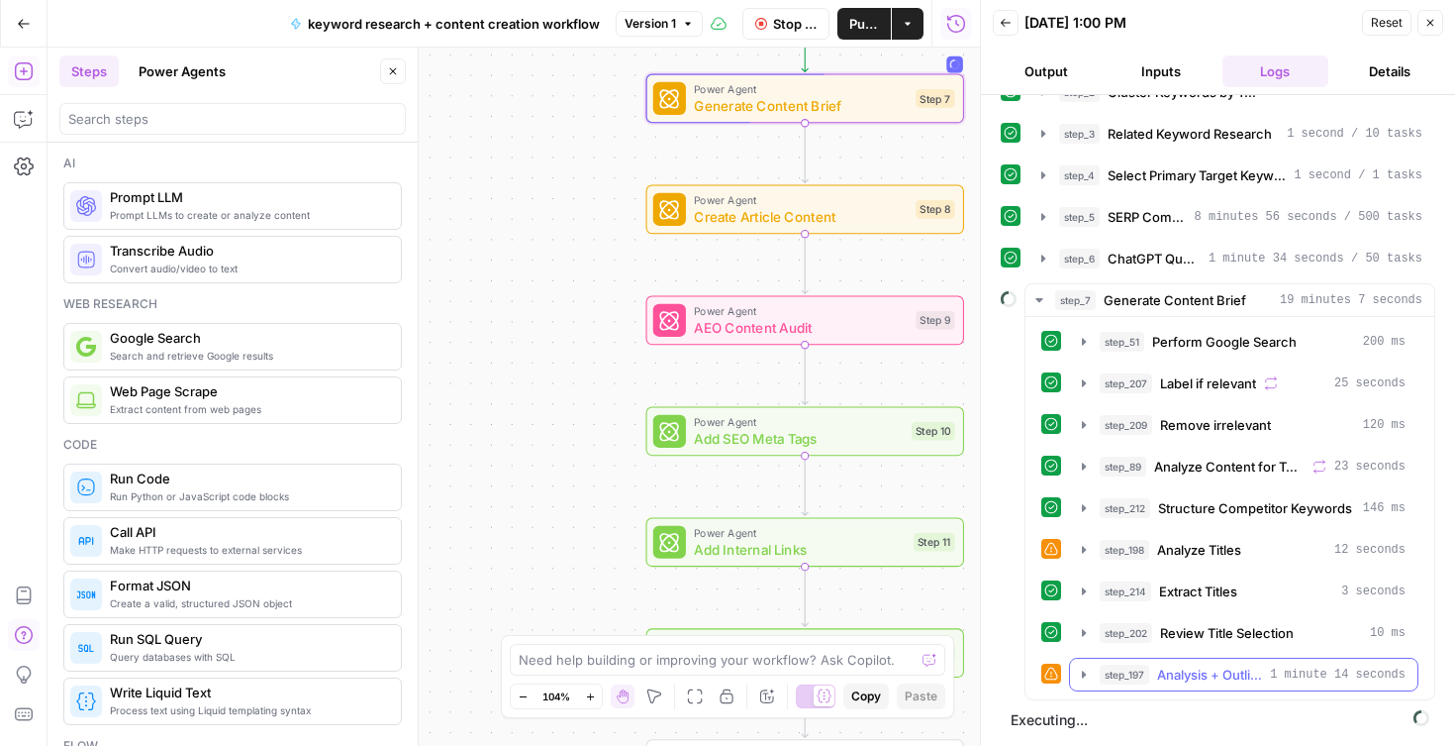
click at [1085, 674] on icon "button" at bounding box center [1084, 673] width 4 height 7
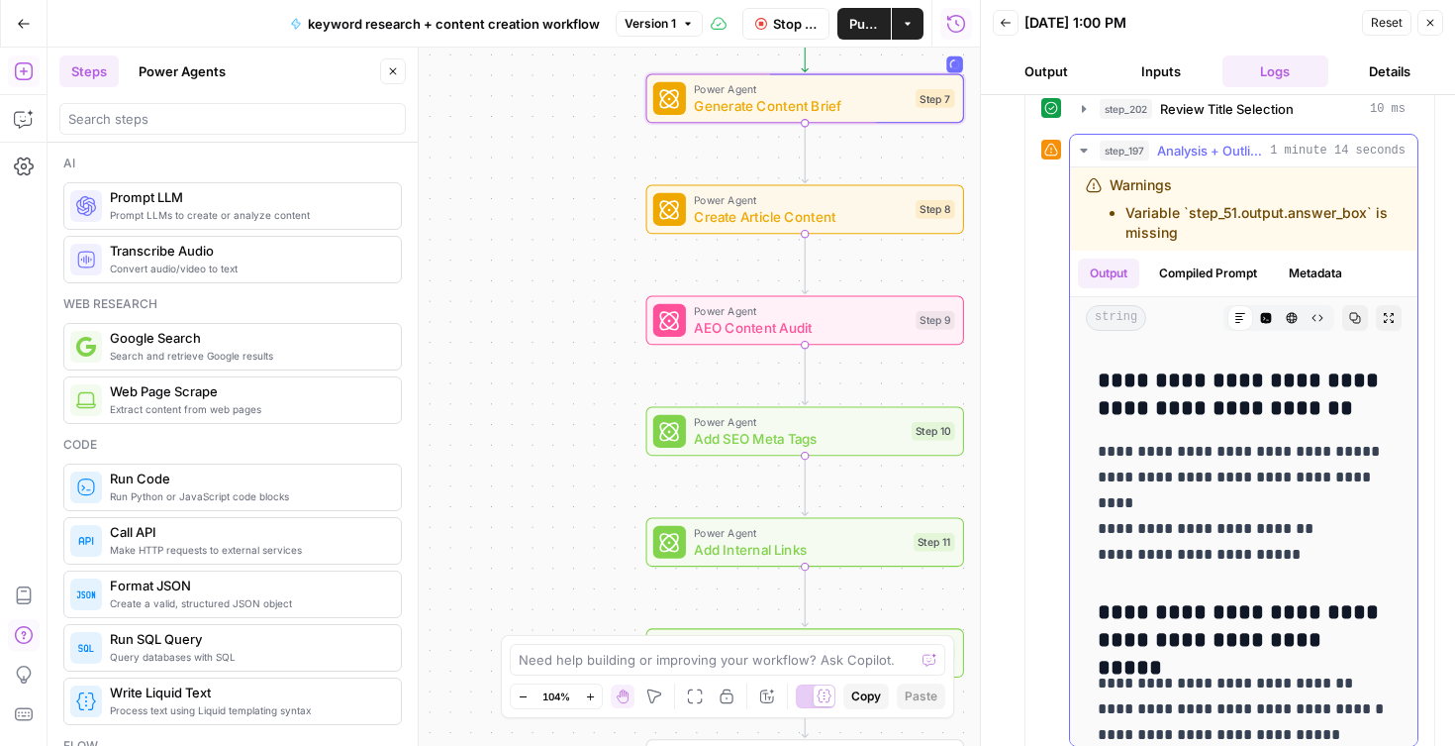
scroll to position [7186, 0]
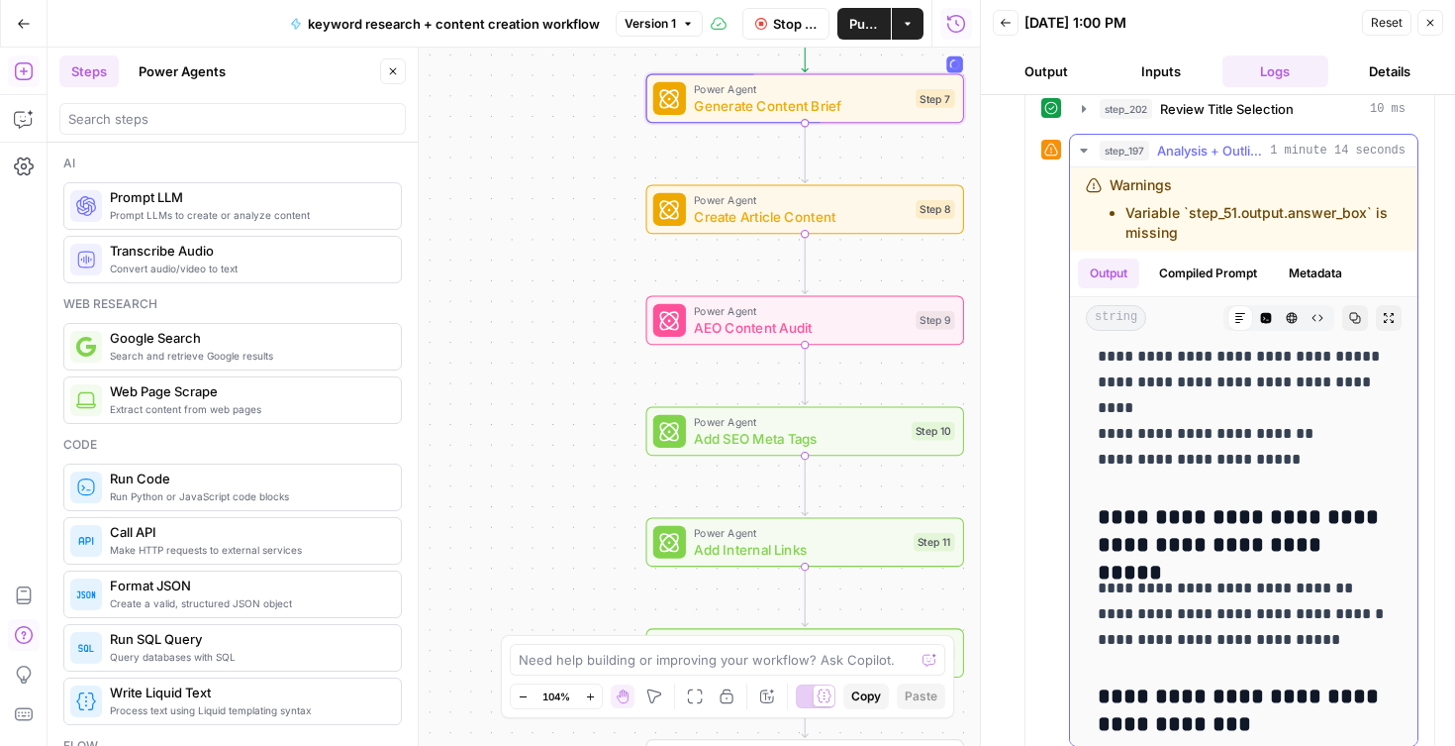
click at [1084, 151] on icon "button" at bounding box center [1083, 151] width 7 height 4
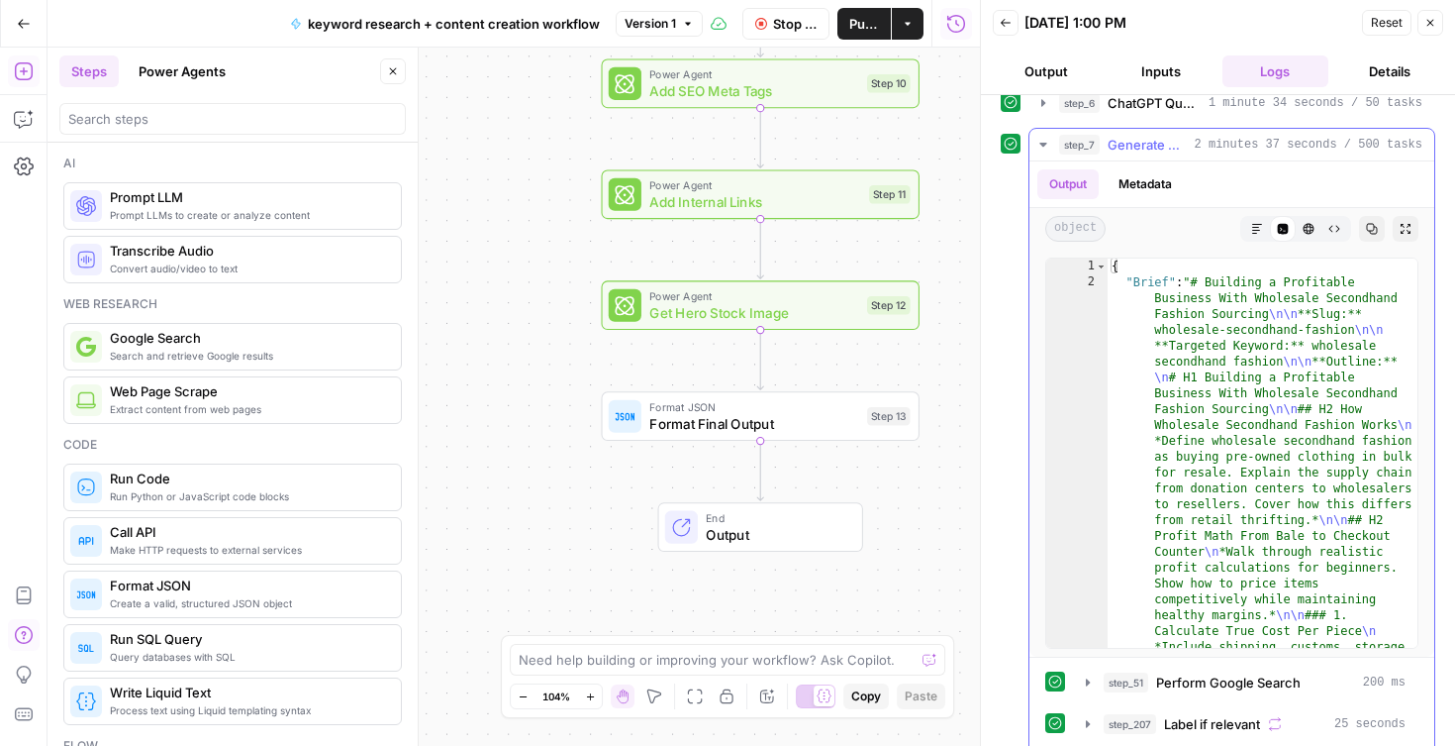
scroll to position [222, 0]
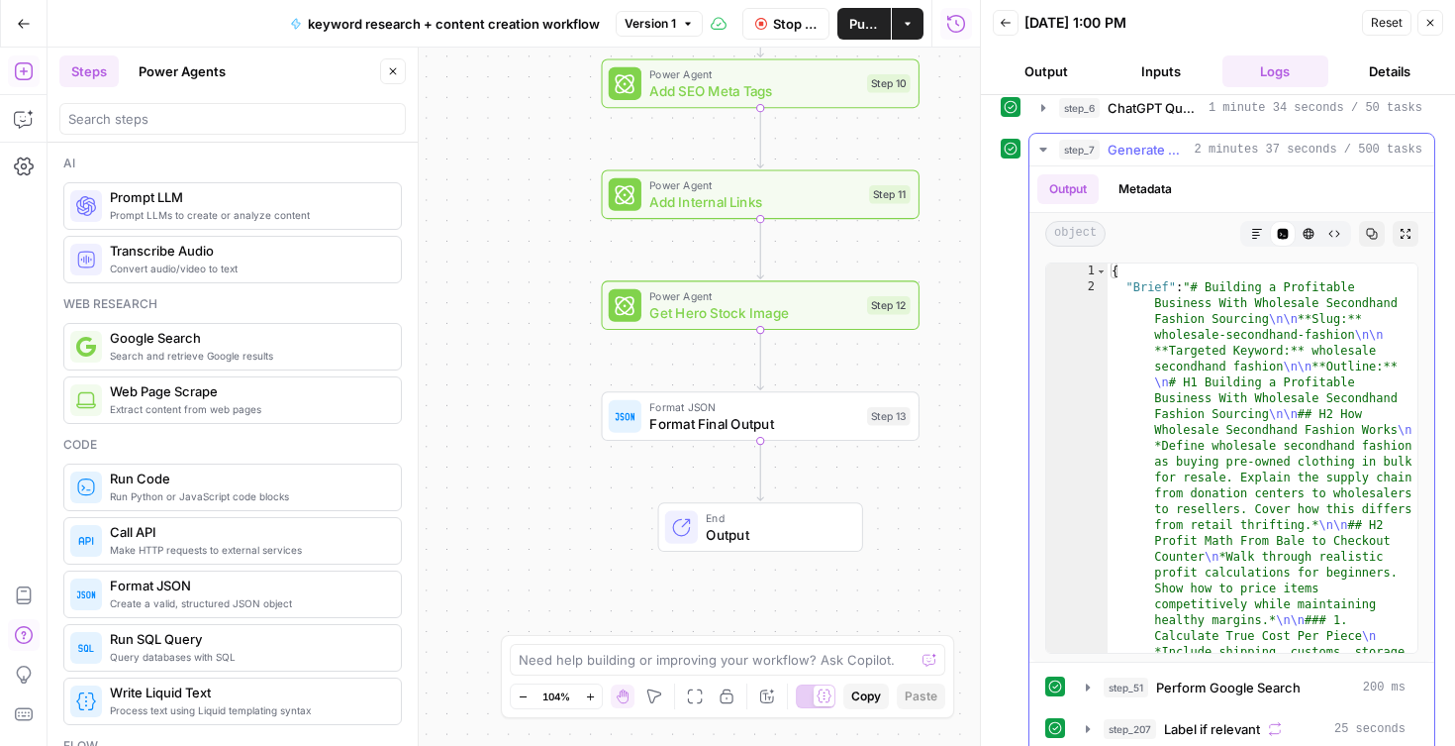
click at [1045, 144] on icon "button" at bounding box center [1044, 150] width 16 height 16
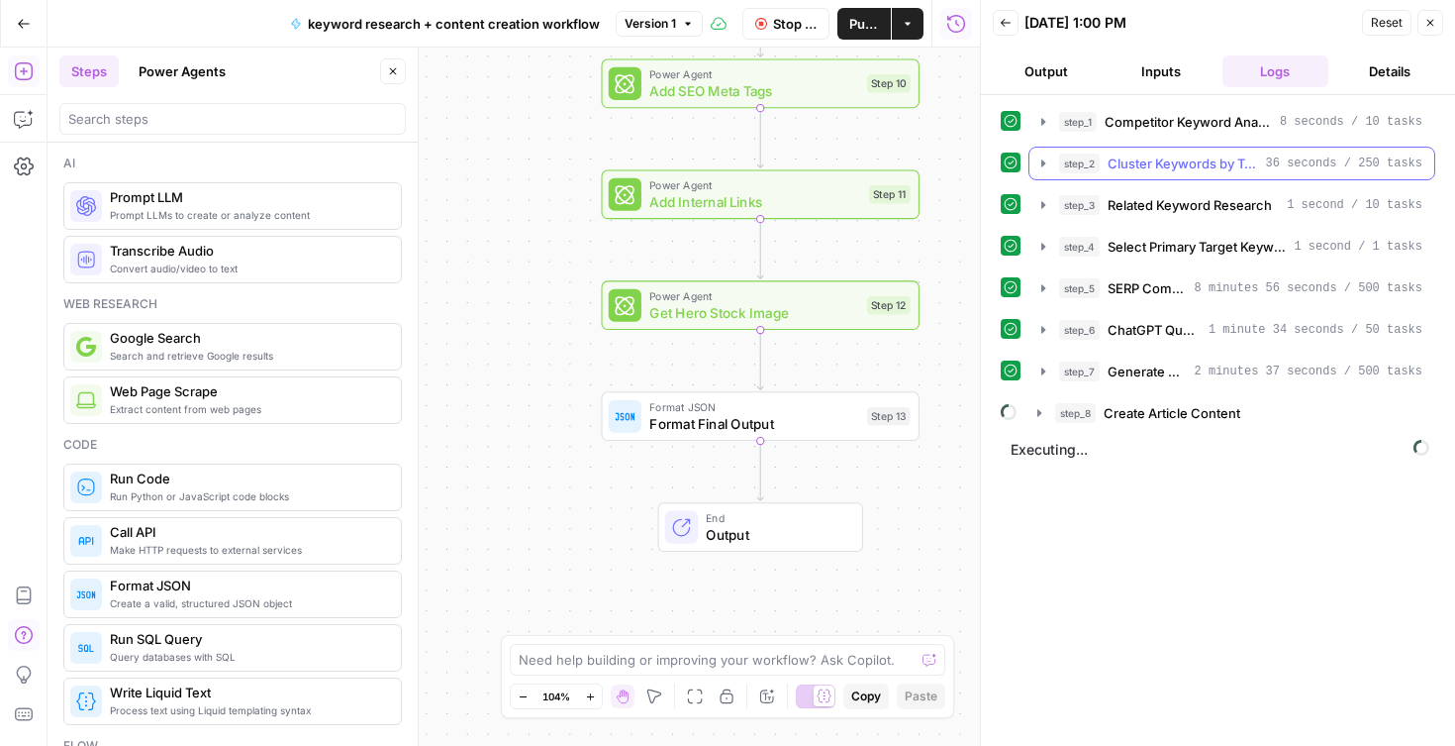
click at [1046, 167] on icon "button" at bounding box center [1044, 163] width 16 height 16
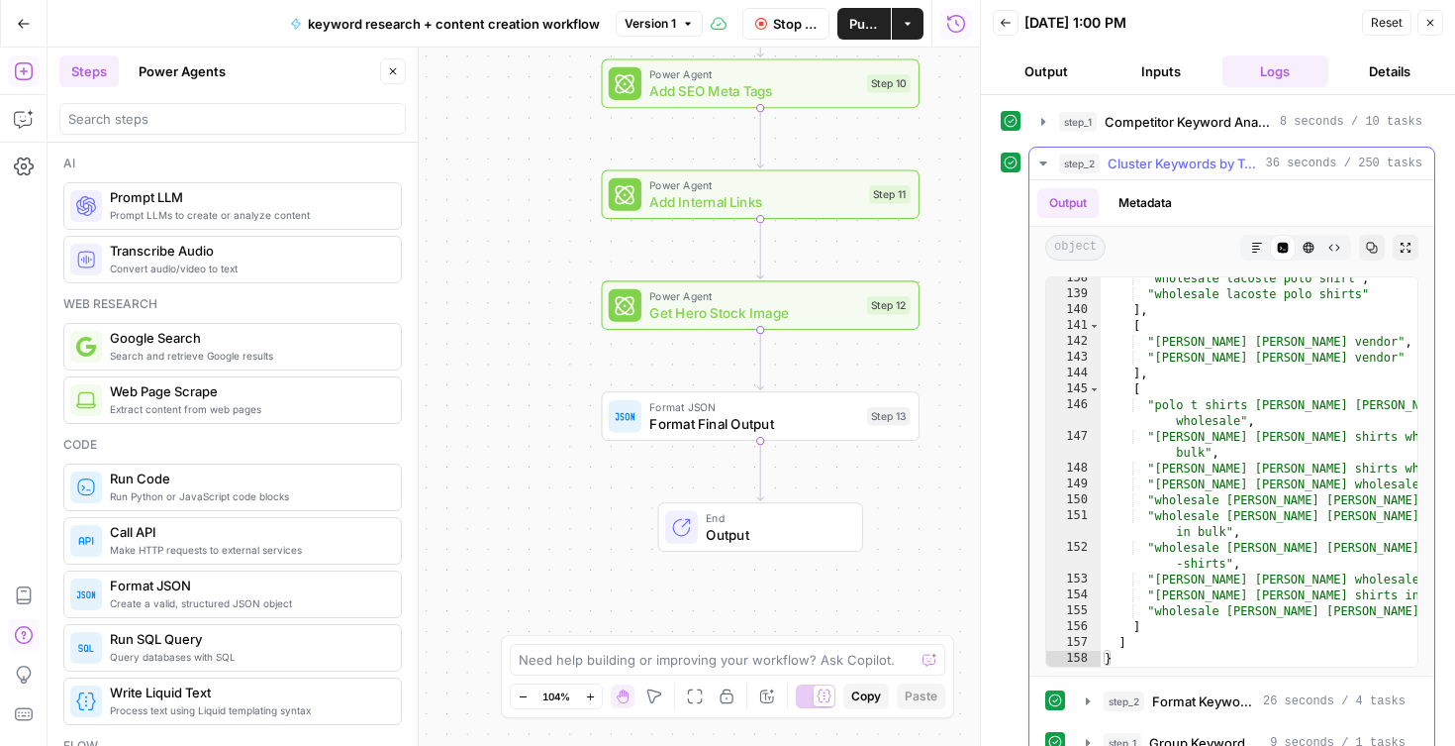
scroll to position [359, 0]
